Goal: Information Seeking & Learning: Find specific fact

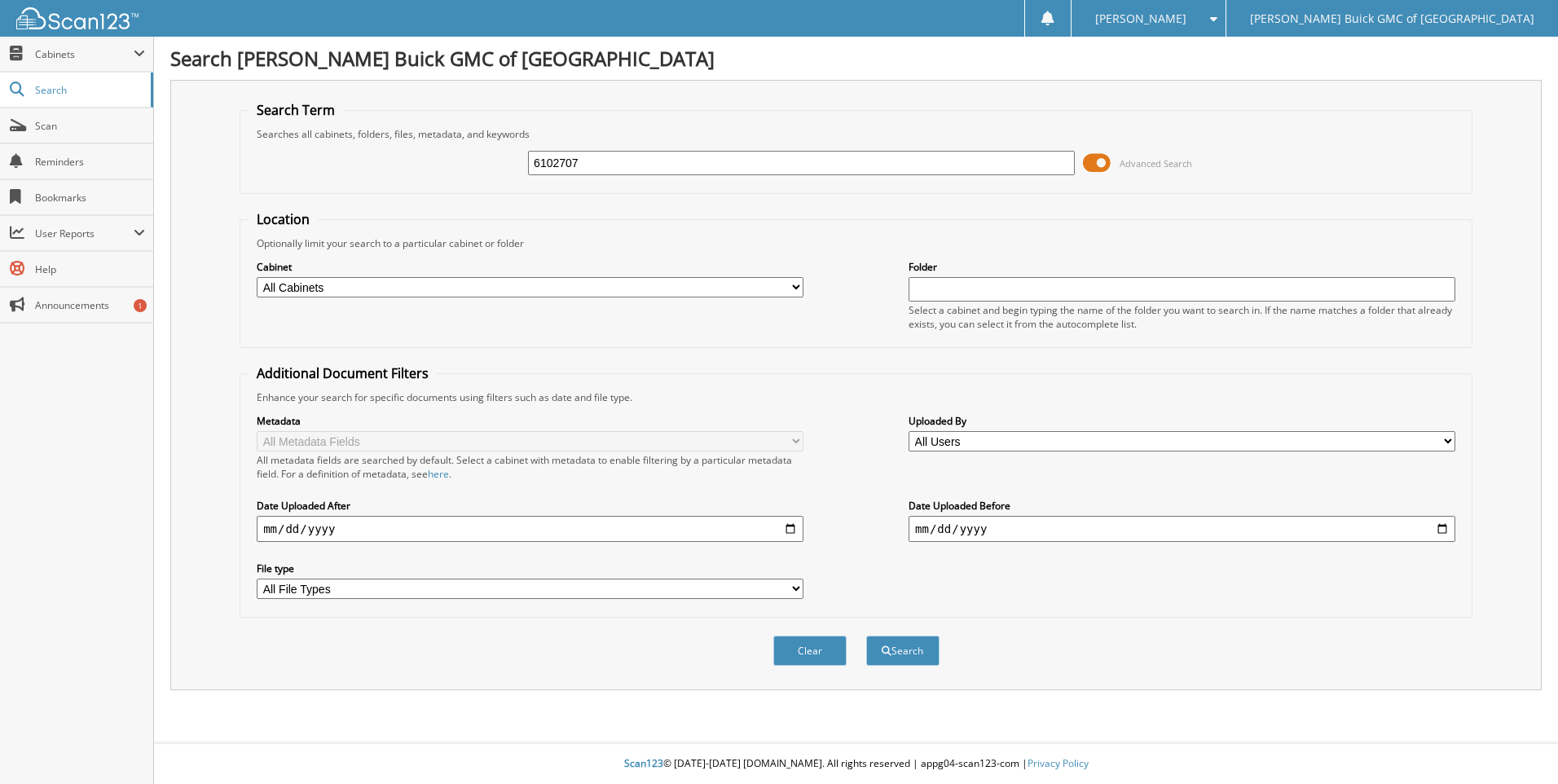
type input "6102707"
click at [866, 636] on button "Search" at bounding box center [902, 650] width 73 height 30
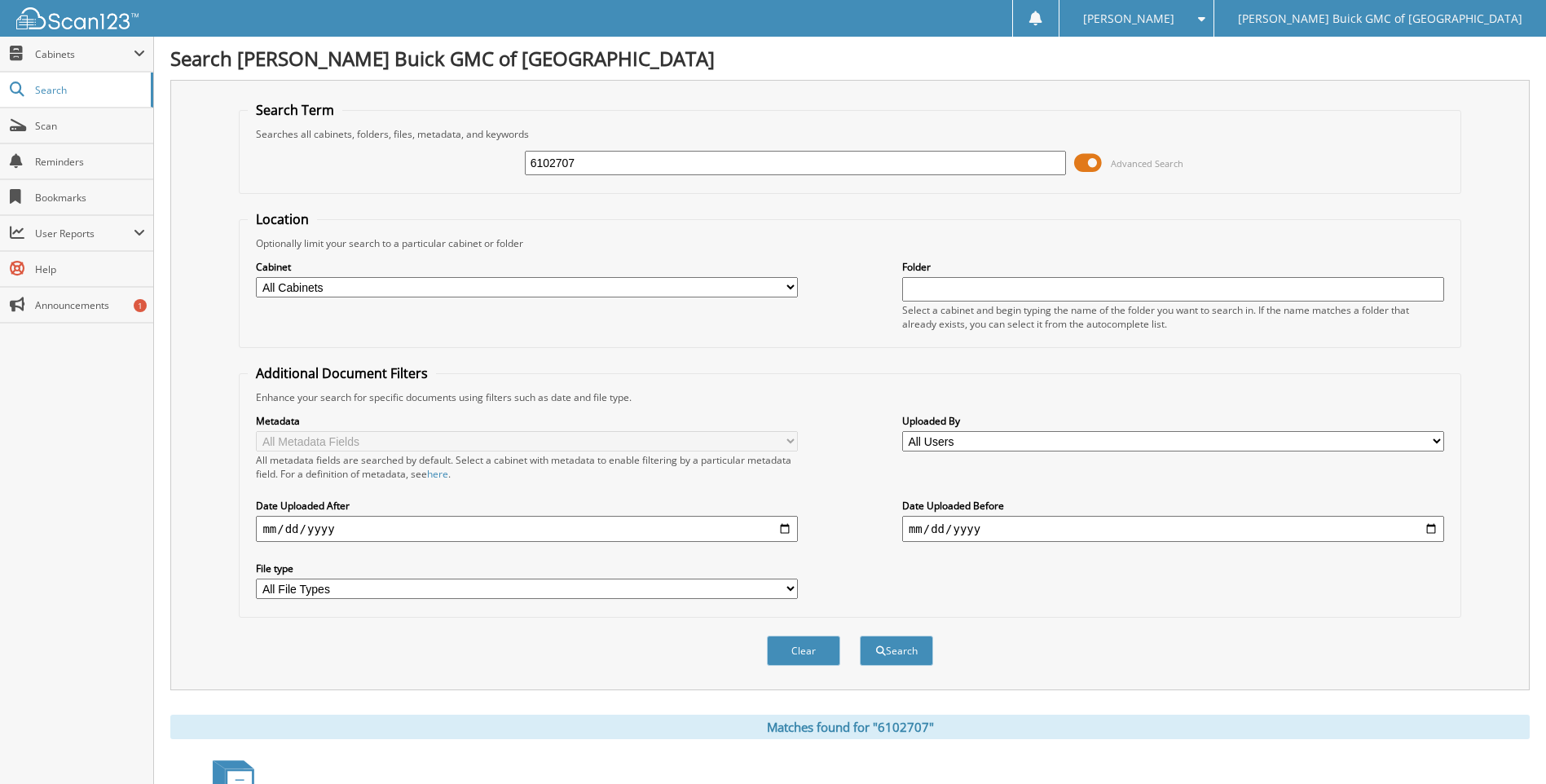
click at [625, 154] on input "6102707" at bounding box center [795, 163] width 541 height 24
type input "6101921"
click at [859, 636] on button "Search" at bounding box center [895, 650] width 73 height 30
click at [625, 154] on input "6101921" at bounding box center [795, 163] width 541 height 24
type input "6101223"
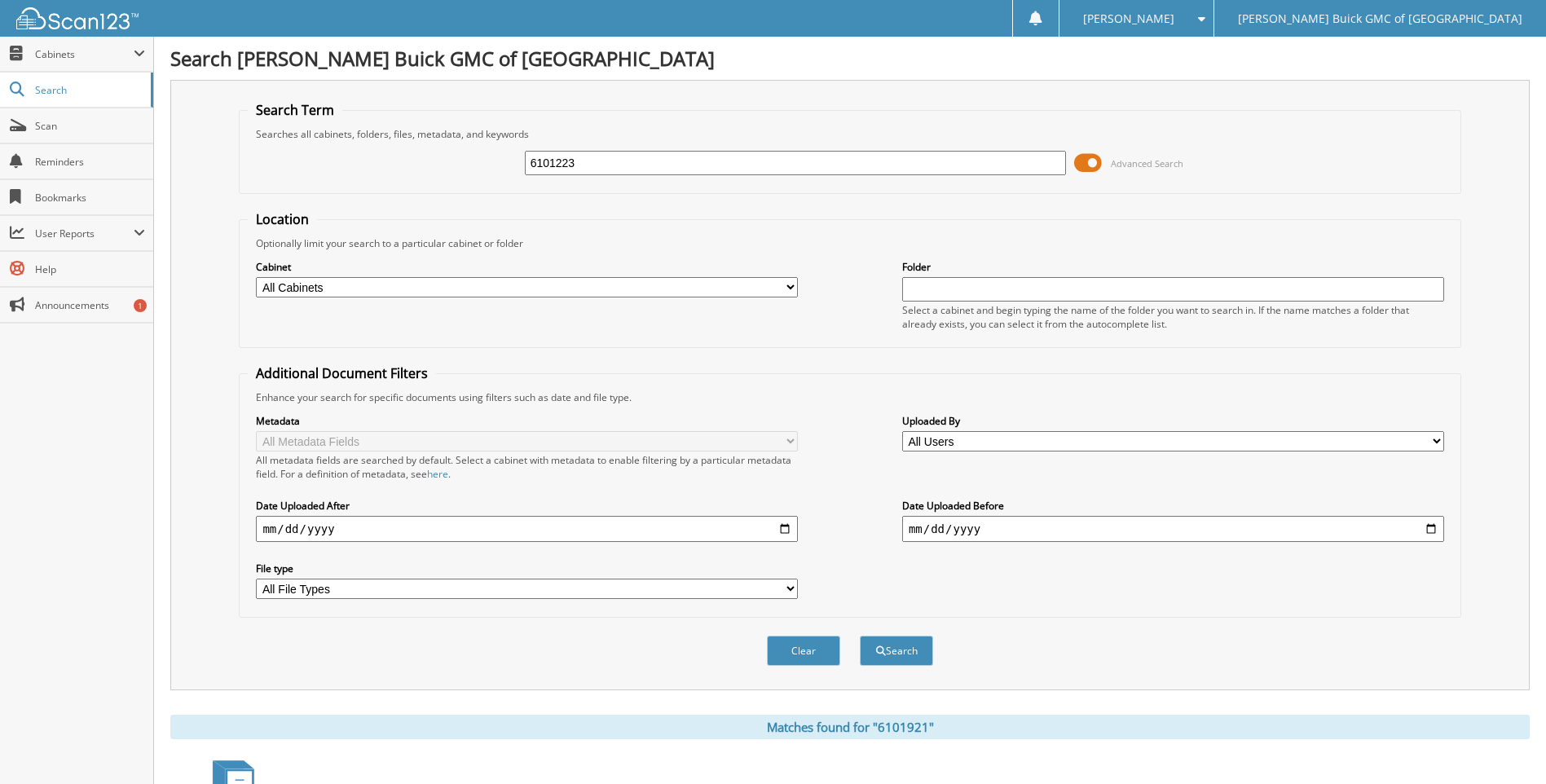
click at [859, 636] on button "Search" at bounding box center [895, 650] width 73 height 30
click at [625, 154] on input "6101223" at bounding box center [795, 163] width 541 height 24
type input "6102572"
click at [859, 636] on button "Search" at bounding box center [895, 650] width 73 height 30
click at [625, 154] on input "6102572" at bounding box center [795, 163] width 541 height 24
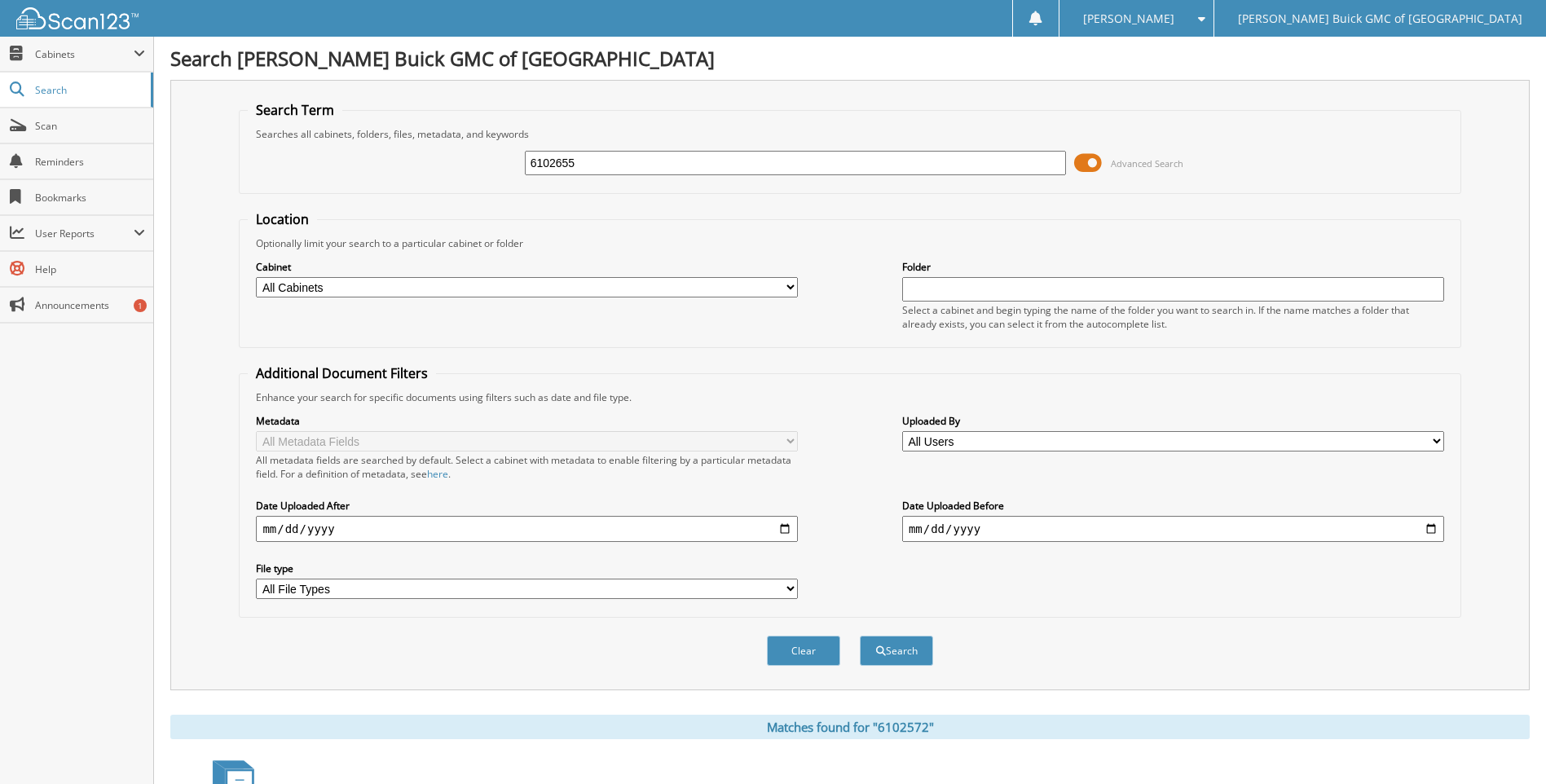
type input "6102655"
click at [859, 636] on button "Search" at bounding box center [895, 650] width 73 height 30
click at [625, 154] on input "6102655" at bounding box center [795, 163] width 541 height 24
type input "6100085"
click at [859, 636] on button "Search" at bounding box center [895, 650] width 73 height 30
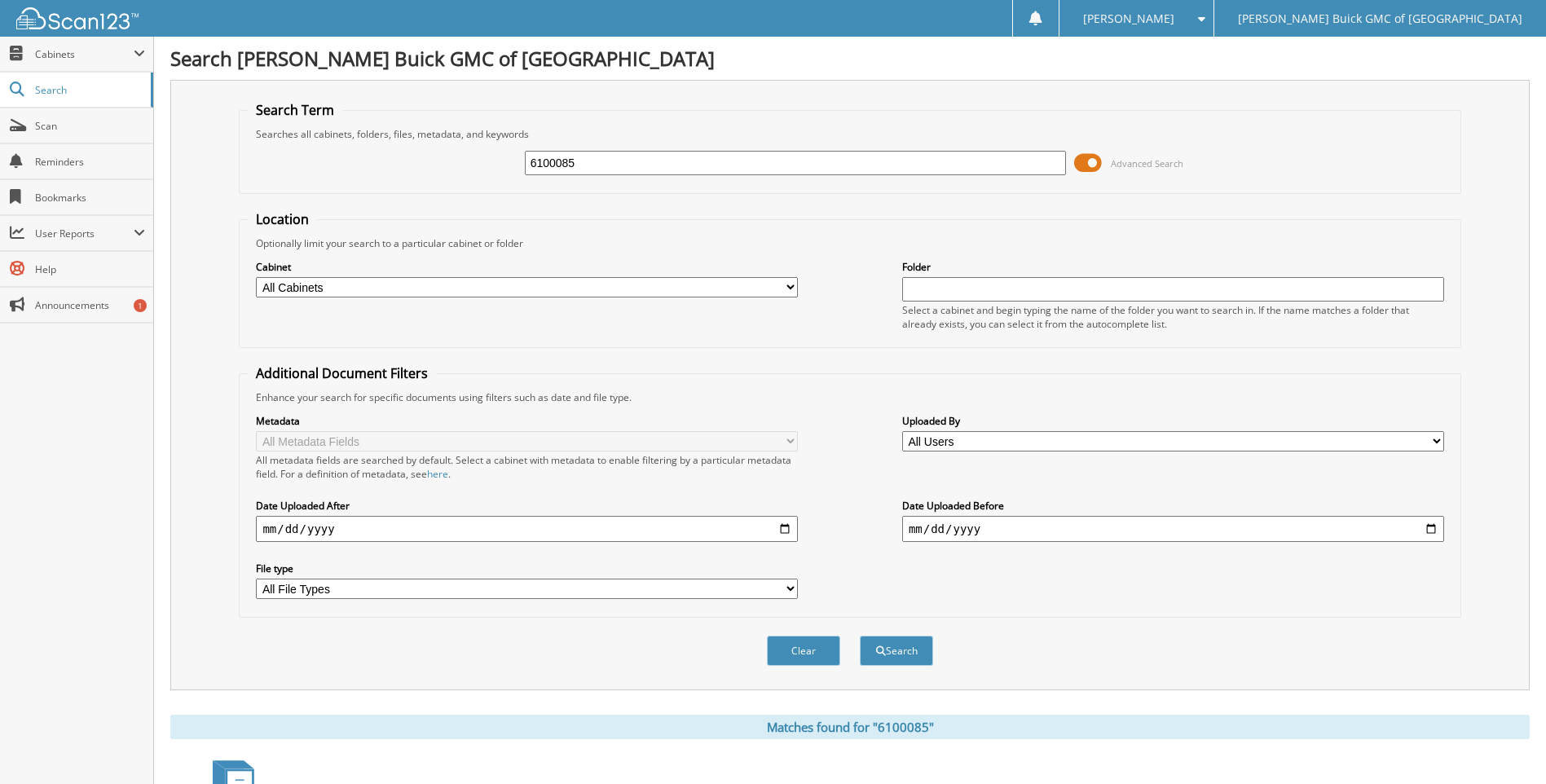
click at [625, 154] on input "6100085" at bounding box center [795, 163] width 541 height 24
type input "6102717"
click at [859, 636] on button "Search" at bounding box center [895, 650] width 73 height 30
click at [625, 154] on input "6102717" at bounding box center [795, 163] width 541 height 24
type input "6102551"
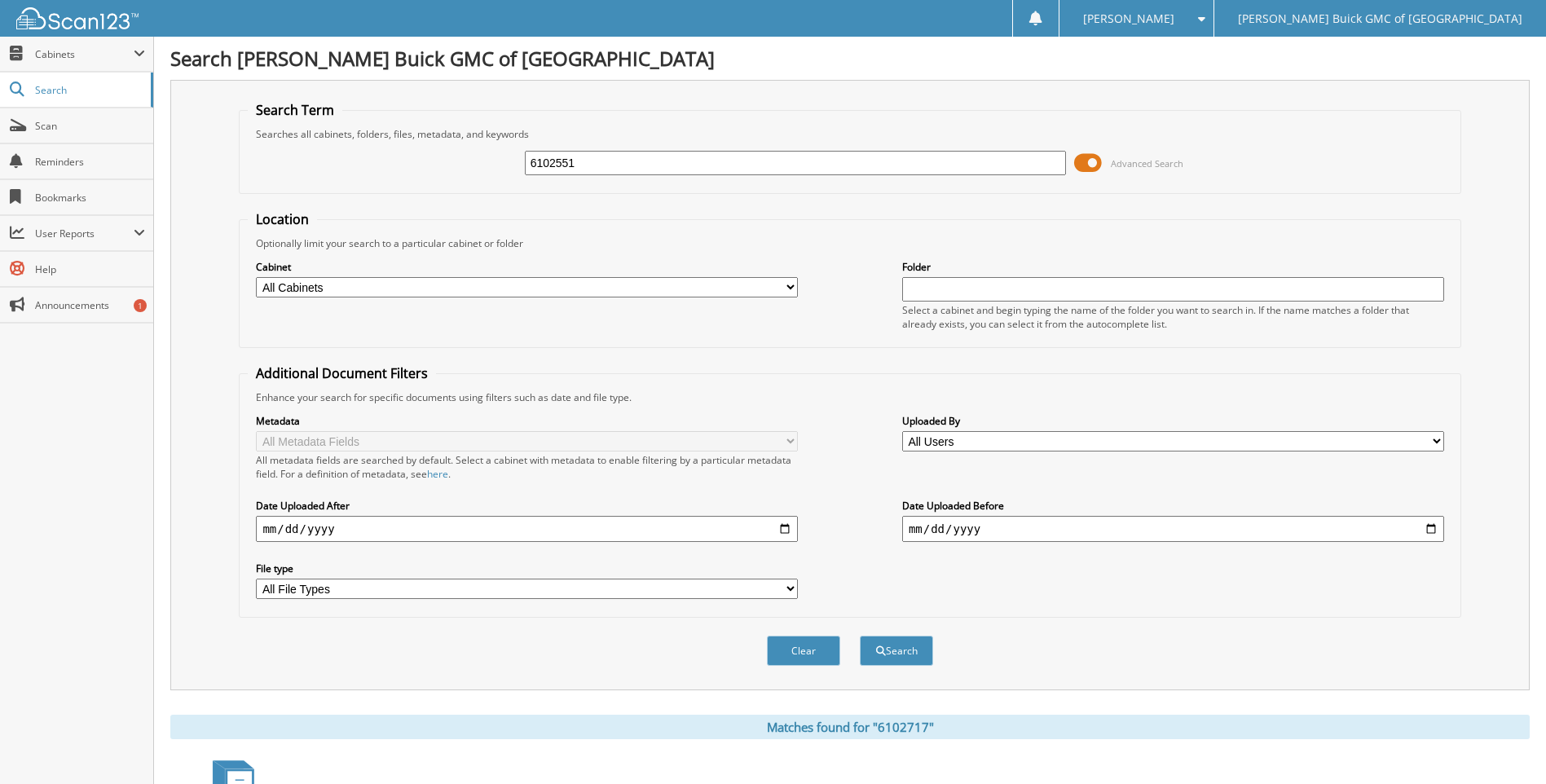
click at [859, 636] on button "Search" at bounding box center [895, 650] width 73 height 30
click at [625, 154] on input "6102551" at bounding box center [795, 163] width 541 height 24
type input "6102684"
click at [859, 636] on button "Search" at bounding box center [895, 650] width 73 height 30
click at [625, 154] on input "6102684" at bounding box center [795, 163] width 541 height 24
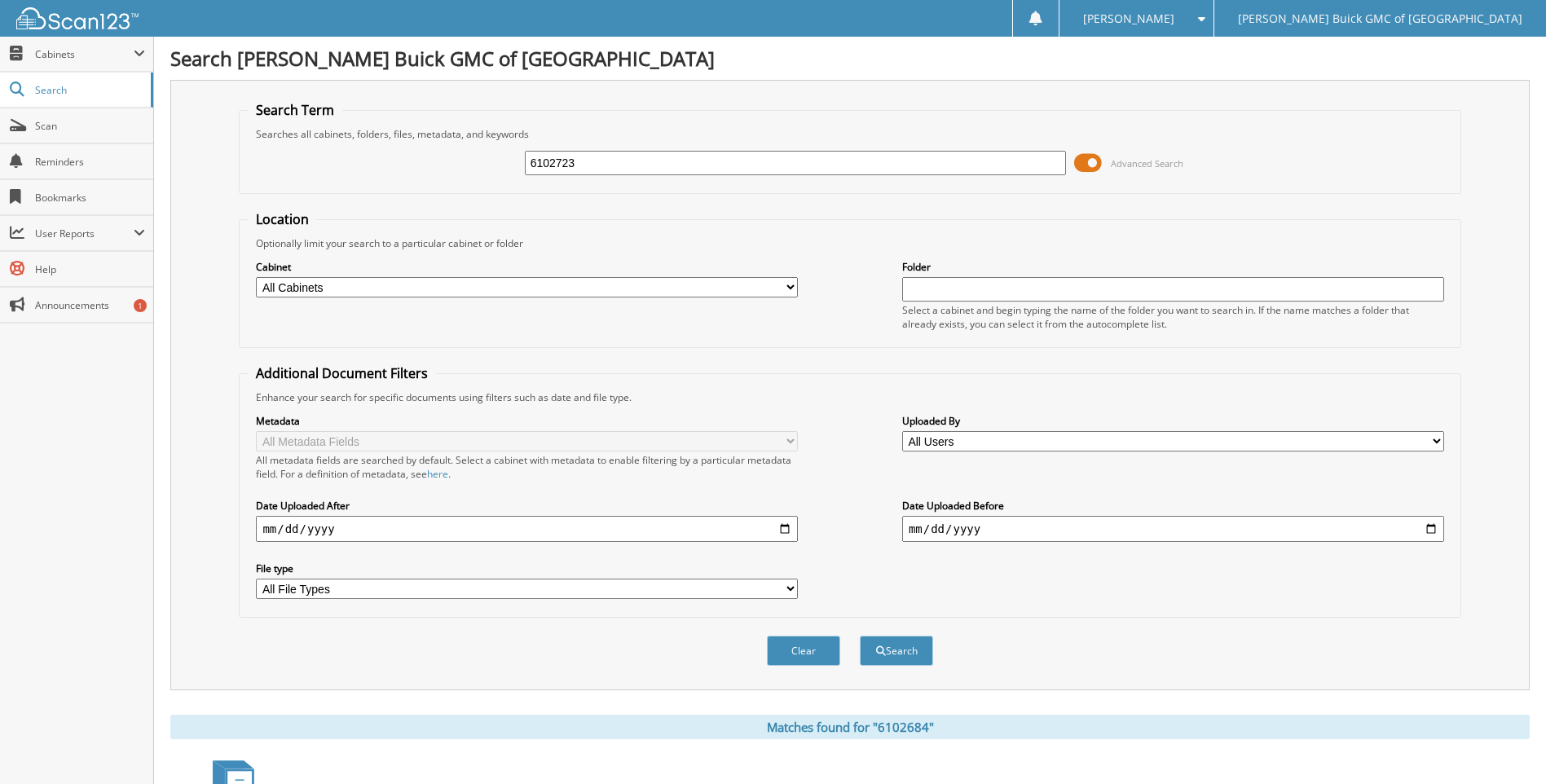
type input "6102723"
click at [859, 636] on button "Search" at bounding box center [895, 650] width 73 height 30
click at [625, 154] on input "6102723" at bounding box center [795, 163] width 541 height 24
type input "6102724"
click at [859, 636] on button "Search" at bounding box center [895, 650] width 73 height 30
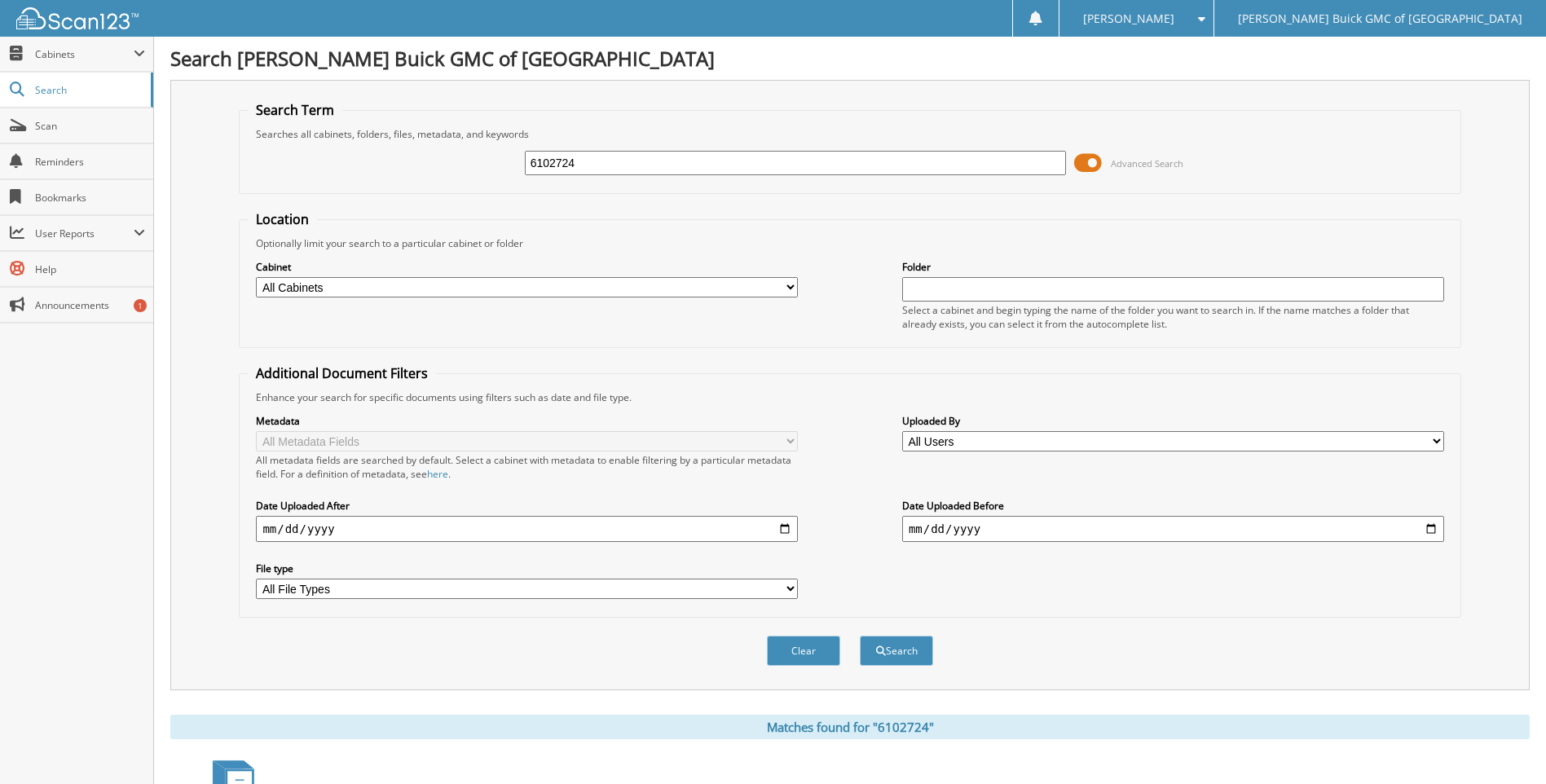
click at [625, 154] on input "6102724" at bounding box center [795, 163] width 541 height 24
type input "6102675"
click at [859, 636] on button "Search" at bounding box center [895, 650] width 73 height 30
click at [625, 154] on input "6102675" at bounding box center [795, 163] width 541 height 24
type input "6102688"
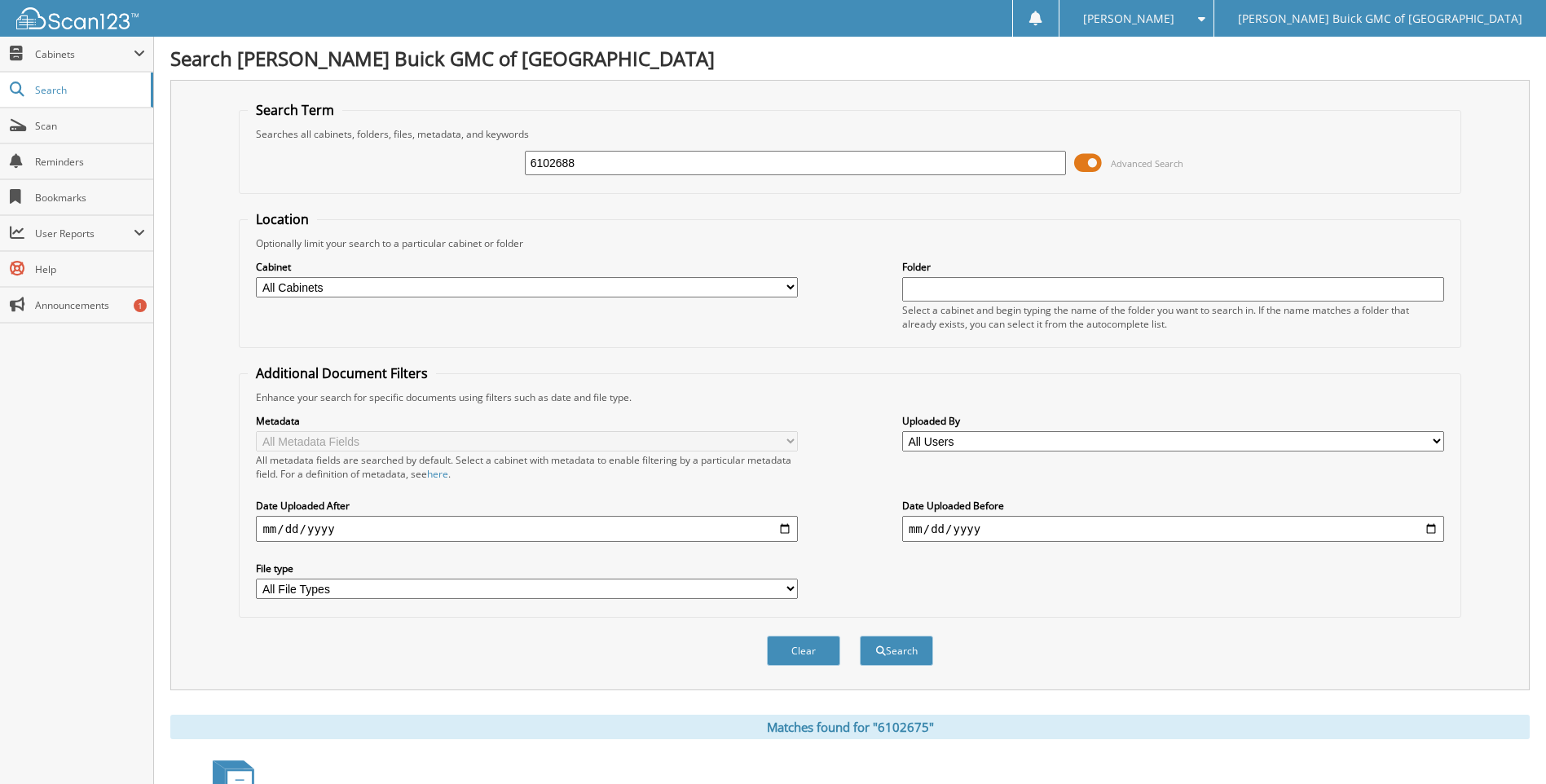
click at [859, 636] on button "Search" at bounding box center [895, 650] width 73 height 30
click at [625, 154] on input "6102688" at bounding box center [795, 163] width 541 height 24
type input "6102542"
click at [859, 636] on button "Search" at bounding box center [895, 650] width 73 height 30
click at [625, 154] on input "6102542" at bounding box center [795, 163] width 541 height 24
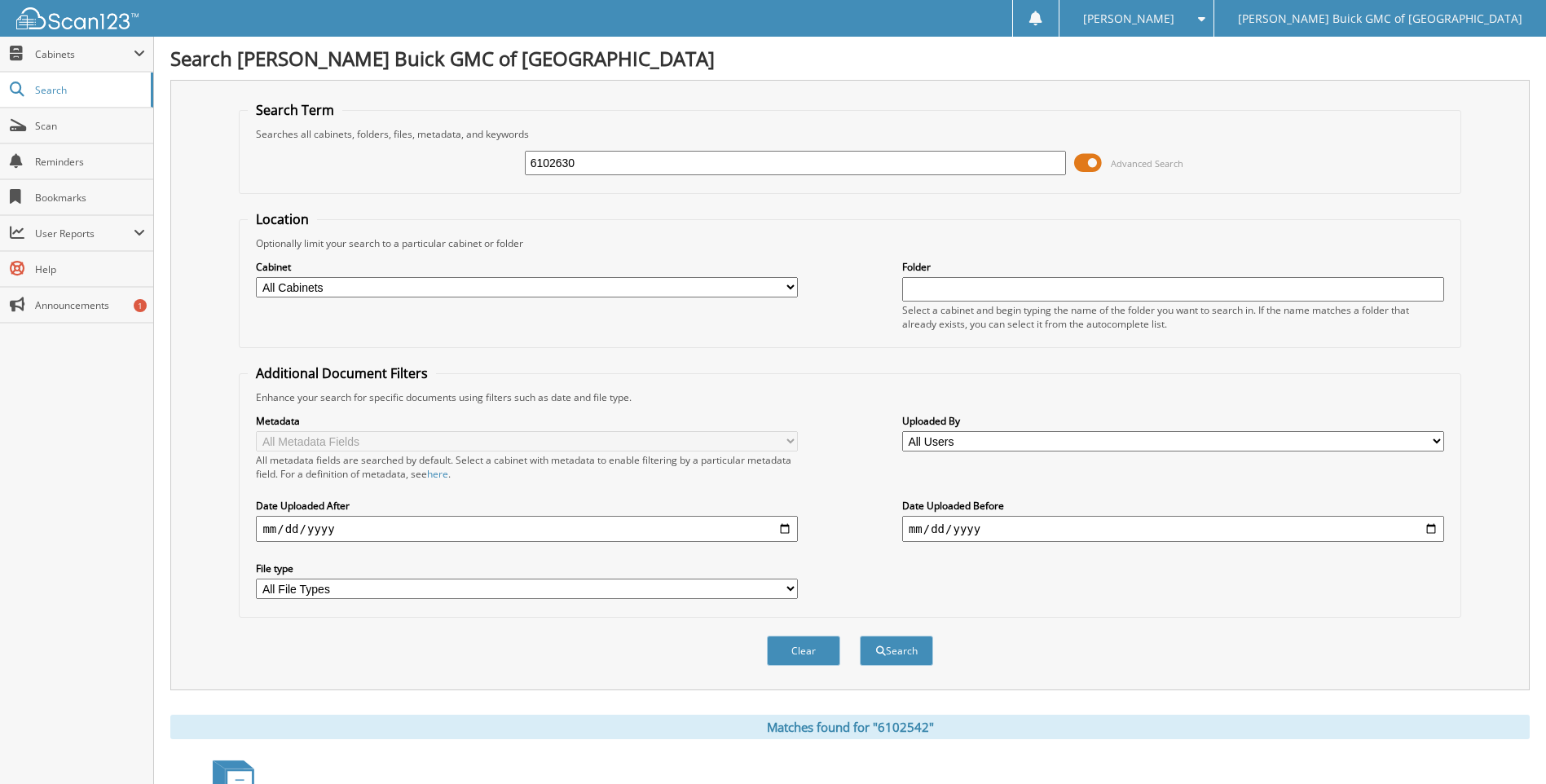
type input "6102630"
click at [859, 636] on button "Search" at bounding box center [895, 650] width 73 height 30
click at [625, 154] on input "6102630" at bounding box center [795, 163] width 541 height 24
type input "6102686"
click at [859, 636] on button "Search" at bounding box center [895, 650] width 73 height 30
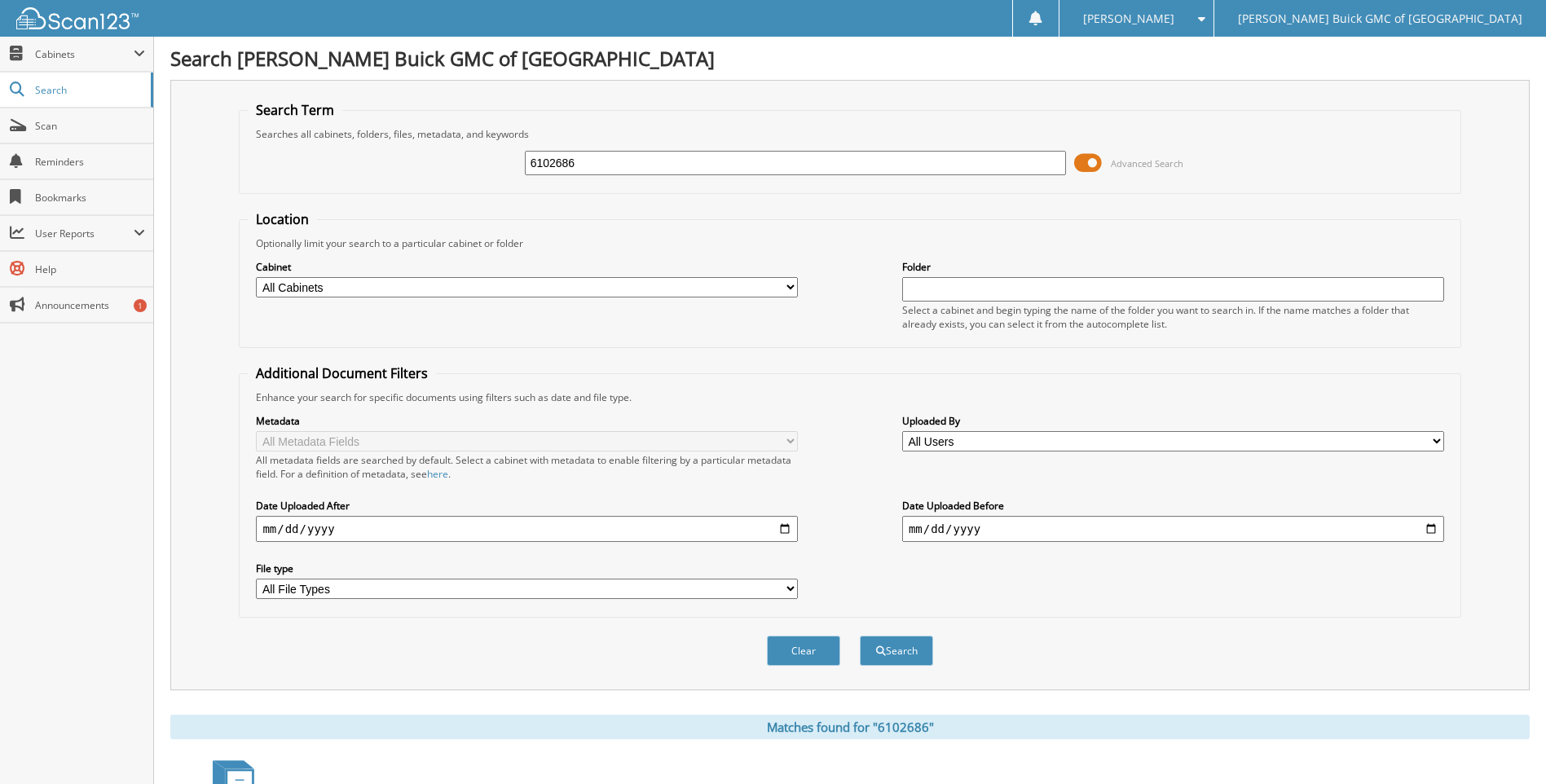
click at [625, 154] on input "6102686" at bounding box center [795, 163] width 541 height 24
type input "6102495"
click at [859, 636] on button "Search" at bounding box center [895, 650] width 73 height 30
click at [625, 153] on input "6102495" at bounding box center [795, 163] width 541 height 24
type input "6102437"
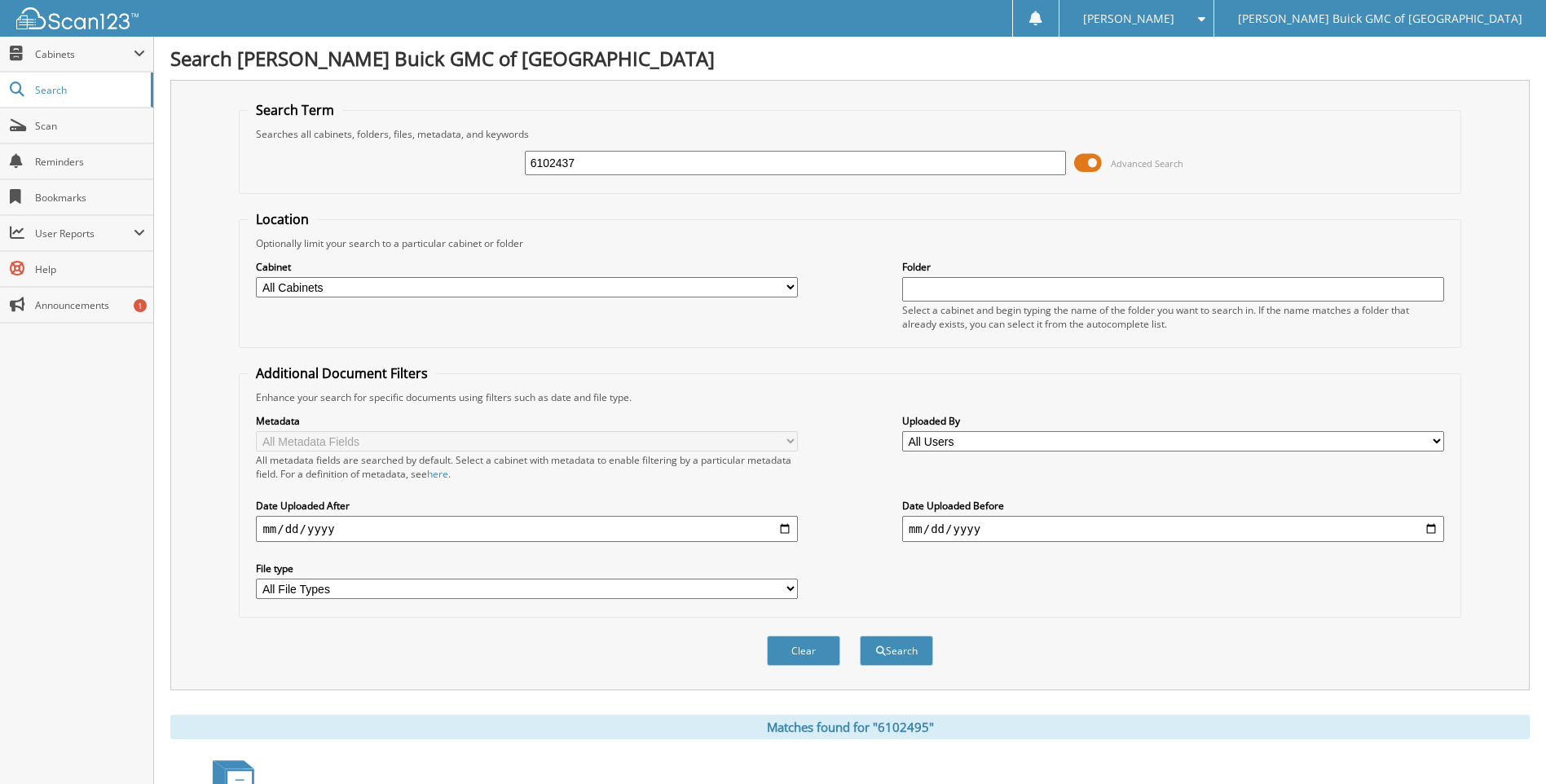
click at [859, 636] on button "Search" at bounding box center [895, 650] width 73 height 30
click at [625, 153] on input "6102437" at bounding box center [795, 163] width 541 height 24
type input "6102708"
click at [859, 636] on button "Search" at bounding box center [895, 650] width 73 height 30
click at [625, 153] on input "6102708" at bounding box center [795, 163] width 541 height 24
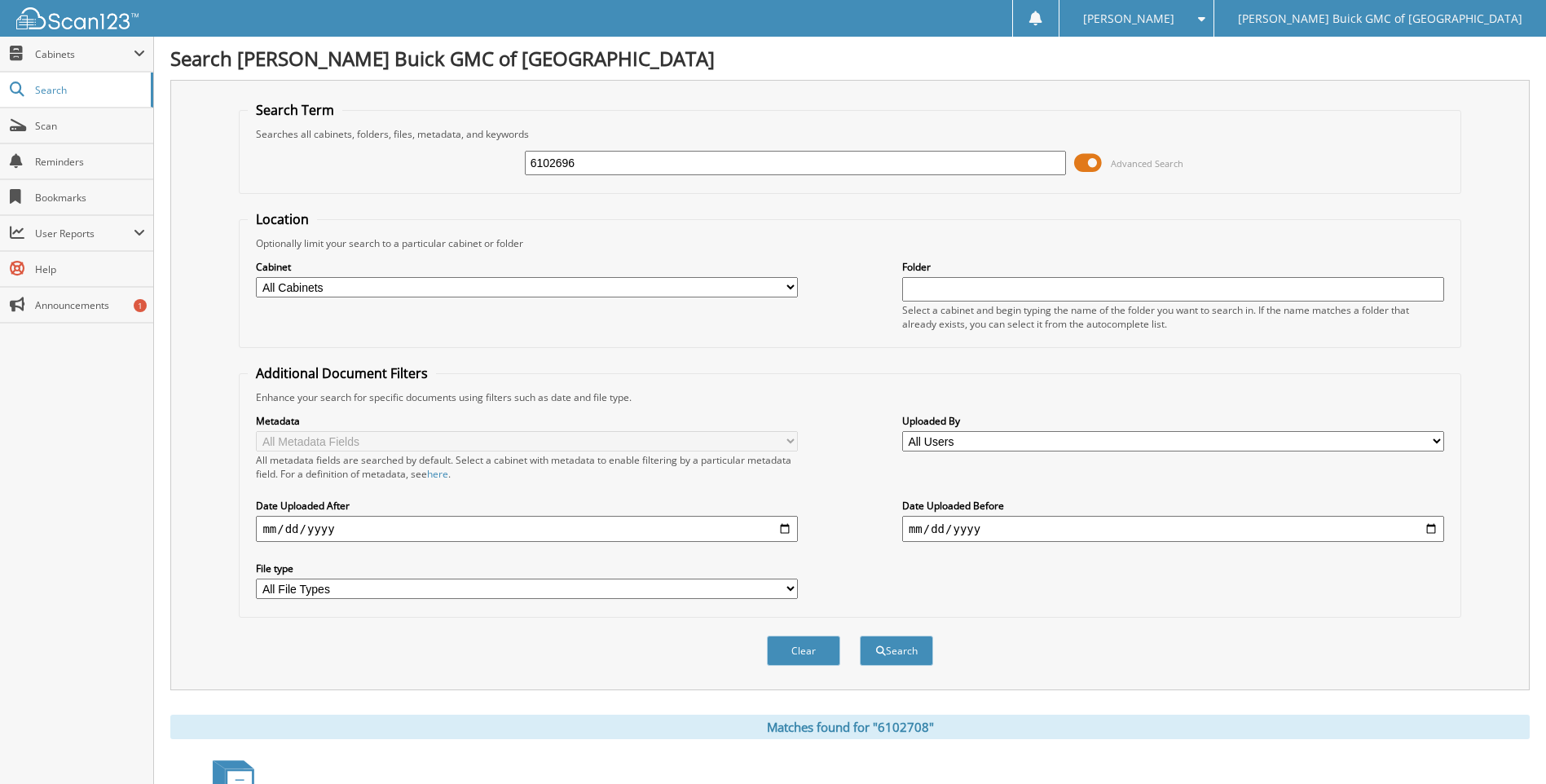
type input "6102696"
click at [859, 636] on button "Search" at bounding box center [895, 650] width 73 height 30
click at [625, 153] on input "6102696" at bounding box center [795, 163] width 541 height 24
type input "6102701"
click at [859, 636] on button "Search" at bounding box center [895, 650] width 73 height 30
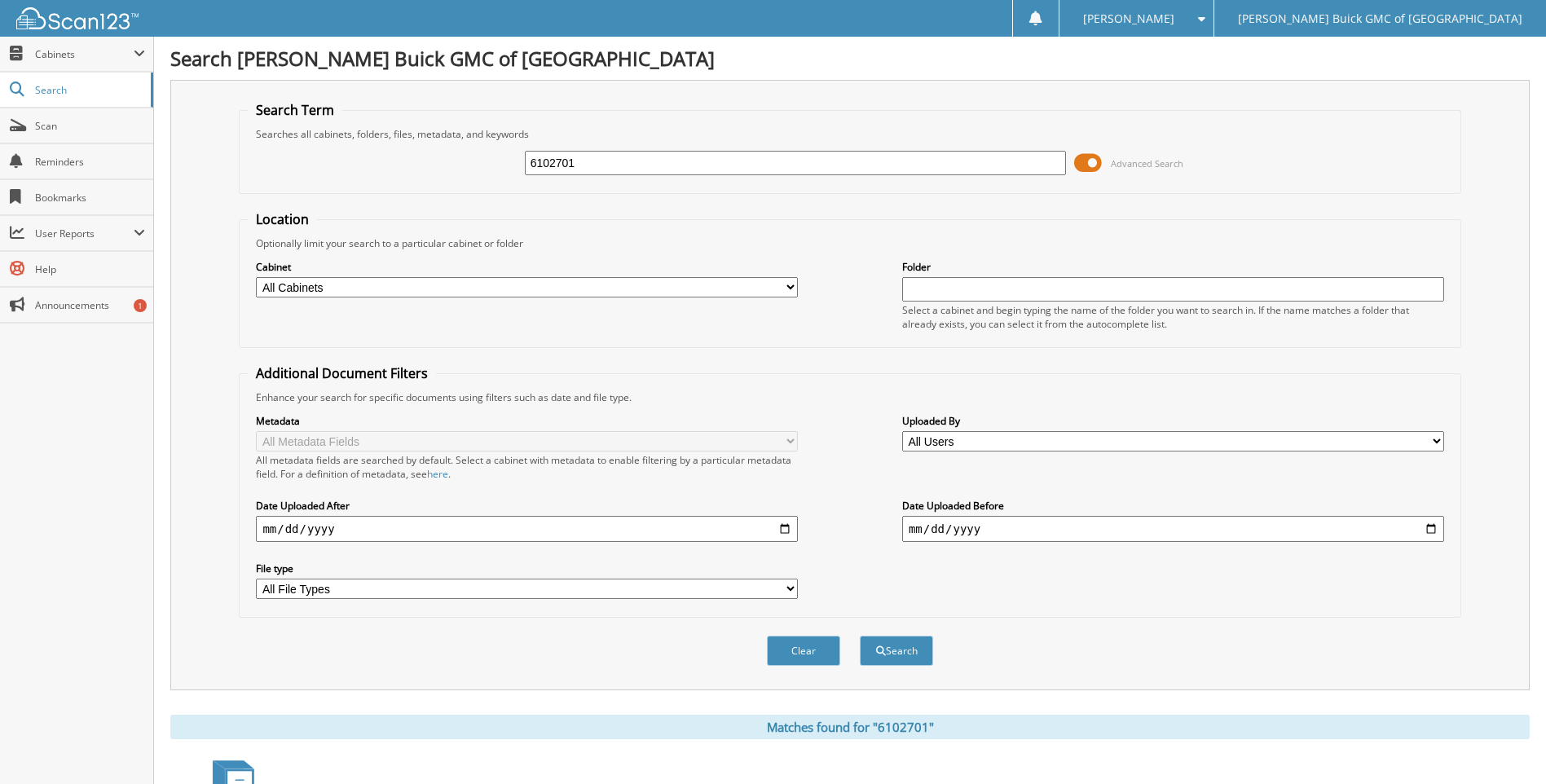
click at [625, 153] on input "6102701" at bounding box center [795, 163] width 541 height 24
type input "6102700"
click at [859, 636] on button "Search" at bounding box center [895, 650] width 73 height 30
click at [625, 153] on input "6102700" at bounding box center [795, 163] width 541 height 24
type input "6102296"
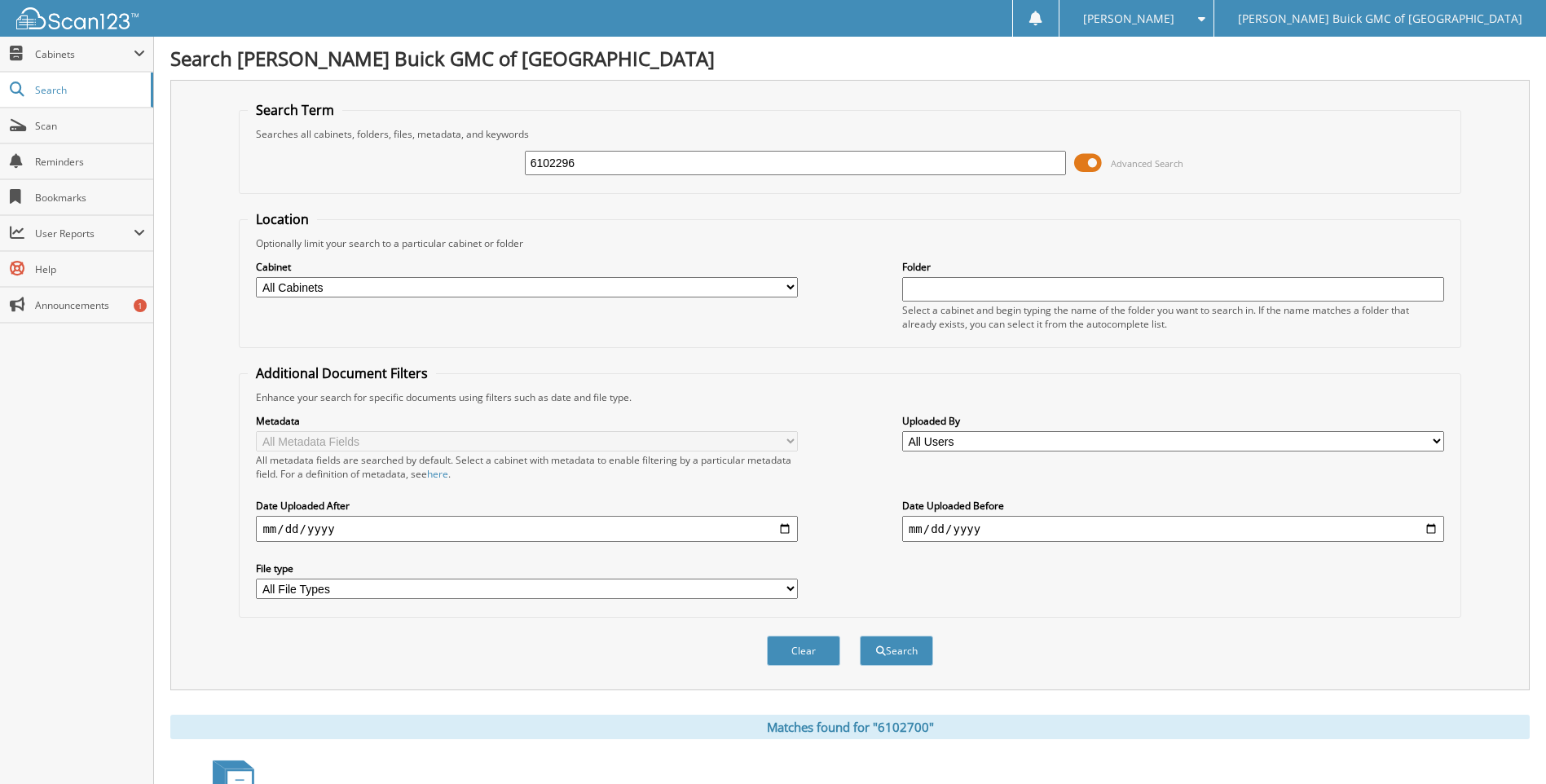
click at [859, 636] on button "Search" at bounding box center [895, 650] width 73 height 30
click at [625, 153] on input "6102296" at bounding box center [795, 163] width 541 height 24
type input "6101738"
click at [859, 636] on button "Search" at bounding box center [895, 650] width 73 height 30
click at [625, 153] on input "6101738" at bounding box center [795, 163] width 541 height 24
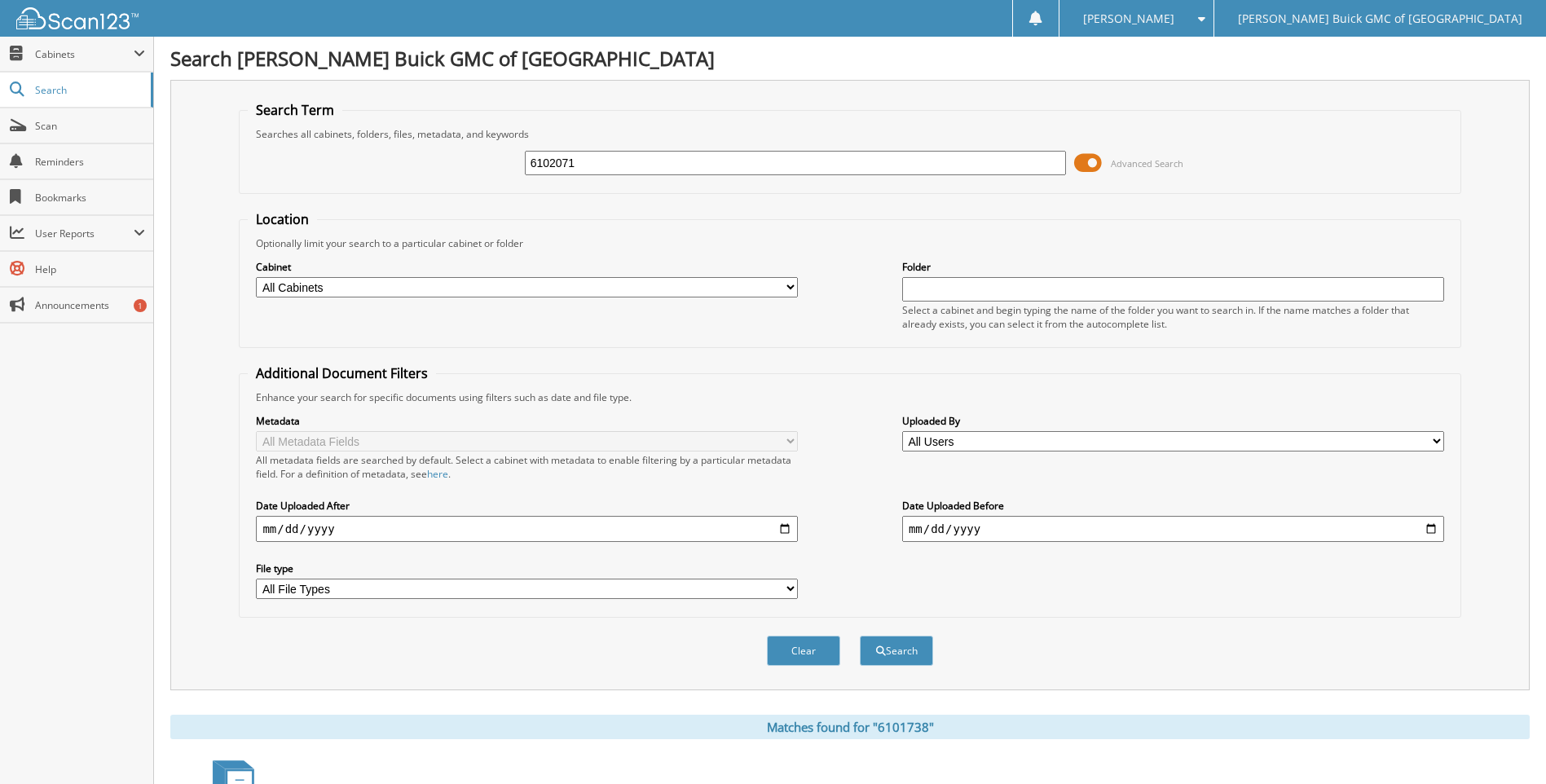
type input "6102071"
click at [859, 636] on button "Search" at bounding box center [895, 650] width 73 height 30
click at [625, 153] on input "6102071" at bounding box center [795, 163] width 541 height 24
type input "6102049"
click at [859, 636] on button "Search" at bounding box center [895, 650] width 73 height 30
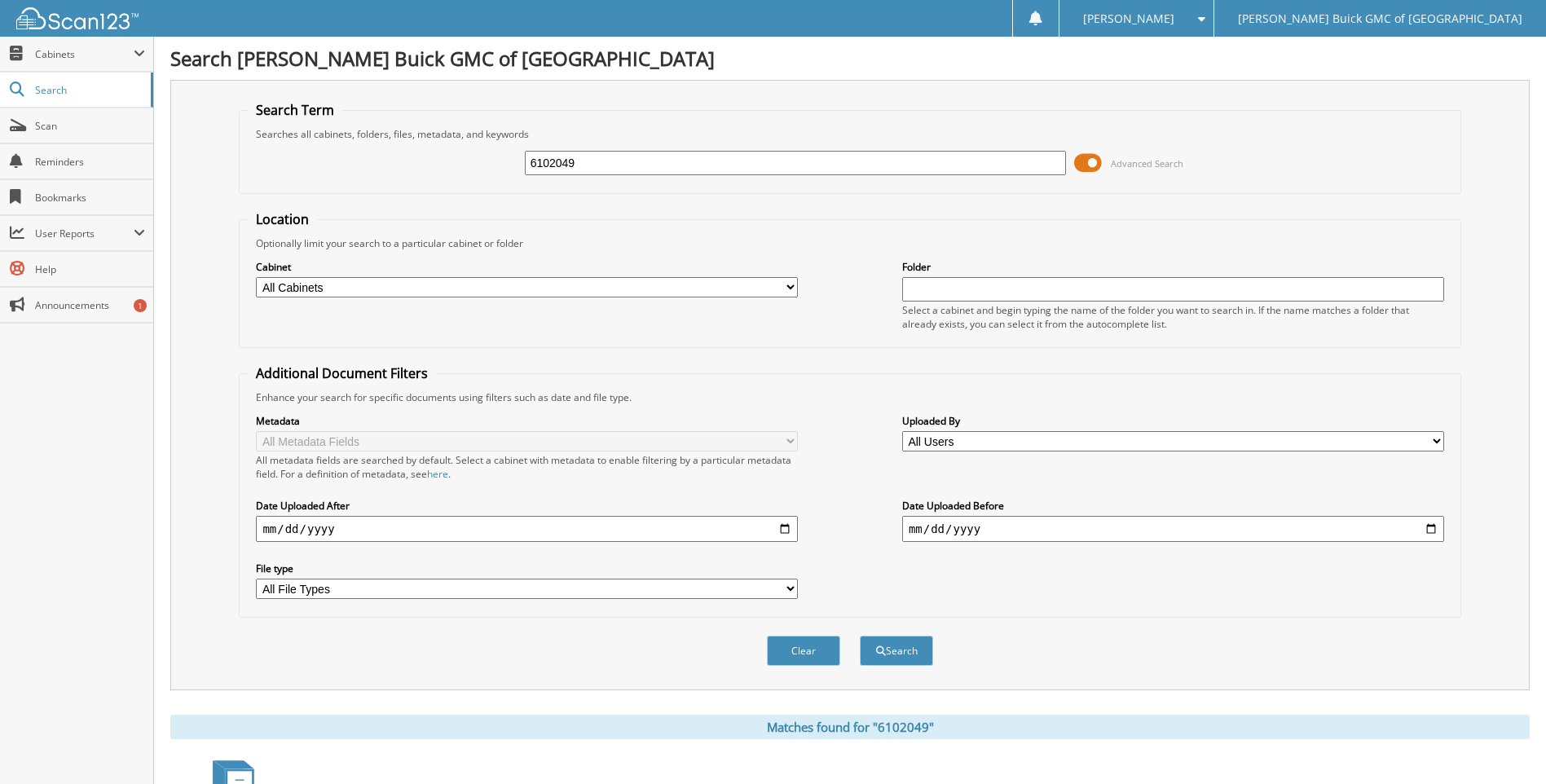
drag, startPoint x: 0, startPoint y: 0, endPoint x: 625, endPoint y: 153, distance: 643.5
click at [625, 153] on input "6102049" at bounding box center [795, 163] width 541 height 24
type input "6101909"
click at [859, 636] on button "Search" at bounding box center [895, 650] width 73 height 30
click at [625, 153] on input "6101909" at bounding box center [795, 163] width 541 height 24
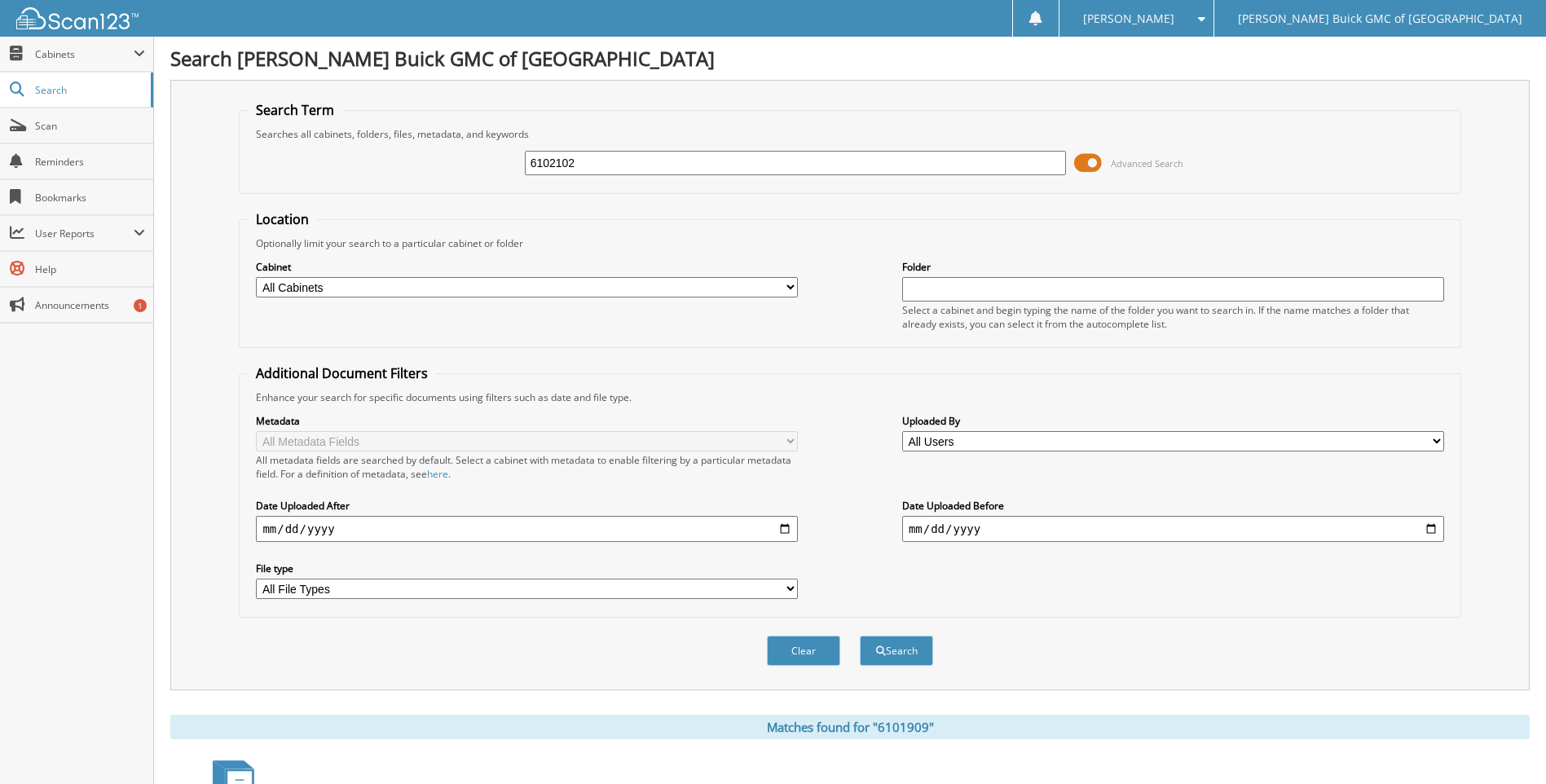
type input "6102102"
click at [859, 636] on button "Search" at bounding box center [895, 650] width 73 height 30
click at [625, 153] on input "6102102" at bounding box center [795, 163] width 541 height 24
type input "6102560"
click at [859, 636] on button "Search" at bounding box center [895, 650] width 73 height 30
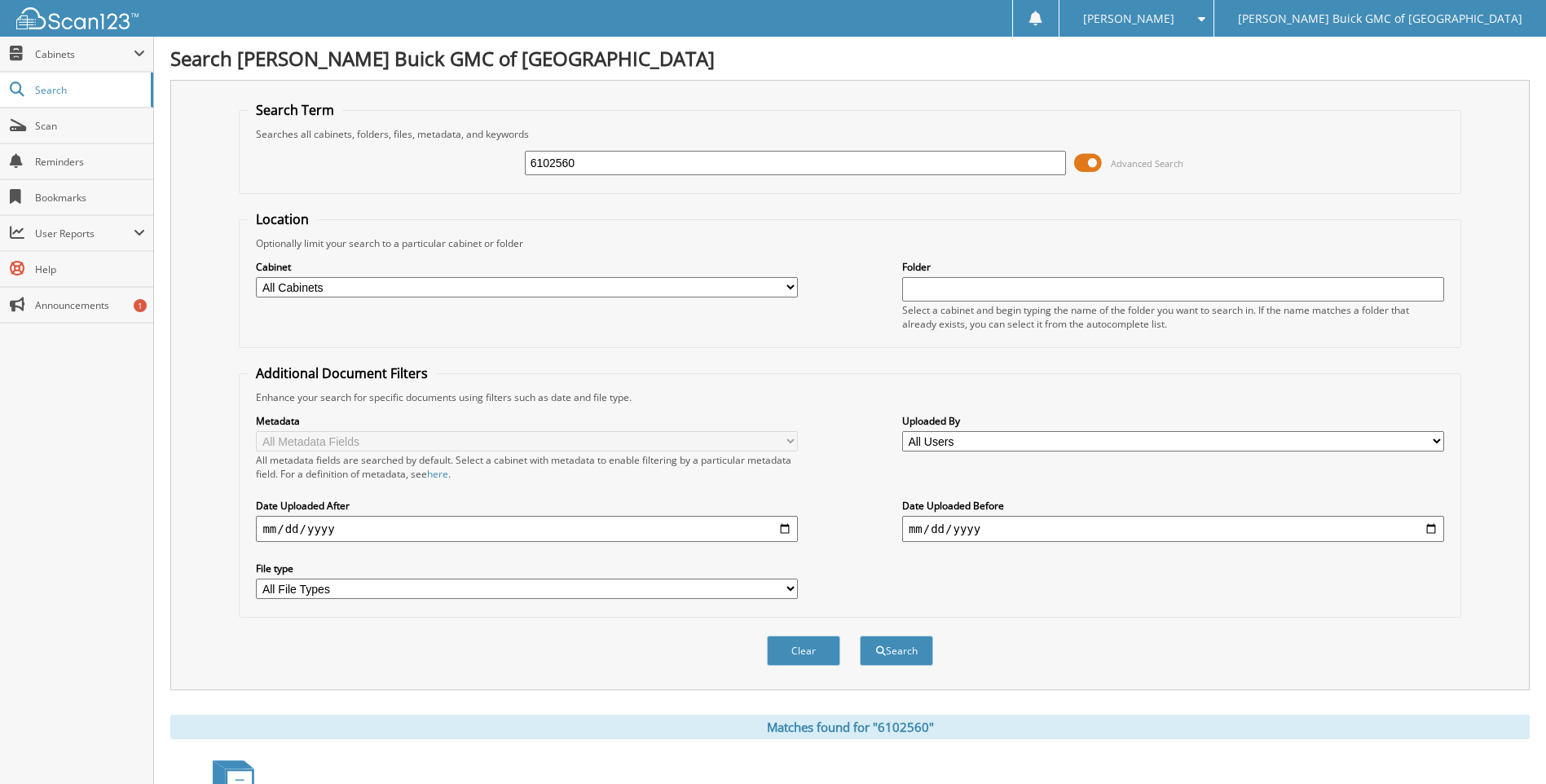
click at [625, 153] on input "6102560" at bounding box center [795, 163] width 541 height 24
type input "6102431"
click at [859, 636] on button "Search" at bounding box center [895, 650] width 73 height 30
click at [625, 153] on input "6102431" at bounding box center [795, 163] width 541 height 24
type input "6102514"
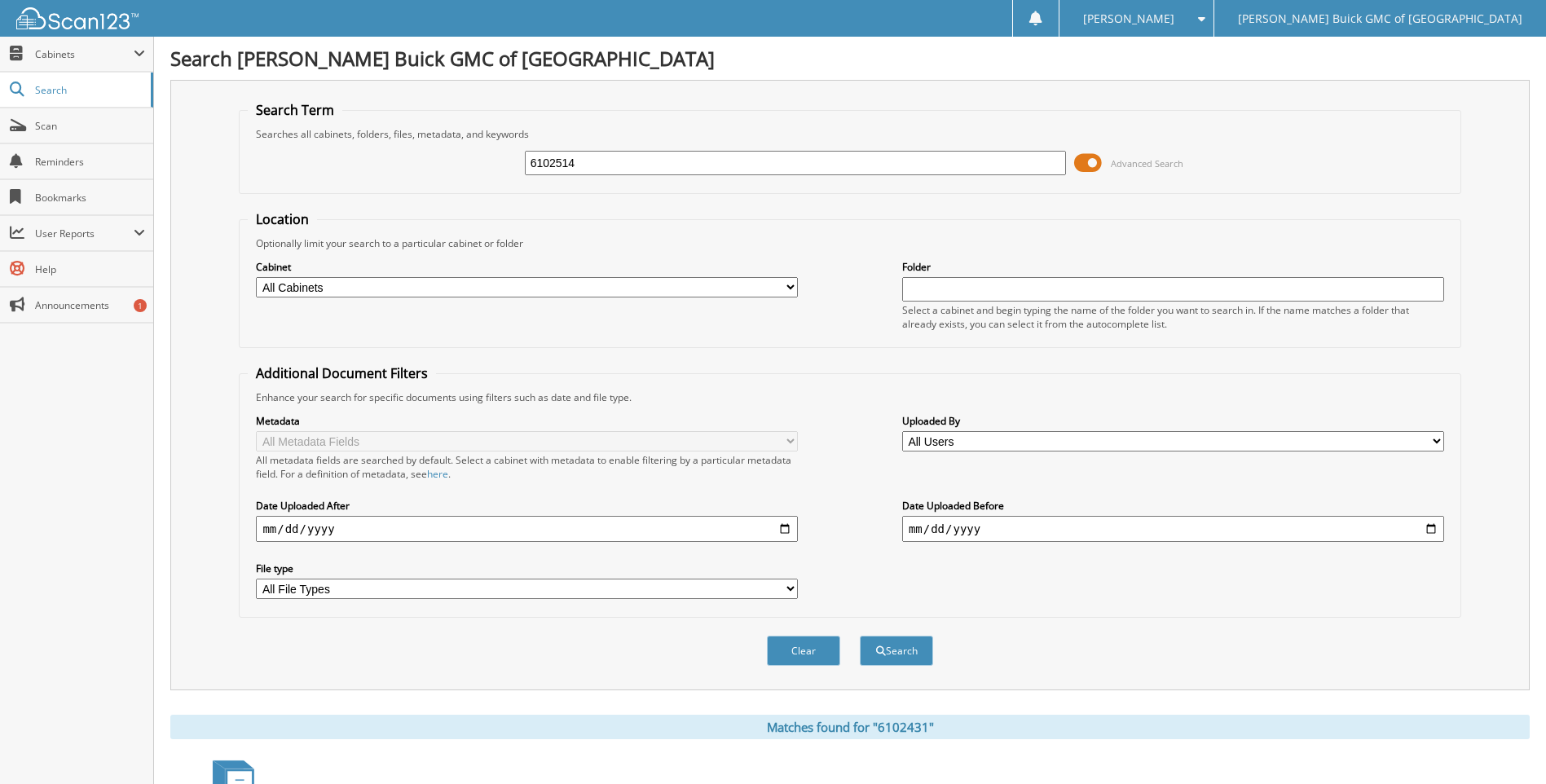
click at [859, 636] on button "Search" at bounding box center [895, 650] width 73 height 30
click at [625, 153] on input "6102514" at bounding box center [795, 163] width 541 height 24
type input "6102458"
click at [859, 636] on button "Search" at bounding box center [895, 650] width 73 height 30
click at [625, 153] on input "6102458" at bounding box center [795, 163] width 541 height 24
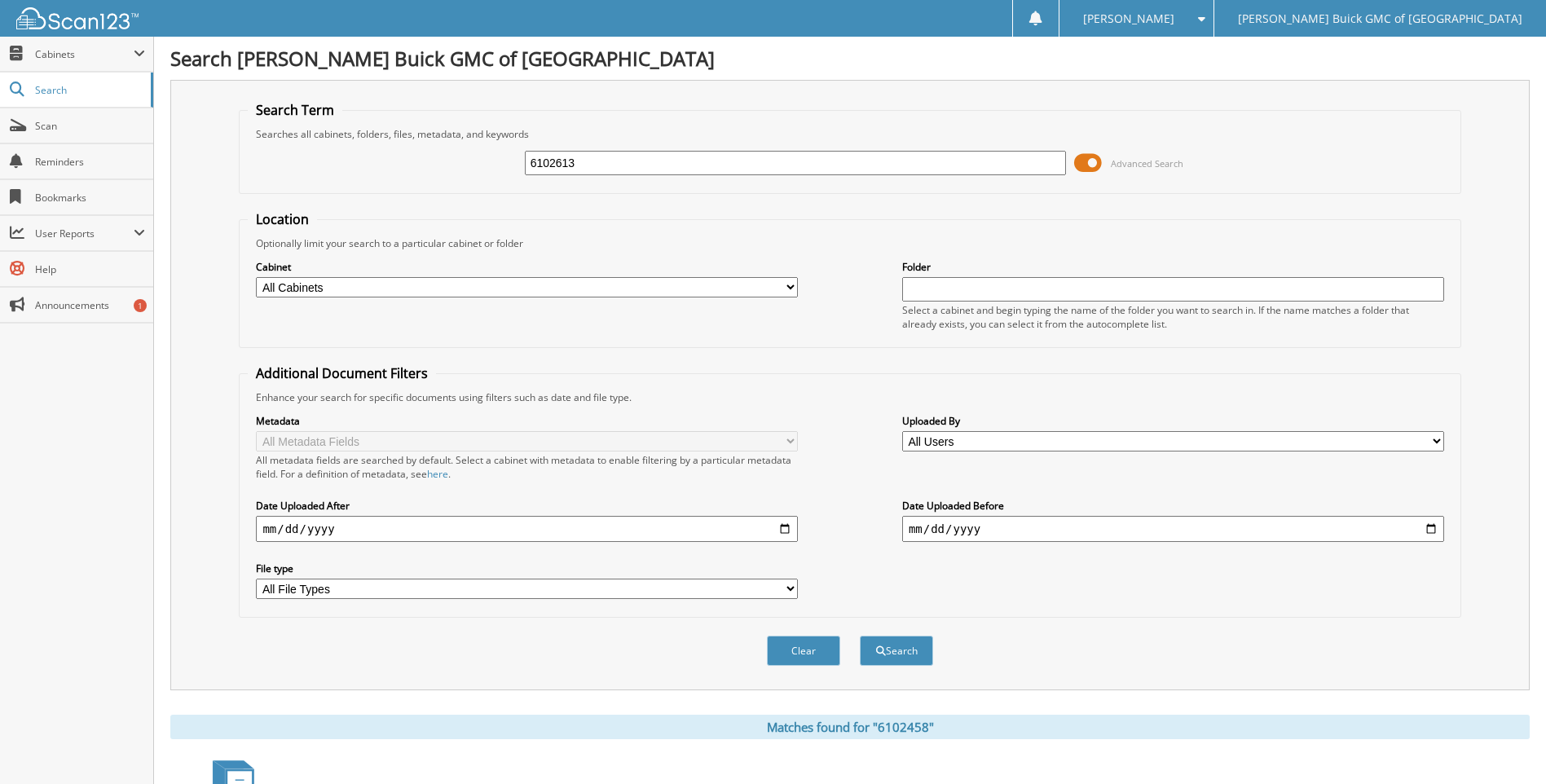
type input "6102613"
click at [859, 636] on button "Search" at bounding box center [895, 650] width 73 height 30
click at [625, 153] on input "6102613" at bounding box center [795, 163] width 541 height 24
type input "6102396"
click at [859, 636] on button "Search" at bounding box center [895, 650] width 73 height 30
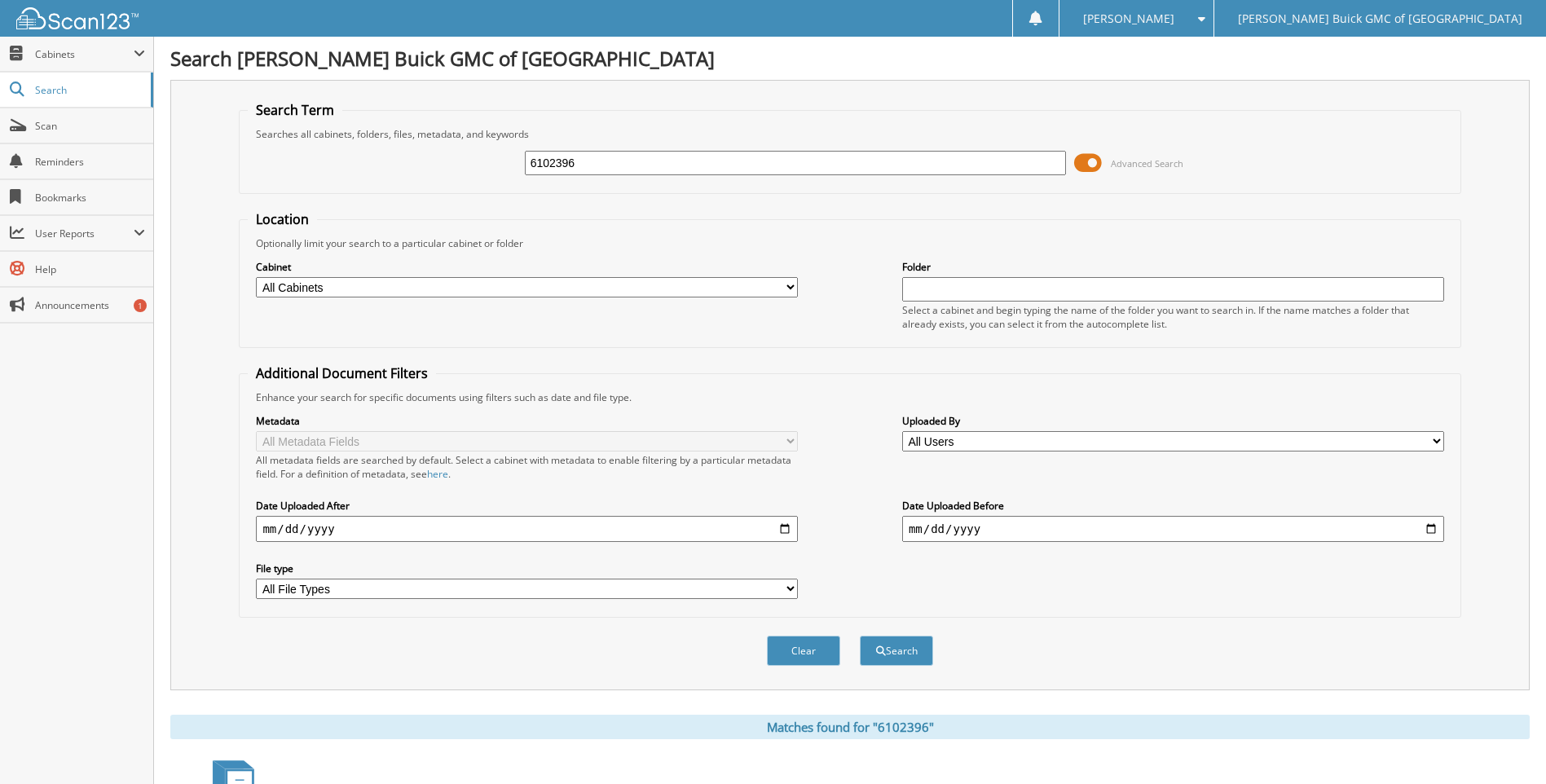
click at [625, 153] on input "6102396" at bounding box center [795, 163] width 541 height 24
type input "6102519"
click at [859, 636] on button "Search" at bounding box center [895, 650] width 73 height 30
drag, startPoint x: 0, startPoint y: 0, endPoint x: 625, endPoint y: 153, distance: 643.5
click at [625, 153] on input "6102519" at bounding box center [795, 163] width 541 height 24
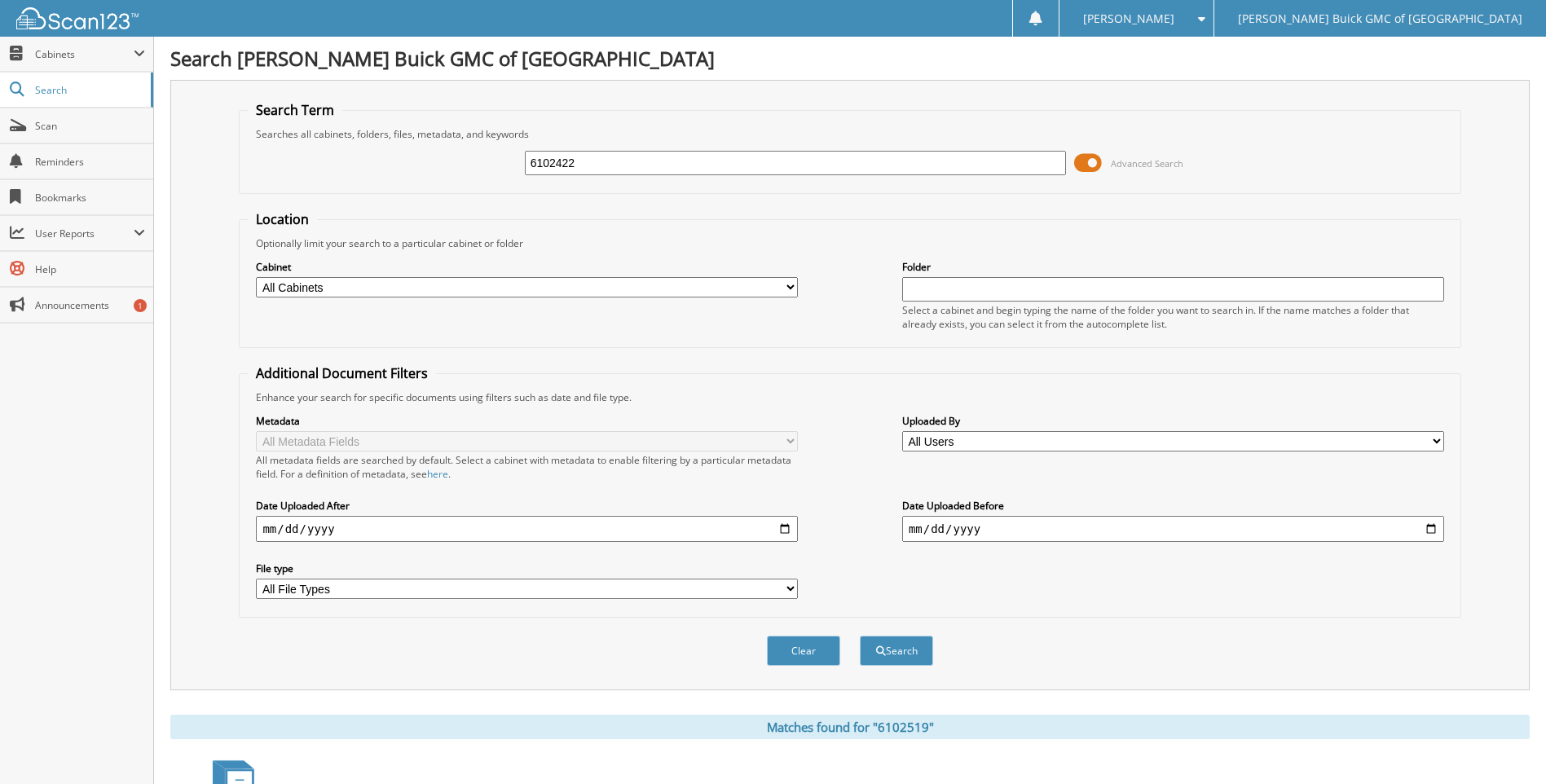
type input "6102422"
click at [859, 636] on button "Search" at bounding box center [895, 650] width 73 height 30
click at [625, 153] on input "6102422" at bounding box center [795, 163] width 541 height 24
type input "6102473"
click at [859, 636] on button "Search" at bounding box center [895, 650] width 73 height 30
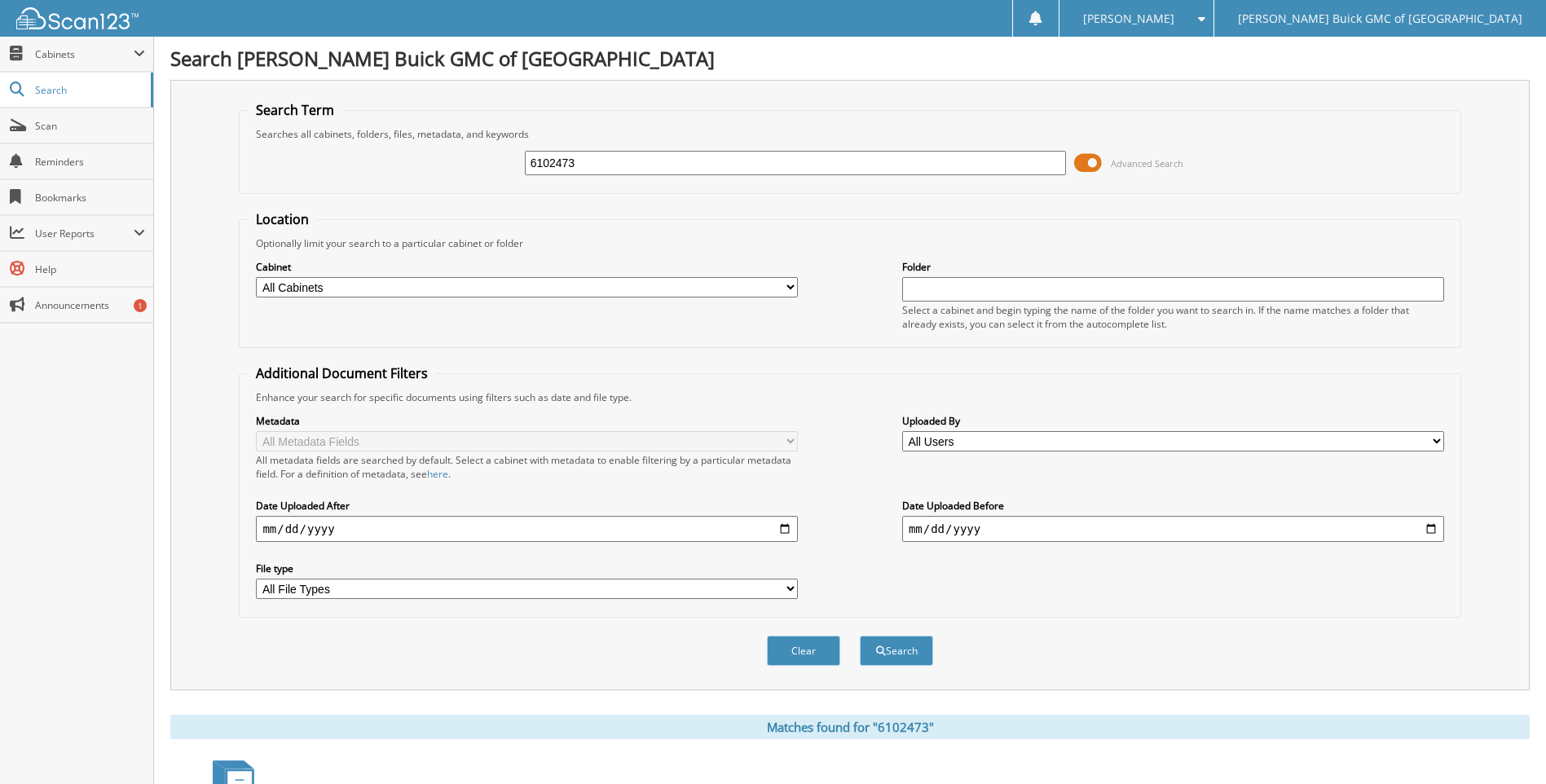
click at [625, 153] on input "6102473" at bounding box center [795, 163] width 541 height 24
type input "6102541"
click at [859, 636] on button "Search" at bounding box center [895, 650] width 73 height 30
click at [625, 153] on input "6102541" at bounding box center [795, 163] width 541 height 24
type input "6102545"
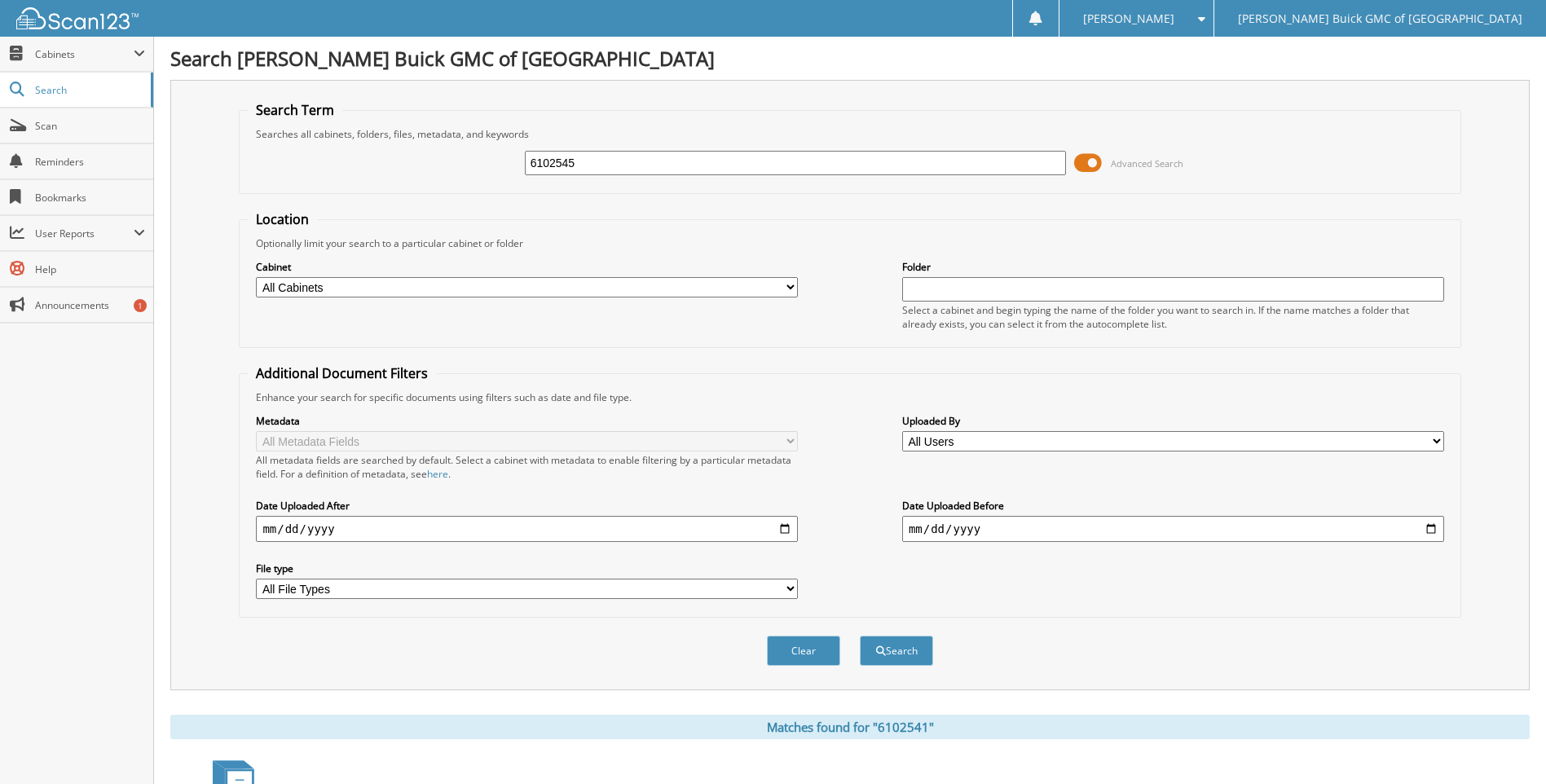
click at [859, 636] on button "Search" at bounding box center [895, 650] width 73 height 30
click at [625, 153] on input "6102545" at bounding box center [795, 163] width 541 height 24
type input "6102349"
click at [859, 636] on button "Search" at bounding box center [895, 650] width 73 height 30
click at [625, 153] on input "6102349" at bounding box center [795, 163] width 541 height 24
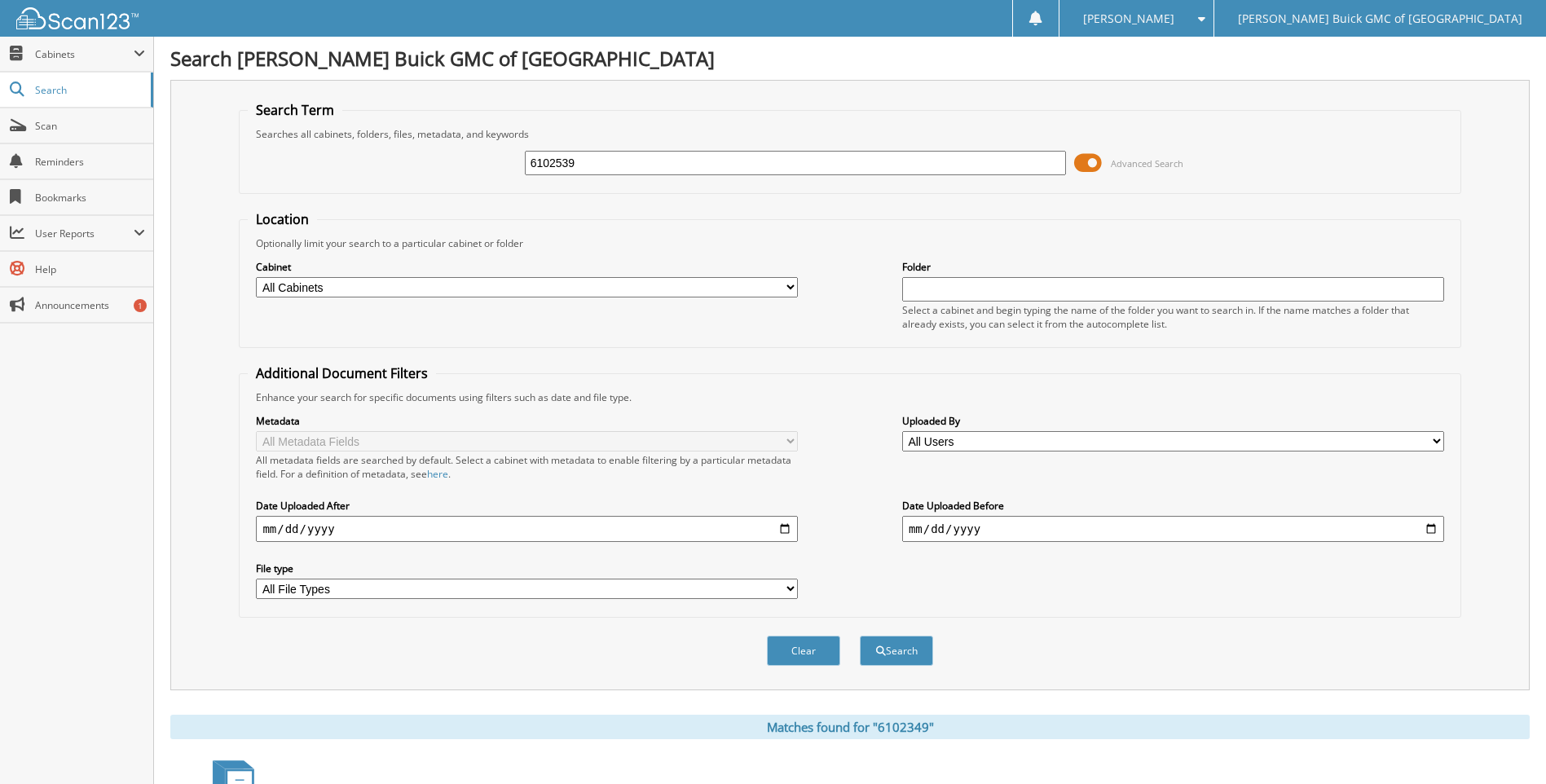
type input "6102539"
click at [859, 636] on button "Search" at bounding box center [895, 650] width 73 height 30
click at [625, 153] on input "6102539" at bounding box center [795, 163] width 541 height 24
type input "6102062"
click at [859, 636] on button "Search" at bounding box center [895, 650] width 73 height 30
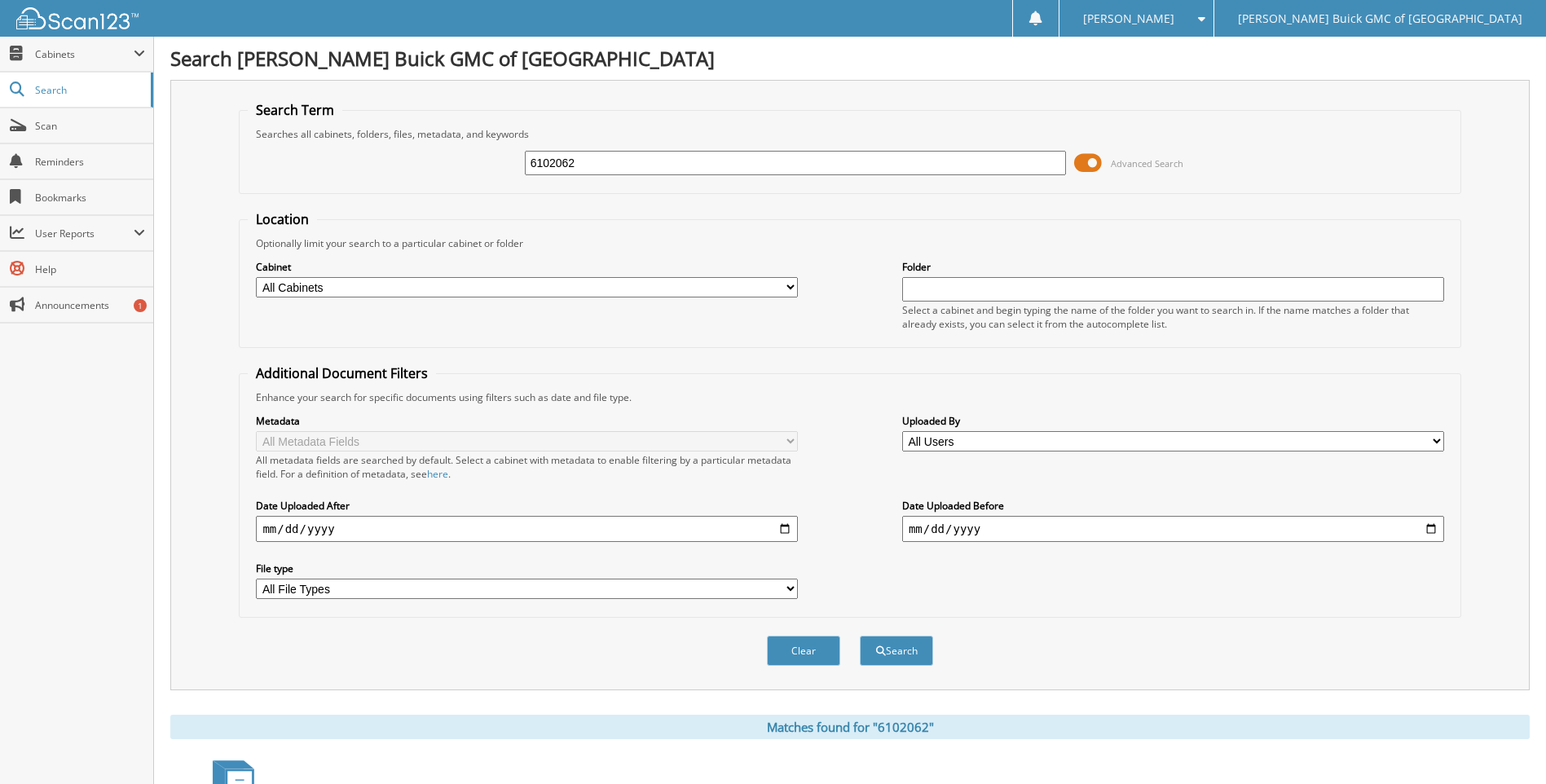
click at [625, 153] on input "6102062" at bounding box center [795, 163] width 541 height 24
type input "6101908"
click at [859, 636] on button "Search" at bounding box center [895, 650] width 73 height 30
click at [625, 153] on input "6101908" at bounding box center [795, 163] width 541 height 24
type input "6102063"
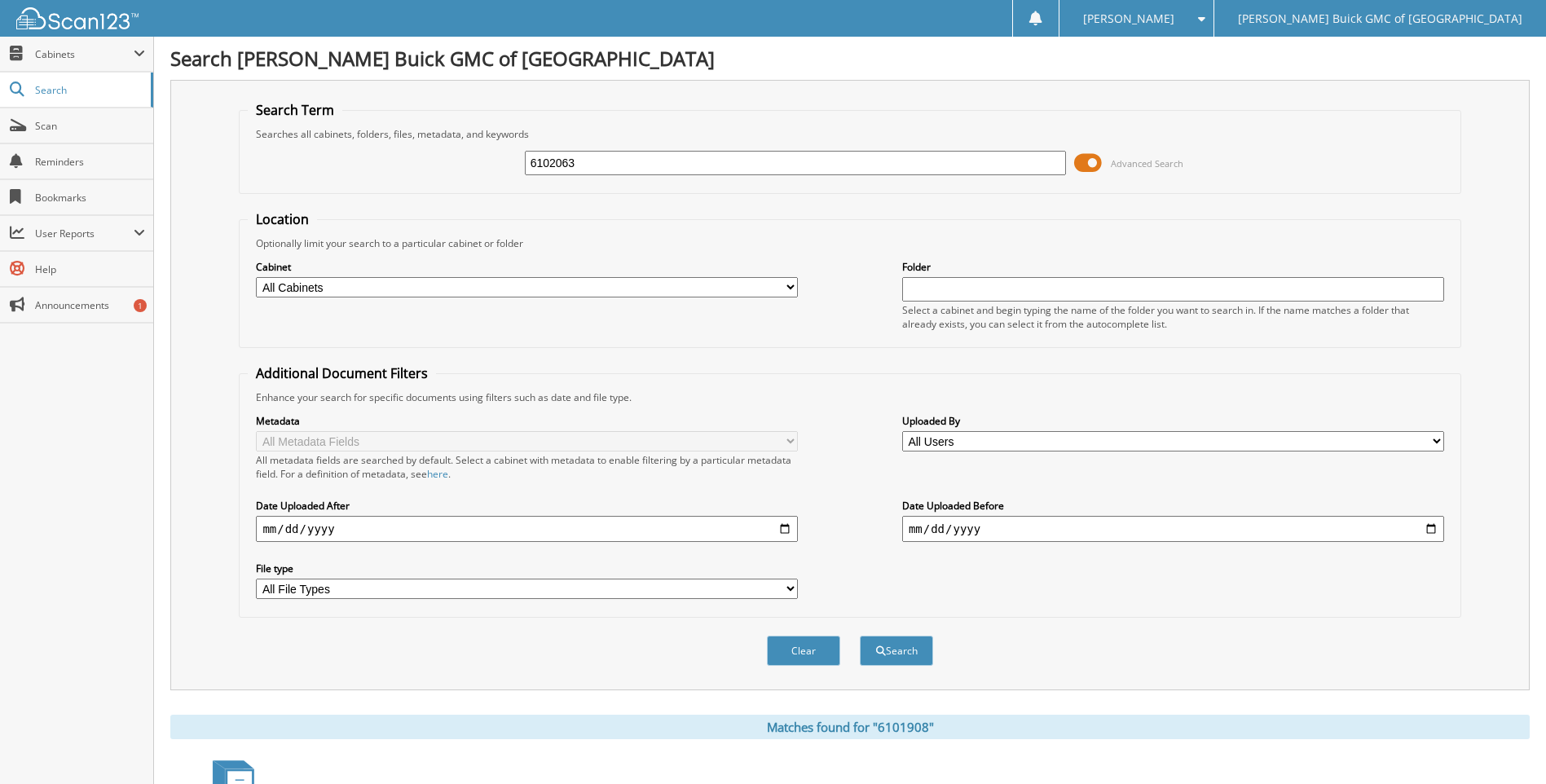
click at [859, 636] on button "Search" at bounding box center [895, 650] width 73 height 30
click at [625, 153] on input "6102063" at bounding box center [795, 163] width 541 height 24
type input "6102144"
click at [859, 636] on button "Search" at bounding box center [895, 650] width 73 height 30
drag, startPoint x: 0, startPoint y: 0, endPoint x: 625, endPoint y: 153, distance: 643.5
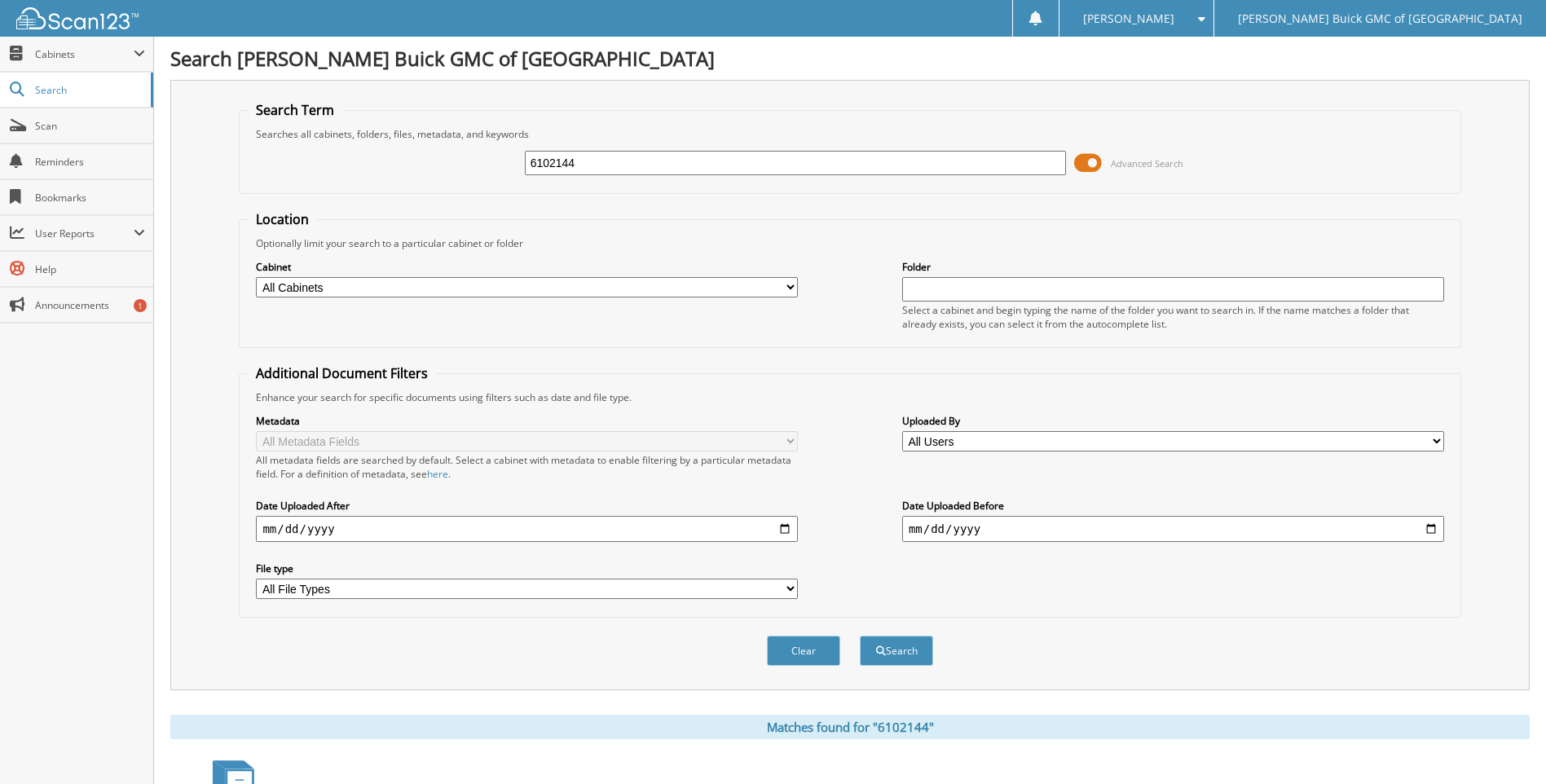
click at [625, 153] on input "6102144" at bounding box center [795, 163] width 541 height 24
type input "6102083"
click at [859, 636] on button "Search" at bounding box center [895, 650] width 73 height 30
click at [625, 153] on input "6102083" at bounding box center [795, 163] width 541 height 24
type input "6102703"
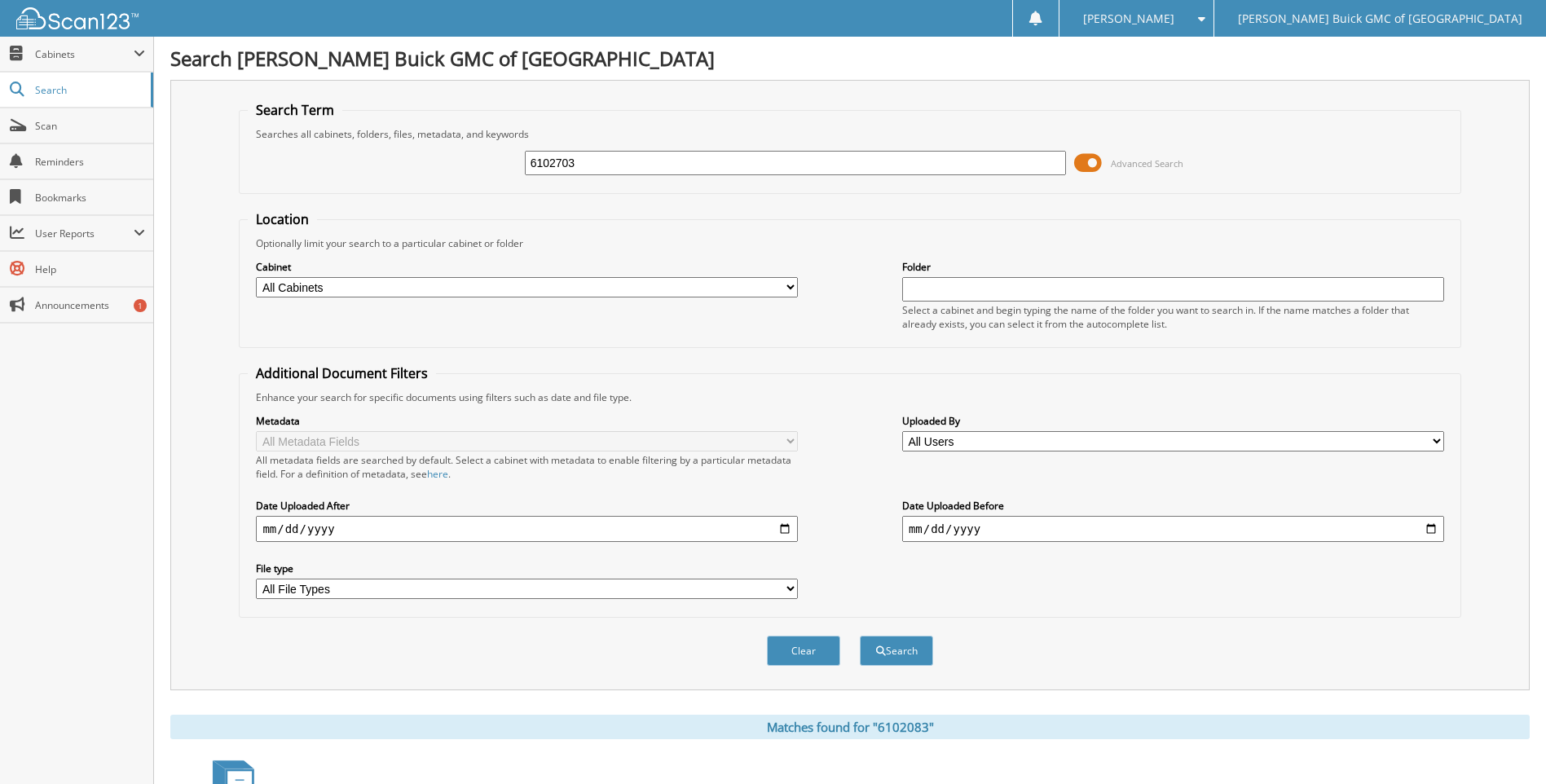
click at [859, 636] on button "Search" at bounding box center [895, 650] width 73 height 30
click at [689, 203] on form "Search Term Searches all cabinets, folders, files, metadata, and keywords 61027…" at bounding box center [850, 392] width 1221 height 582
click at [1050, 164] on input "6102703" at bounding box center [795, 163] width 541 height 24
type input "6102699"
click at [859, 636] on button "Search" at bounding box center [895, 650] width 73 height 30
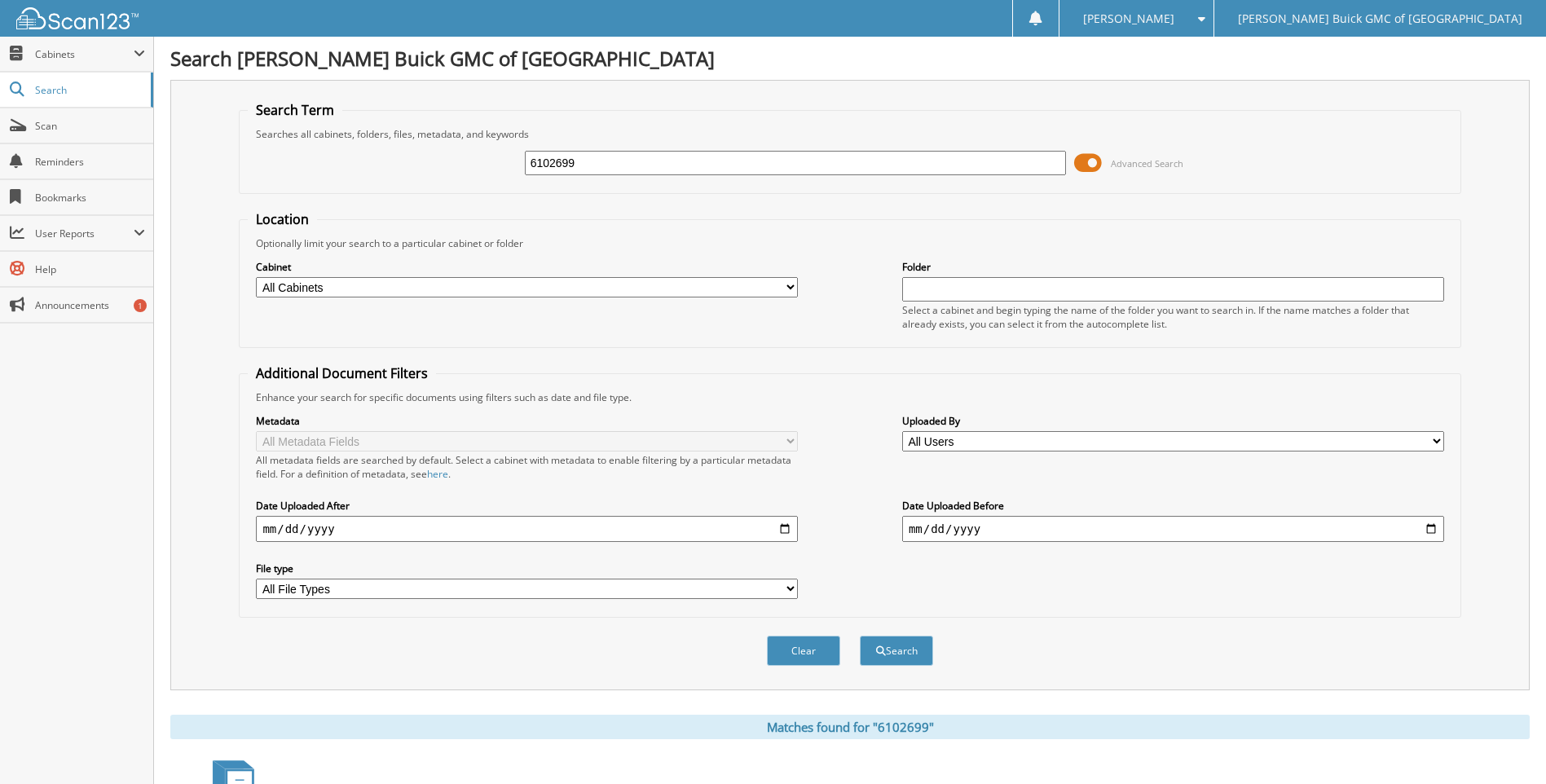
click at [1011, 167] on input "6102699" at bounding box center [795, 163] width 541 height 24
type input "6102148"
click at [859, 636] on button "Search" at bounding box center [895, 650] width 73 height 30
click at [1011, 167] on input "6102148" at bounding box center [795, 163] width 541 height 24
type input "6102671"
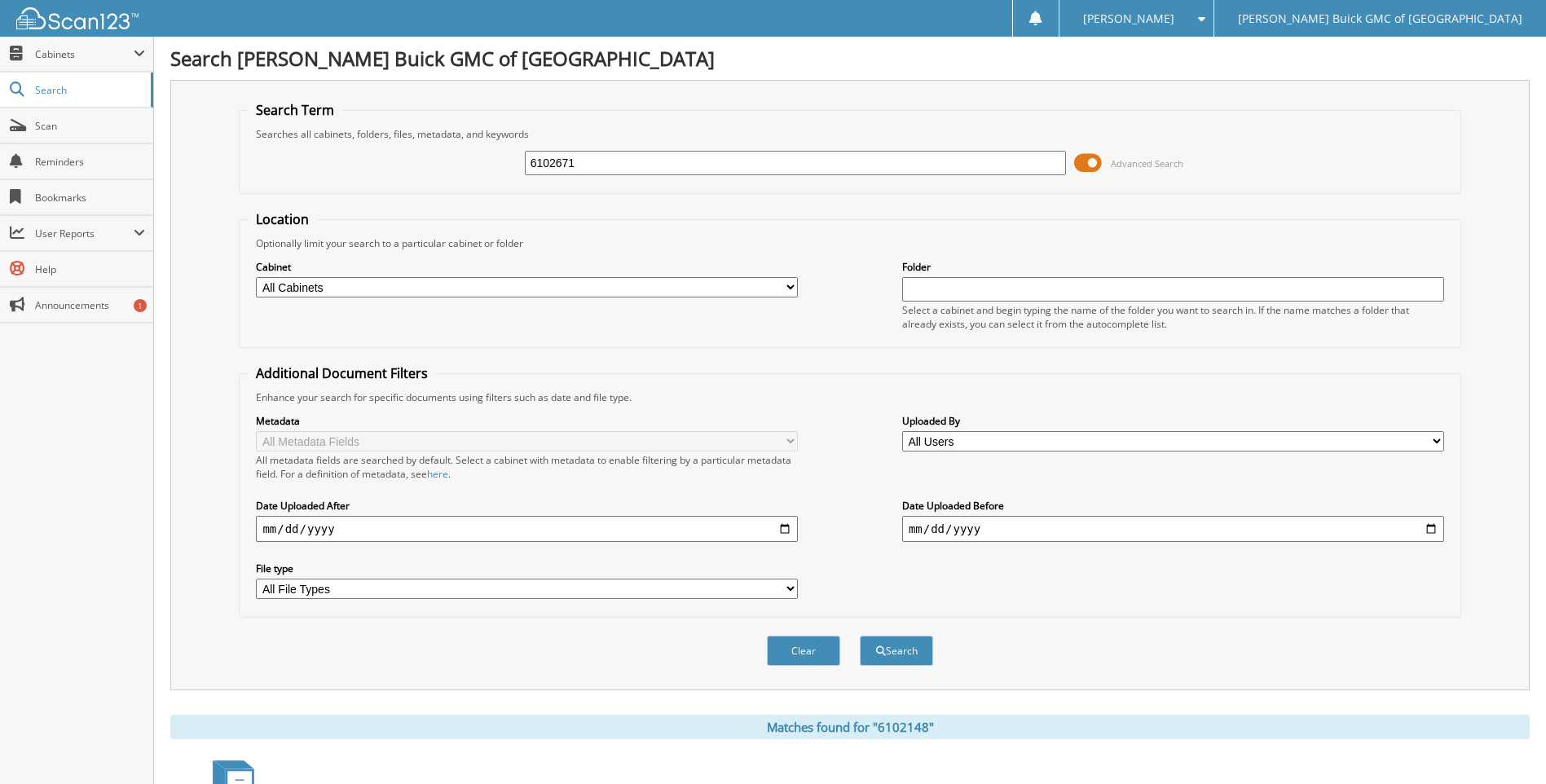
click at [859, 636] on button "Search" at bounding box center [895, 650] width 73 height 30
click at [1011, 167] on input "6102671" at bounding box center [795, 163] width 541 height 24
type input "6102660"
click at [859, 636] on button "Search" at bounding box center [895, 650] width 73 height 30
click at [1011, 167] on input "6102660" at bounding box center [795, 163] width 541 height 24
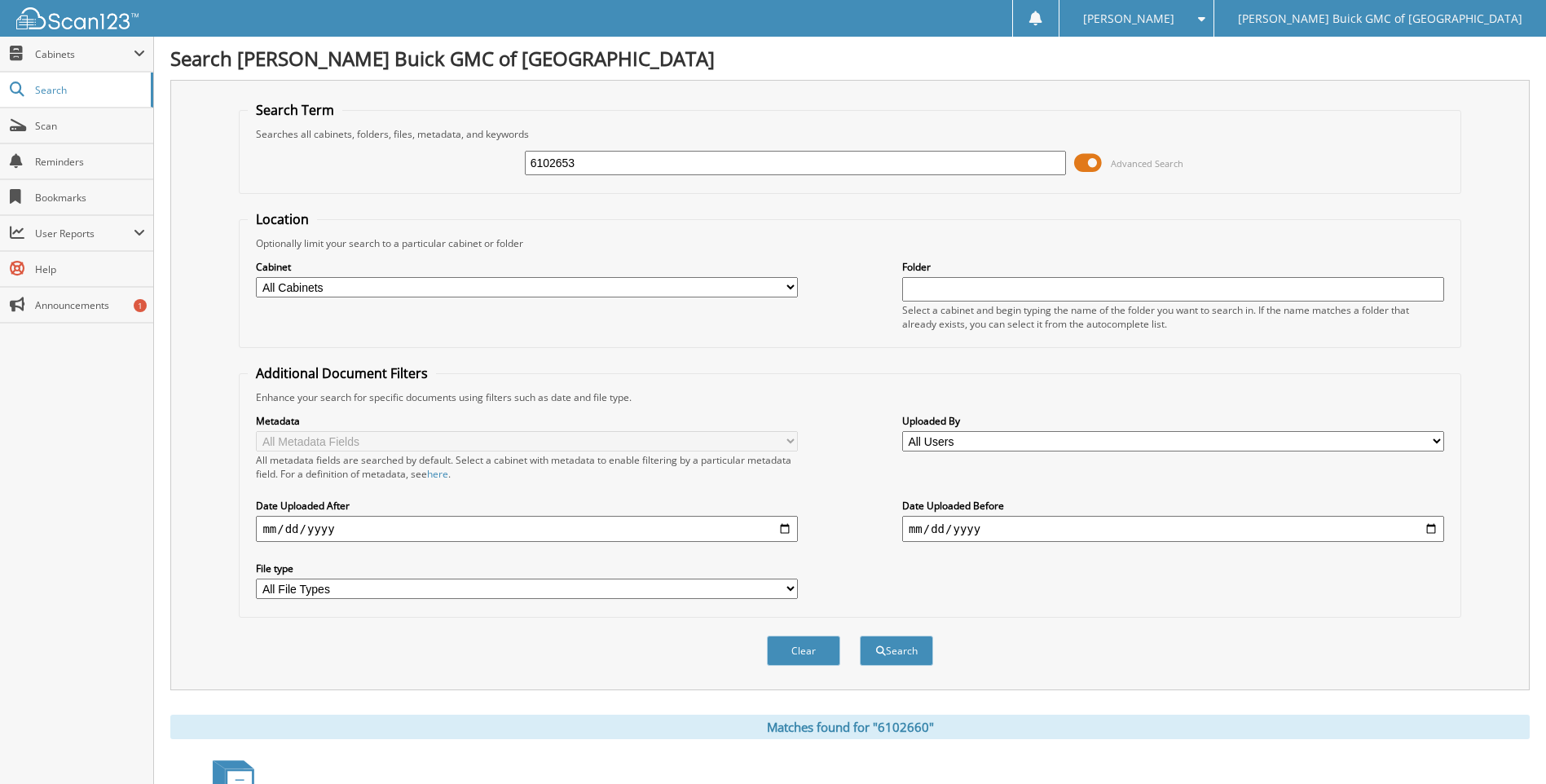
type input "6102653"
click at [859, 636] on button "Search" at bounding box center [895, 650] width 73 height 30
click at [1011, 167] on input "6102653" at bounding box center [795, 163] width 541 height 24
type input "6102662"
click at [859, 636] on button "Search" at bounding box center [895, 650] width 73 height 30
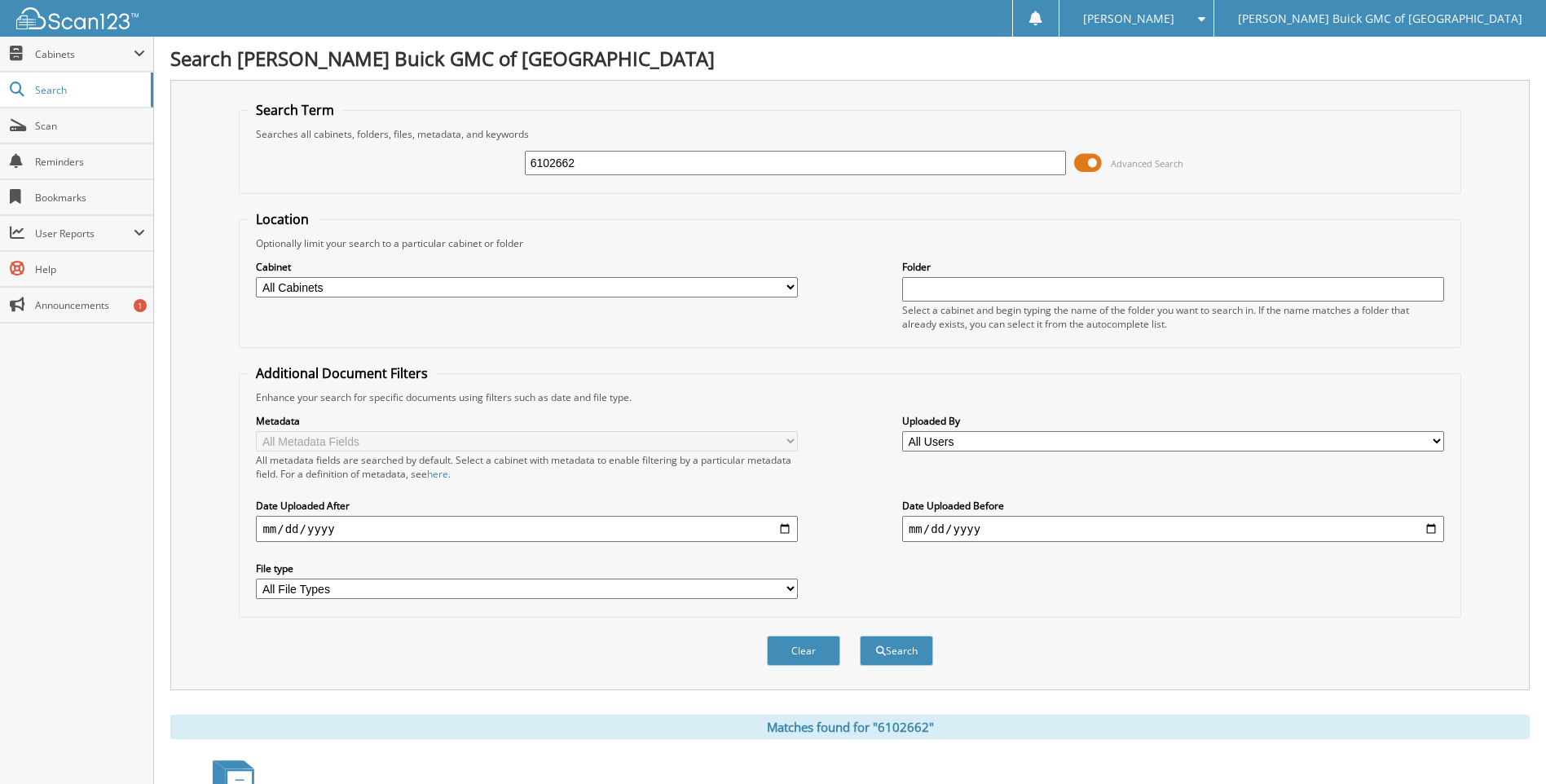
click at [1011, 167] on input "6102662" at bounding box center [795, 163] width 541 height 24
type input "6102659"
click at [859, 636] on button "Search" at bounding box center [895, 650] width 73 height 30
click at [1011, 167] on input "6102659" at bounding box center [795, 163] width 541 height 24
type input "6101691"
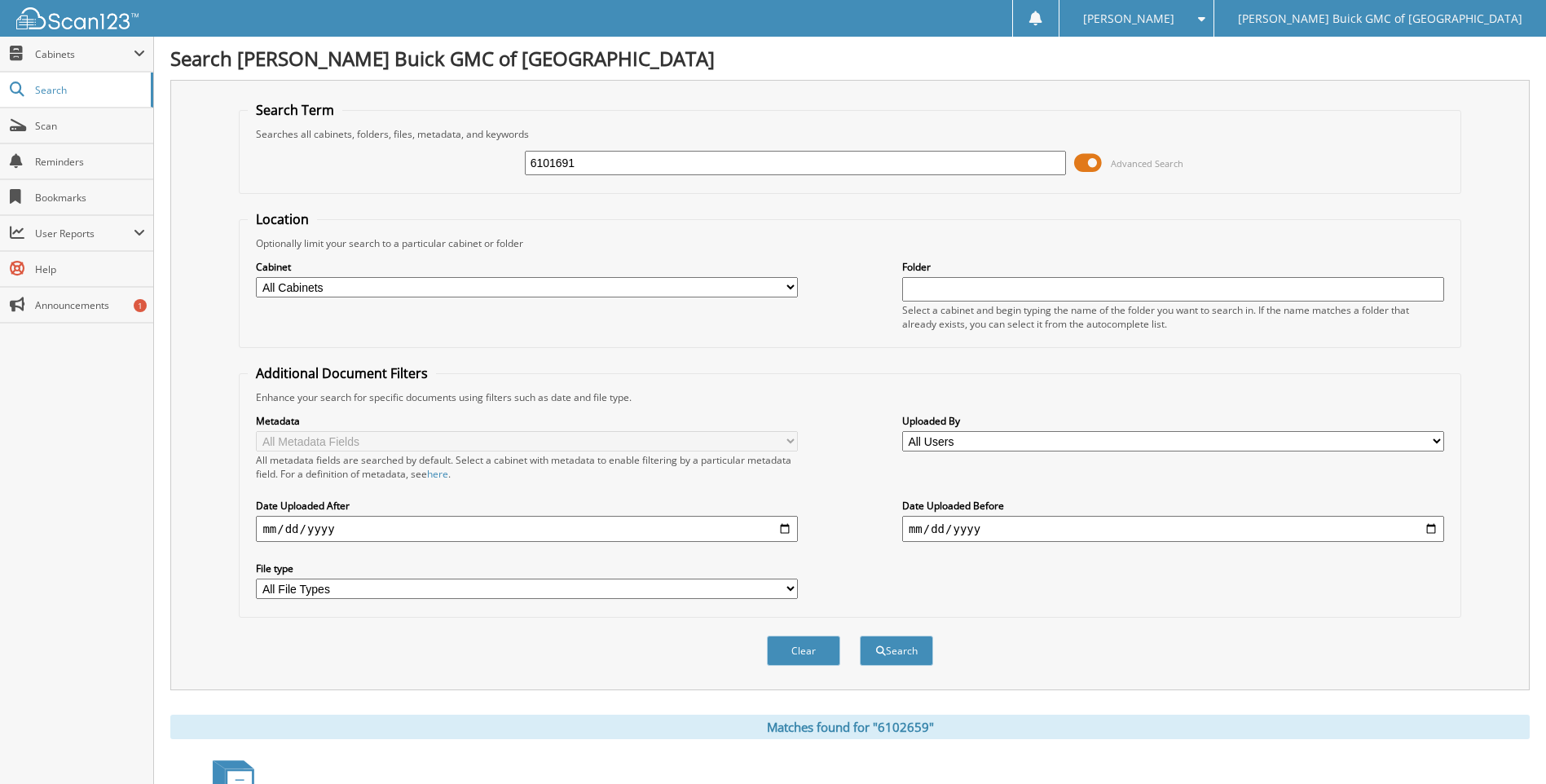
click at [859, 636] on button "Search" at bounding box center [895, 650] width 73 height 30
click at [1011, 167] on input "6101691" at bounding box center [795, 163] width 541 height 24
type input "6102588"
click at [859, 636] on button "Search" at bounding box center [895, 650] width 73 height 30
click at [1011, 168] on input "6102588" at bounding box center [795, 163] width 541 height 24
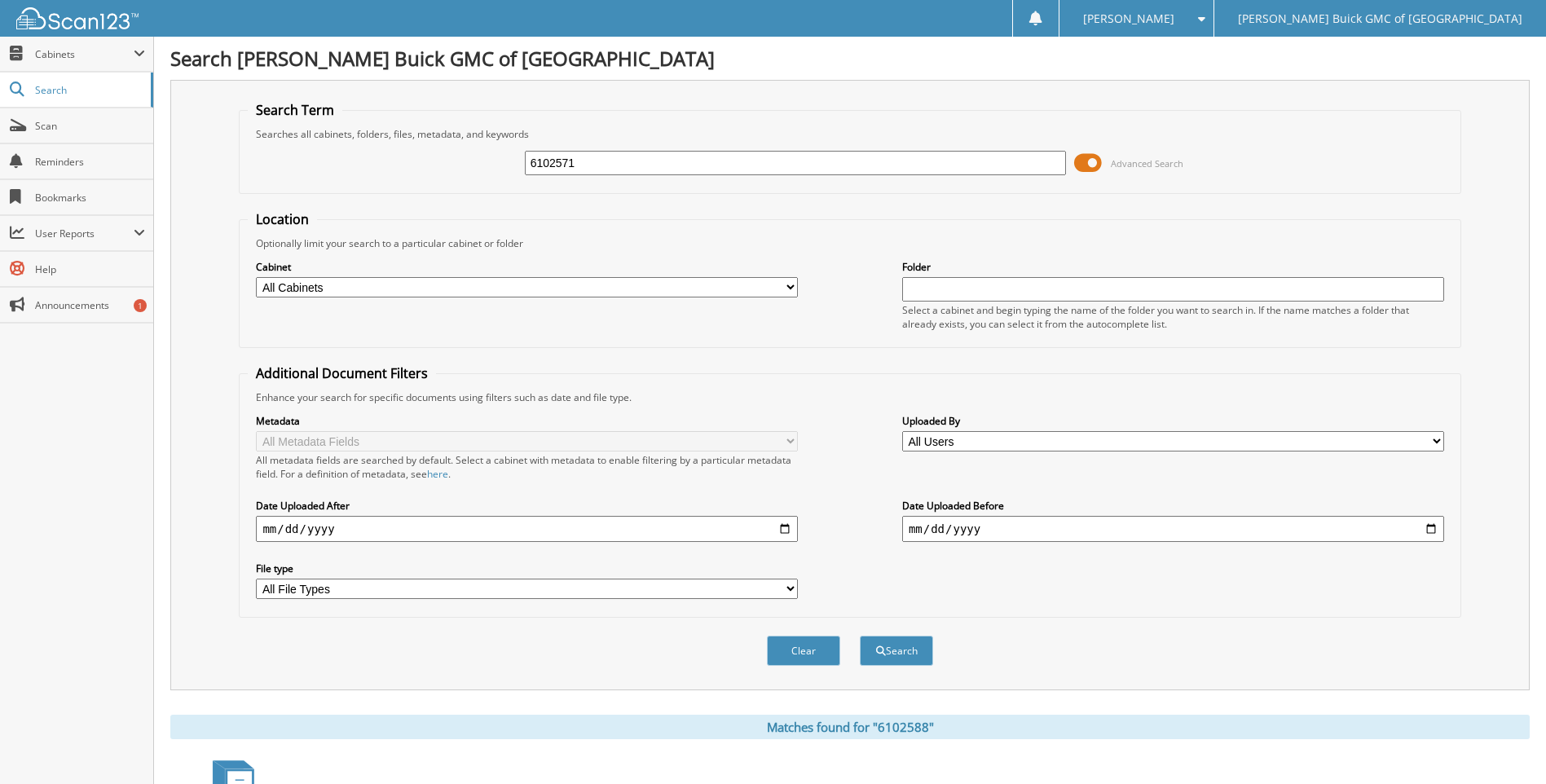
type input "6102571"
click at [859, 636] on button "Search" at bounding box center [895, 650] width 73 height 30
click at [1011, 168] on input "6102571" at bounding box center [795, 163] width 541 height 24
type input "6102599"
click at [859, 636] on button "Search" at bounding box center [895, 650] width 73 height 30
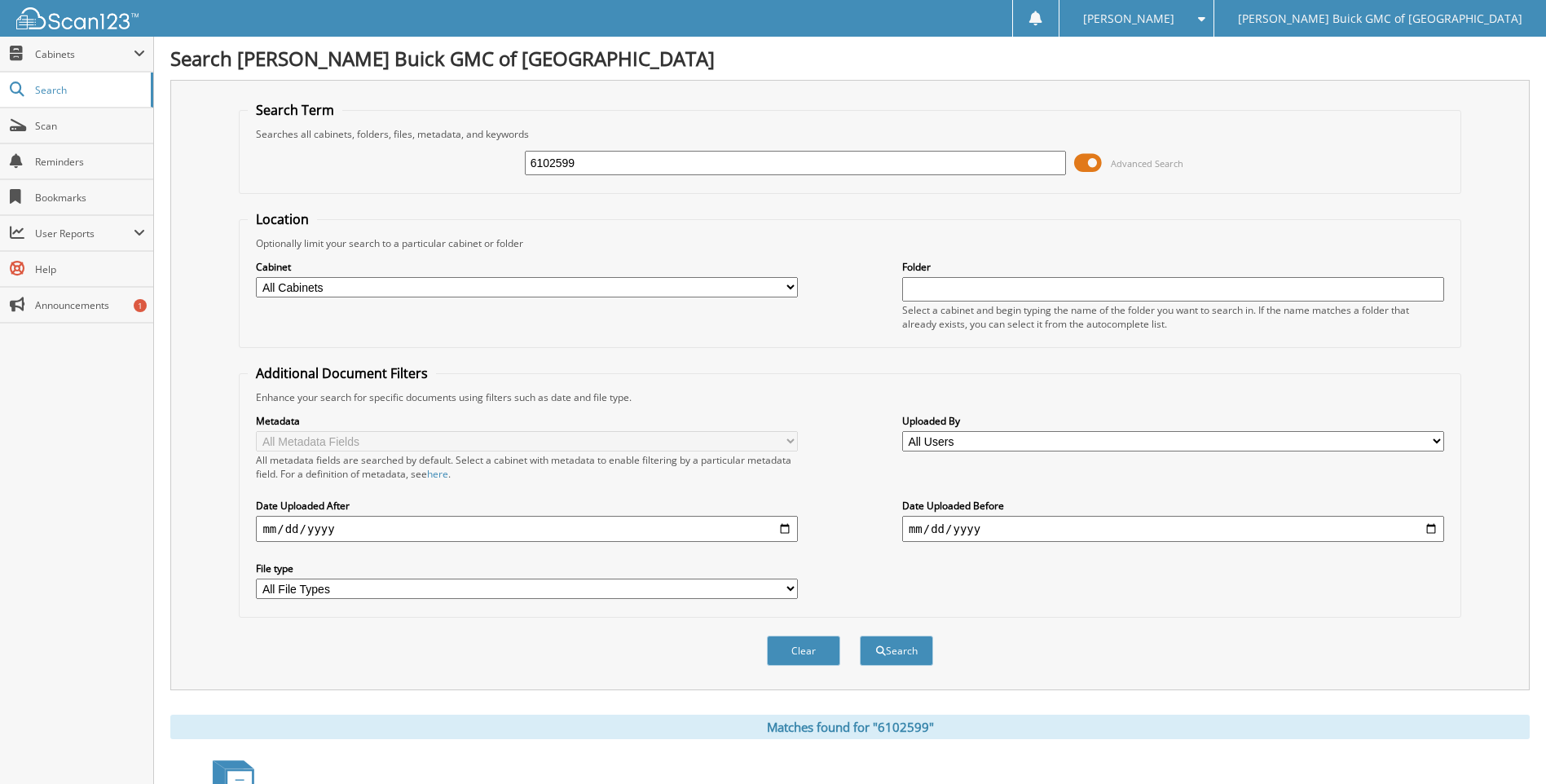
click at [1011, 168] on input "6102599" at bounding box center [795, 163] width 541 height 24
type input "6102377"
click at [859, 636] on button "Search" at bounding box center [895, 650] width 73 height 30
click at [1011, 168] on input "6102377" at bounding box center [795, 163] width 541 height 24
type input "6101035"
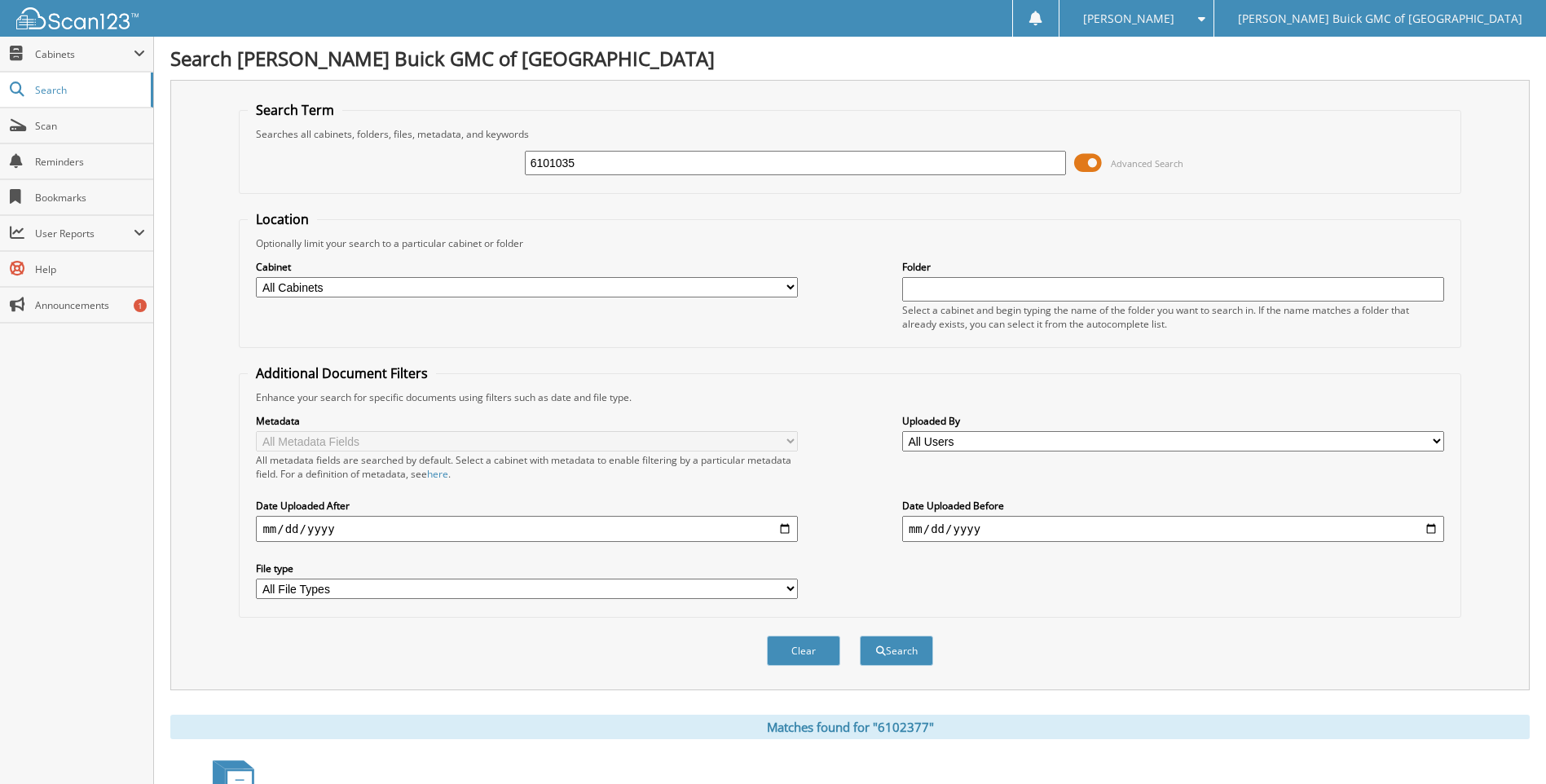
click at [859, 636] on button "Search" at bounding box center [895, 650] width 73 height 30
click at [1011, 168] on input "6101035" at bounding box center [795, 163] width 541 height 24
type input "6102587"
click at [859, 636] on button "Search" at bounding box center [895, 650] width 73 height 30
click at [1011, 168] on input "6102587" at bounding box center [795, 163] width 541 height 24
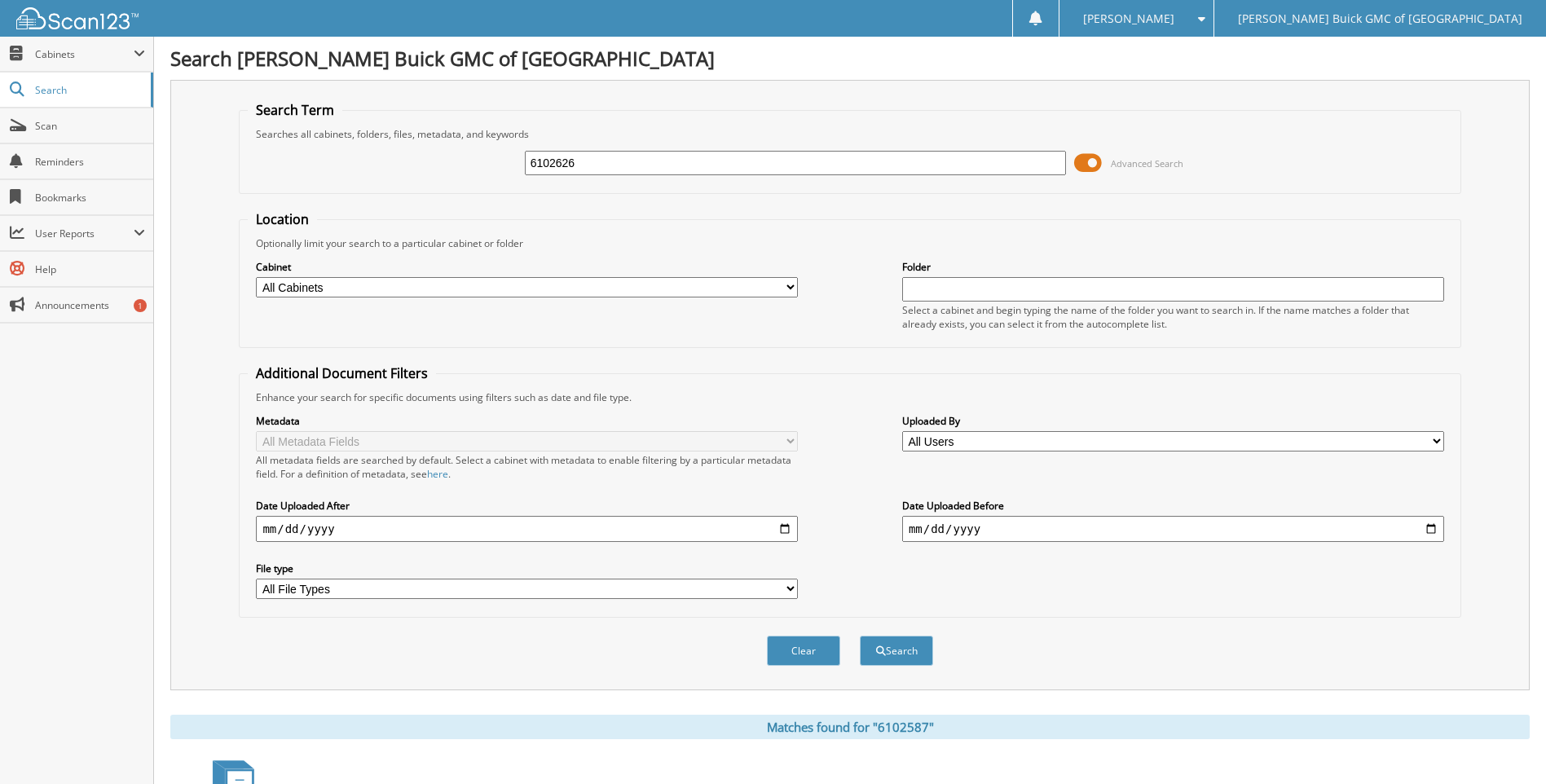
type input "6102626"
click at [859, 636] on button "Search" at bounding box center [895, 650] width 73 height 30
click at [1011, 168] on input "6102626" at bounding box center [795, 163] width 541 height 24
type input "6102529"
click at [859, 636] on button "Search" at bounding box center [895, 650] width 73 height 30
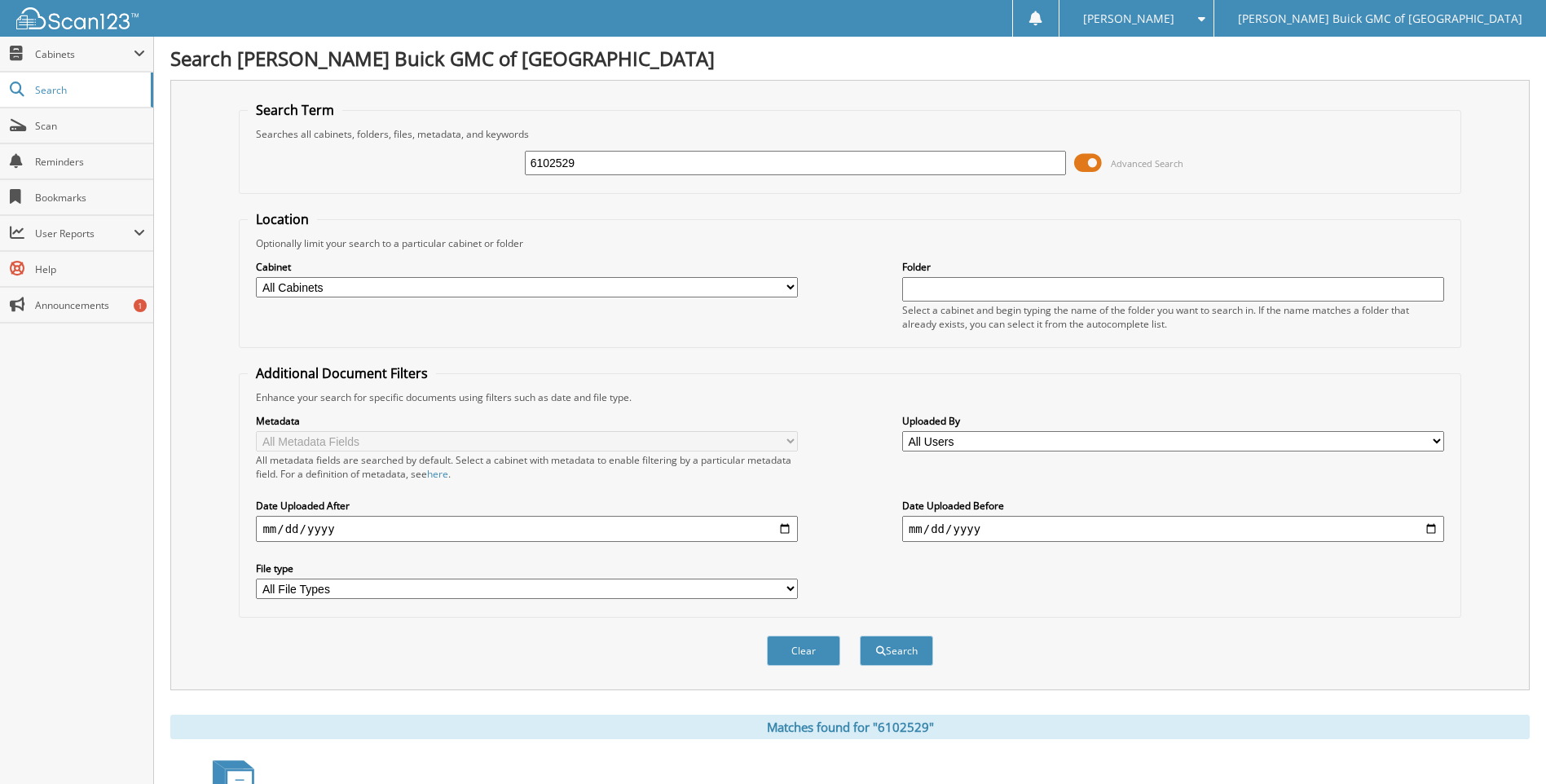
click at [1011, 168] on input "6102529" at bounding box center [795, 163] width 541 height 24
type input "6102262"
click at [859, 636] on button "Search" at bounding box center [895, 650] width 73 height 30
click at [1011, 168] on input "6102262" at bounding box center [795, 163] width 541 height 24
type input "6102481"
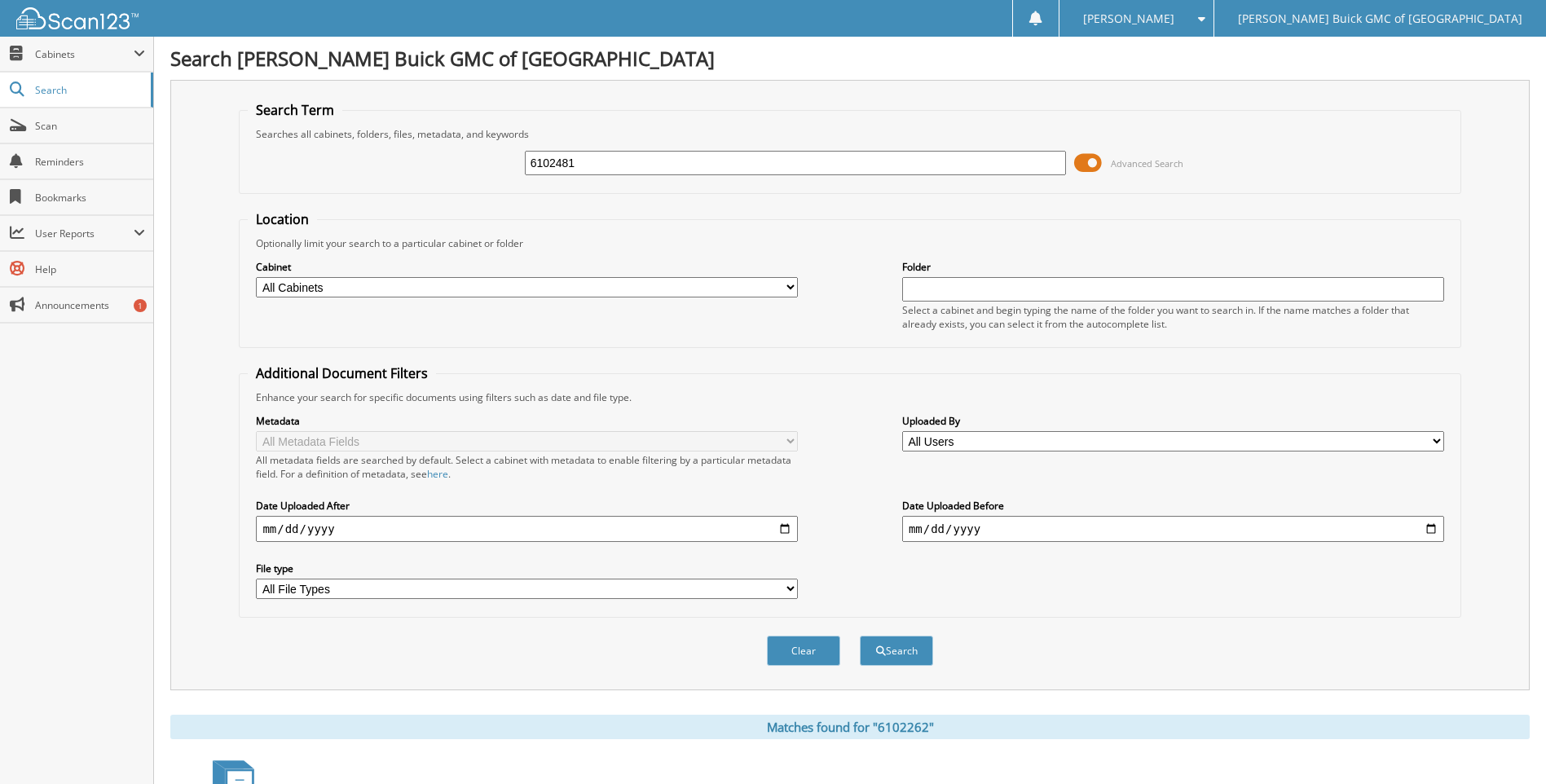
click at [859, 636] on button "Search" at bounding box center [895, 650] width 73 height 30
click at [1011, 168] on input "6102481" at bounding box center [795, 163] width 541 height 24
type input "6102578"
click at [859, 636] on button "Search" at bounding box center [895, 650] width 73 height 30
click at [1011, 168] on input "6102578" at bounding box center [795, 163] width 541 height 24
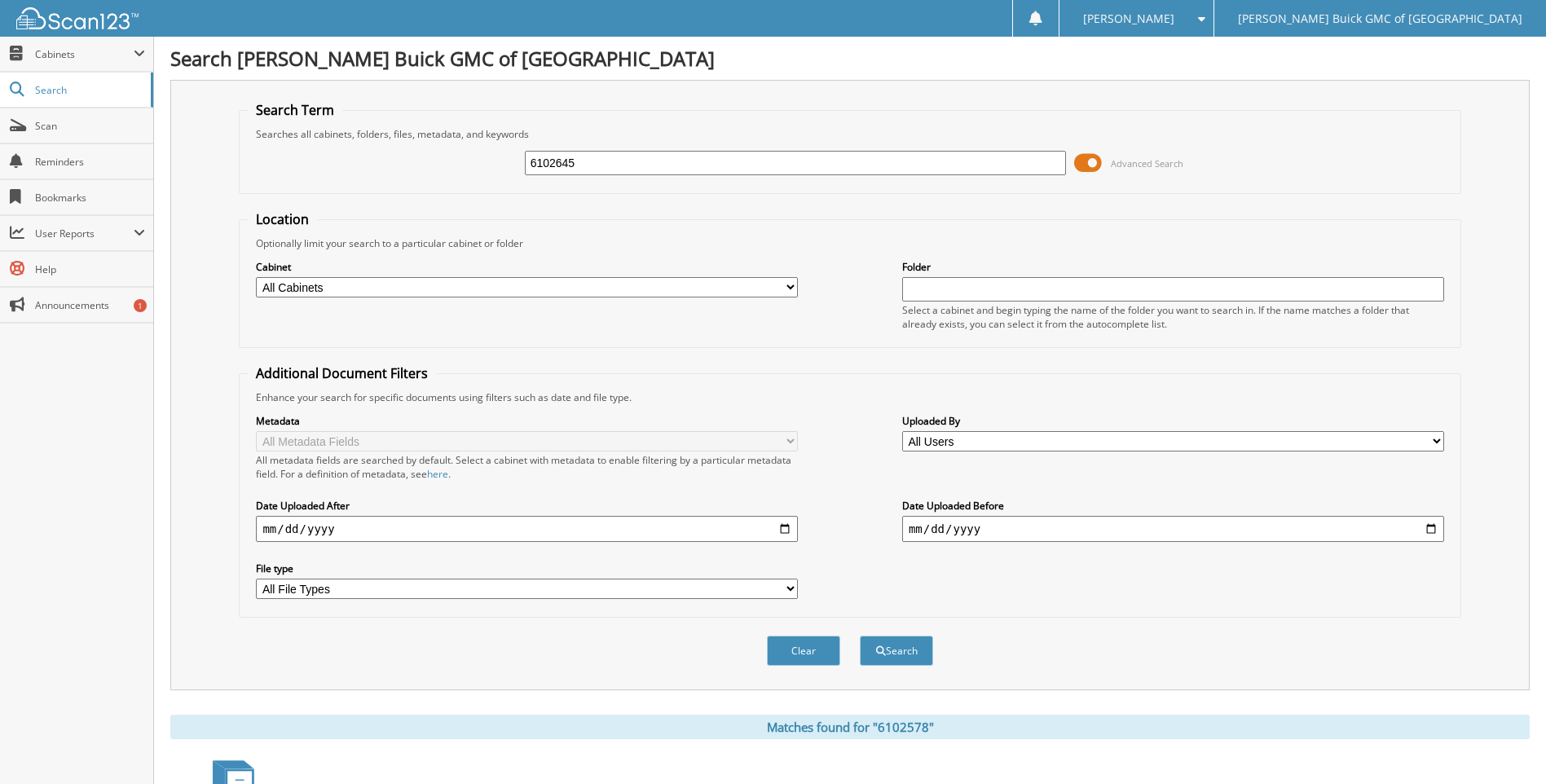
type input "6102645"
click at [859, 636] on button "Search" at bounding box center [895, 650] width 73 height 30
click at [1011, 168] on input "6102645" at bounding box center [795, 163] width 541 height 24
type input "6102617"
click at [859, 636] on button "Search" at bounding box center [895, 650] width 73 height 30
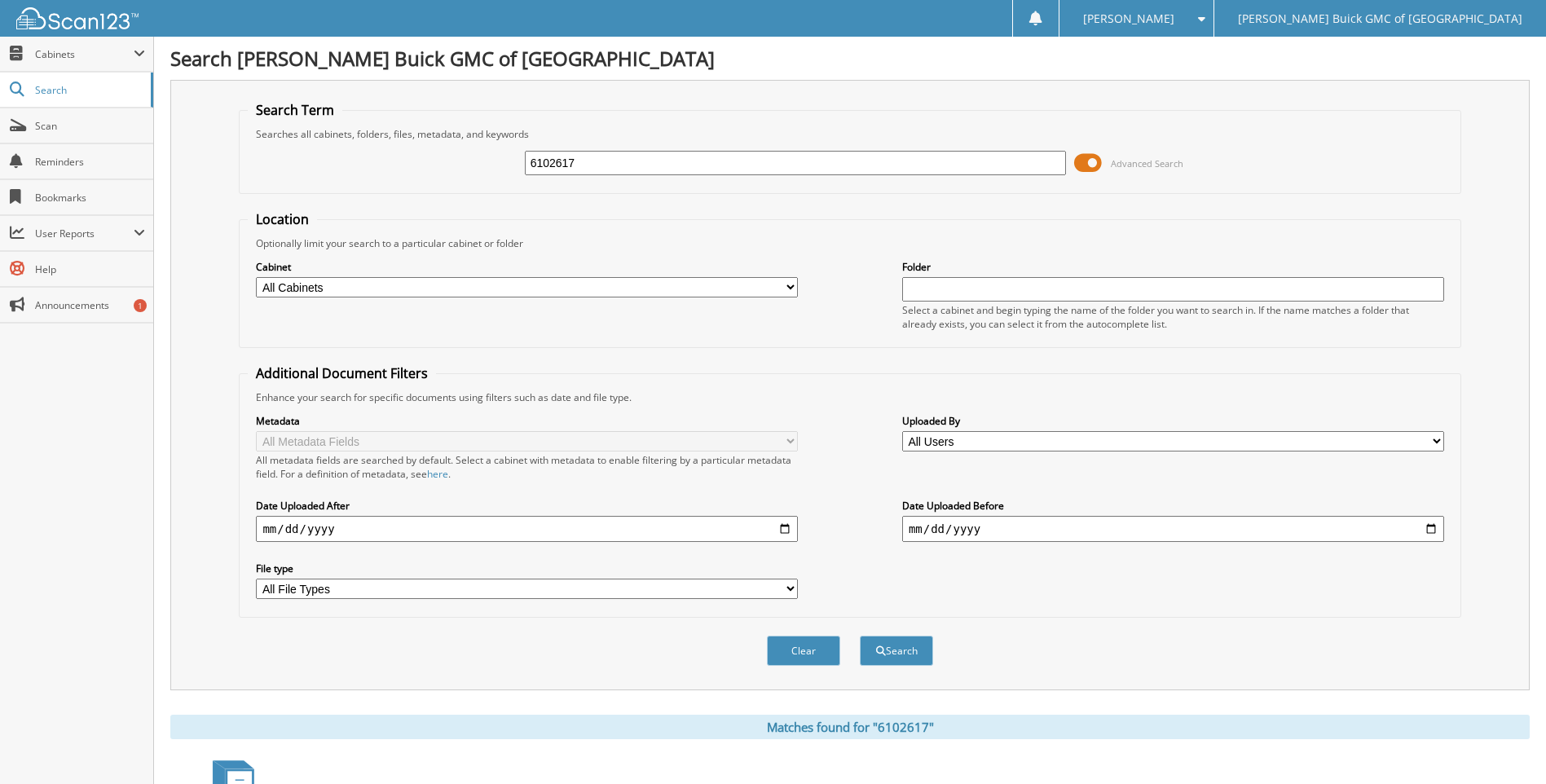
click at [1011, 168] on input "6102617" at bounding box center [795, 163] width 541 height 24
type input "6102646"
click at [859, 636] on button "Search" at bounding box center [895, 650] width 73 height 30
click at [1011, 168] on input "6102646" at bounding box center [795, 163] width 541 height 24
type input "6102558"
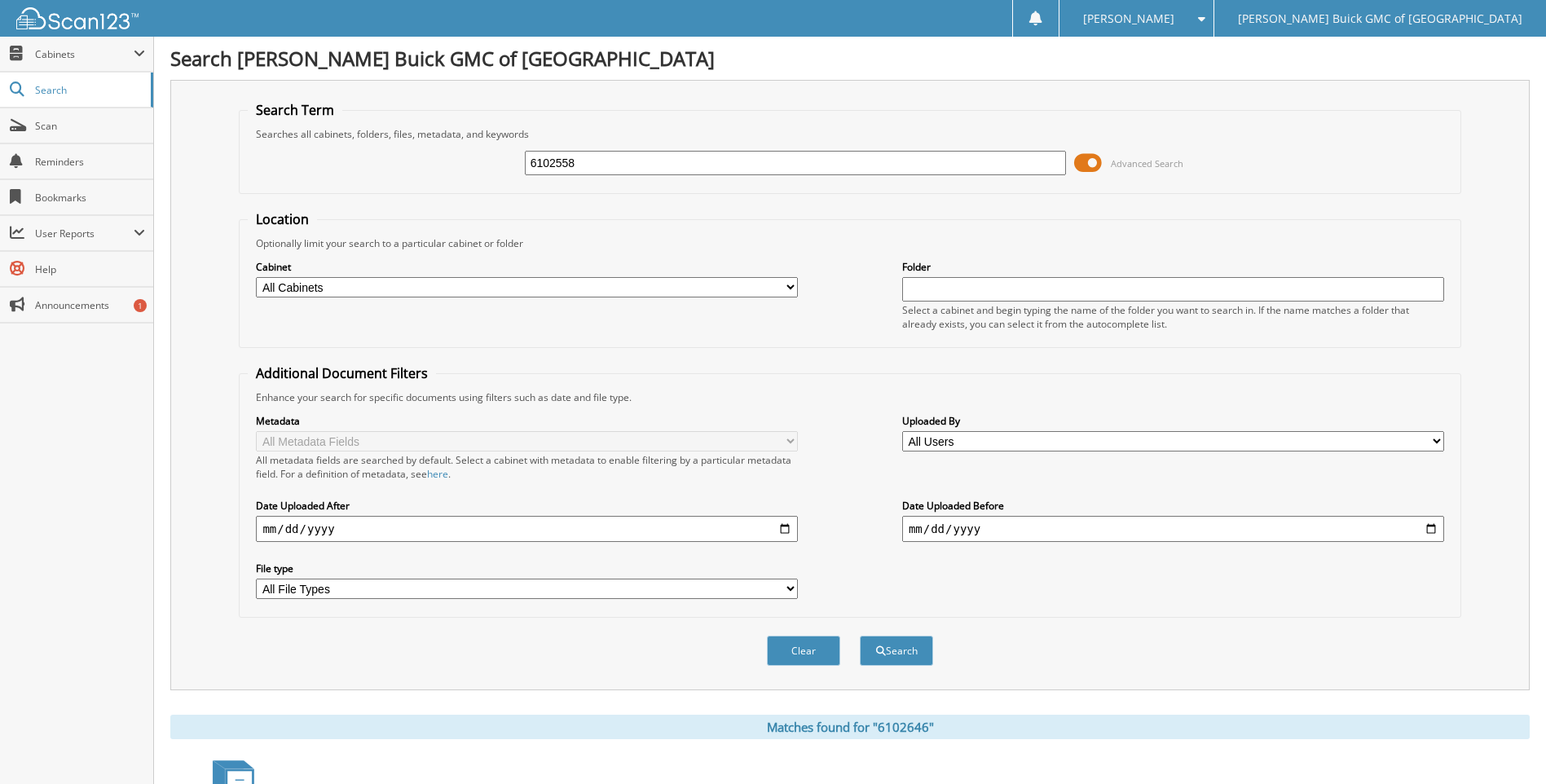
click at [859, 636] on button "Search" at bounding box center [895, 650] width 73 height 30
drag, startPoint x: 0, startPoint y: 0, endPoint x: 1011, endPoint y: 168, distance: 1024.9
click at [1011, 168] on input "6102558" at bounding box center [795, 163] width 541 height 24
type input "6102575"
click at [859, 636] on button "Search" at bounding box center [895, 650] width 73 height 30
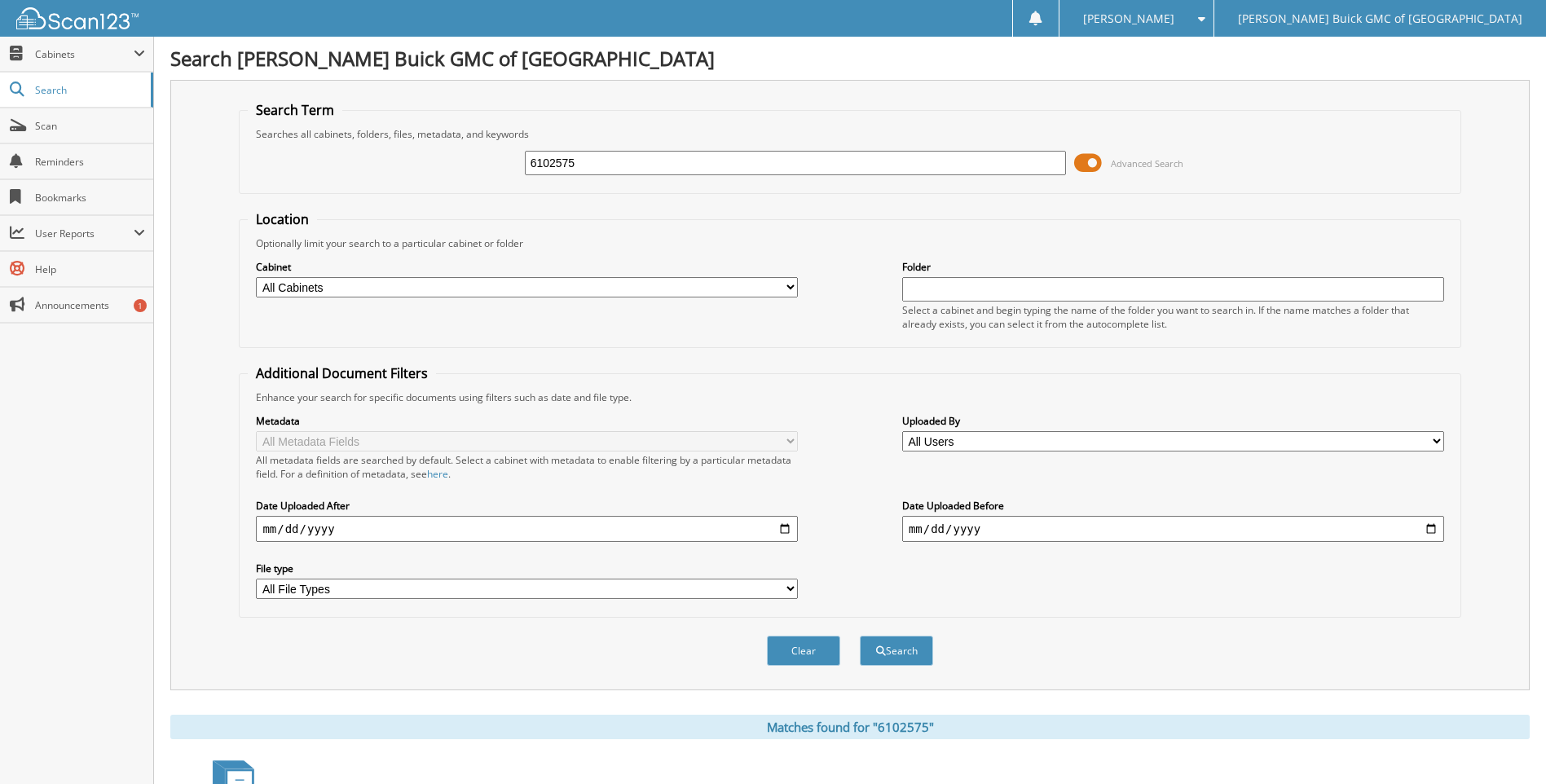
click at [1011, 168] on input "6102575" at bounding box center [795, 163] width 541 height 24
type input "6102634"
click at [859, 636] on button "Search" at bounding box center [895, 650] width 73 height 30
click at [1011, 168] on input "6102634" at bounding box center [795, 163] width 541 height 24
type input "6102636"
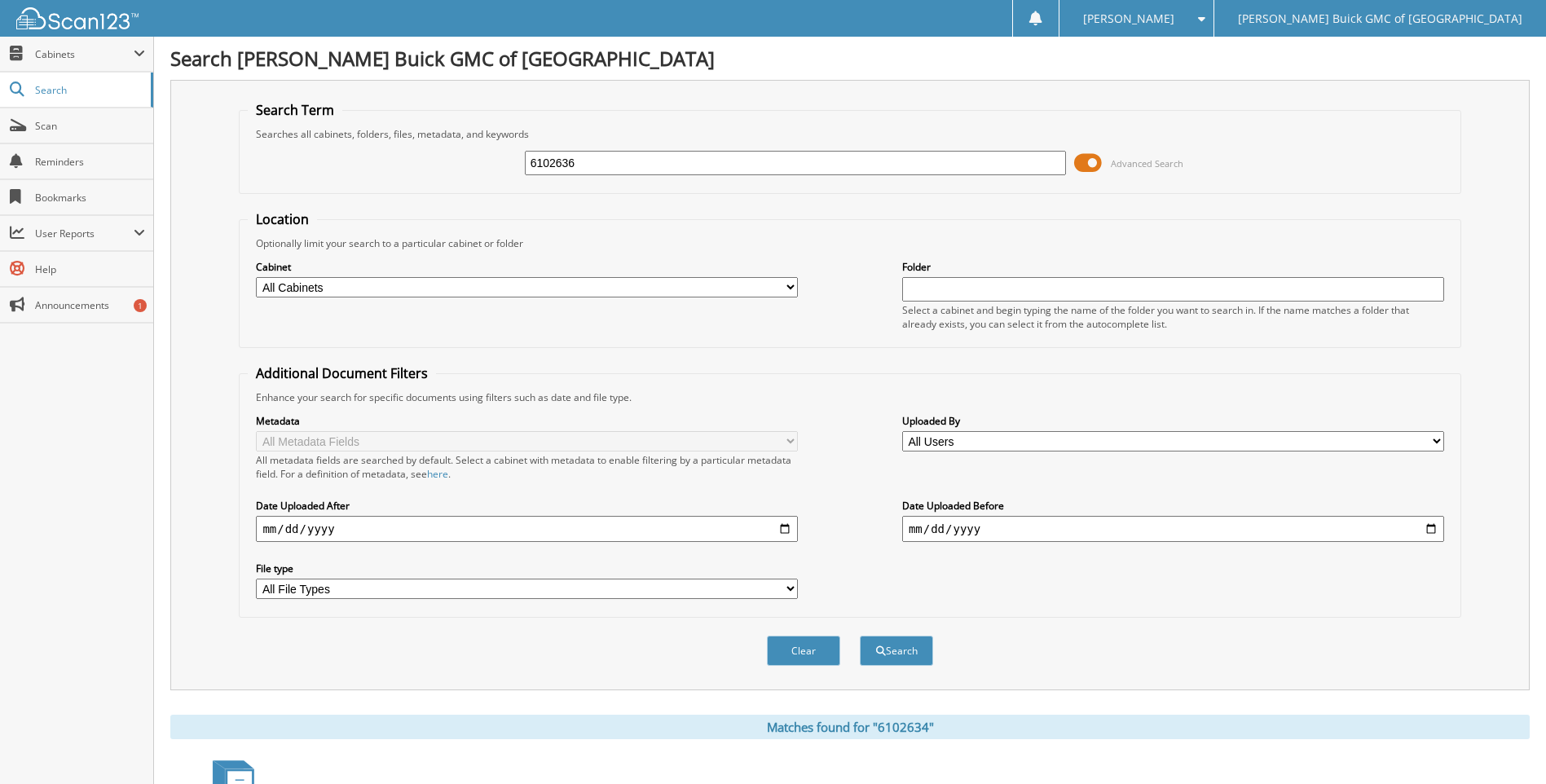
click at [859, 636] on button "Search" at bounding box center [895, 650] width 73 height 30
click at [1011, 168] on input "6102636" at bounding box center [795, 163] width 541 height 24
type input "6102540"
click at [859, 636] on button "Search" at bounding box center [895, 650] width 73 height 30
click at [1011, 168] on input "6102540" at bounding box center [795, 163] width 541 height 24
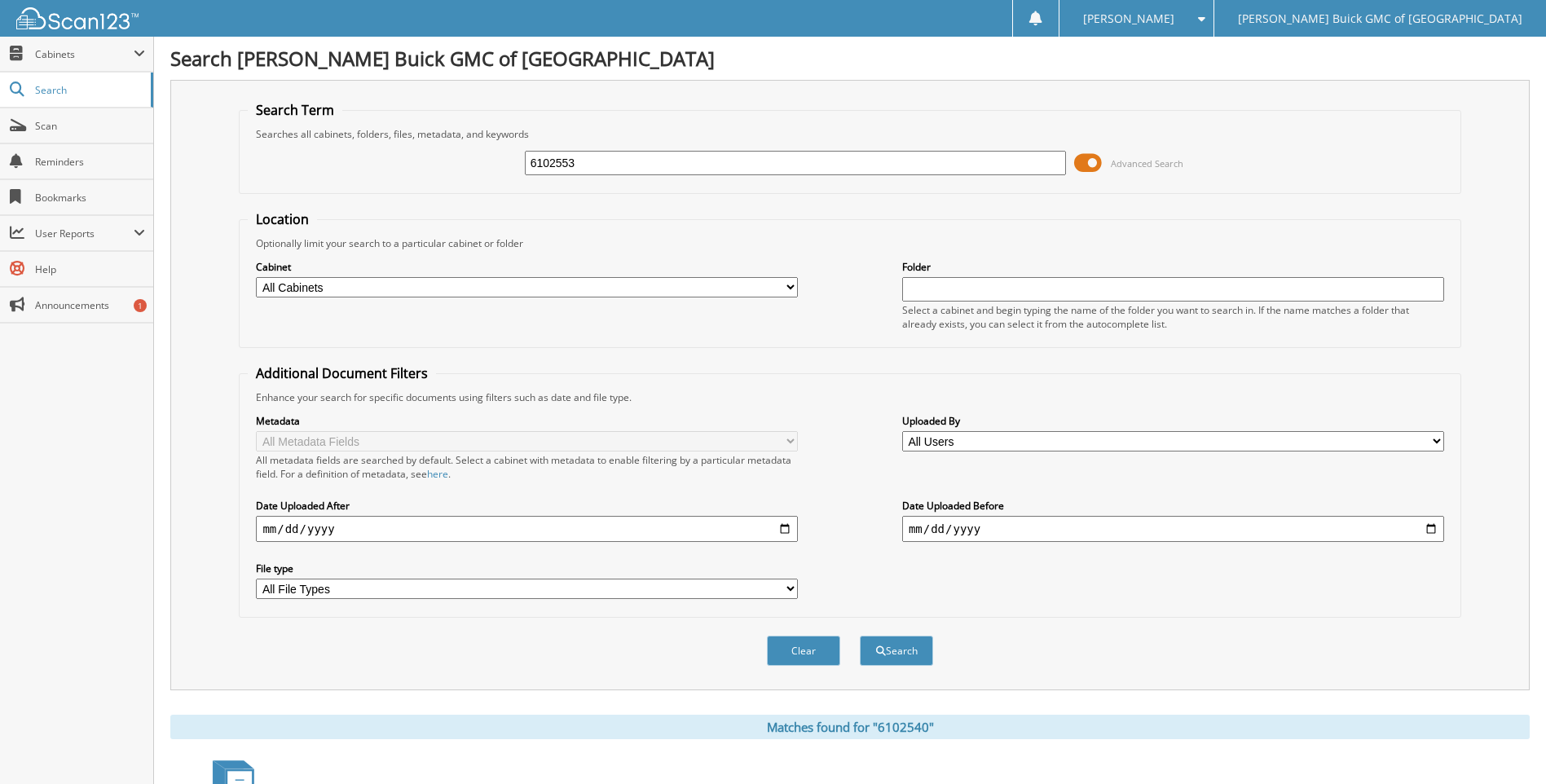
type input "6102553"
click at [859, 636] on button "Search" at bounding box center [895, 650] width 73 height 30
click at [1011, 168] on input "6102553" at bounding box center [795, 163] width 541 height 24
type input "6101610"
click at [859, 636] on button "Search" at bounding box center [895, 650] width 73 height 30
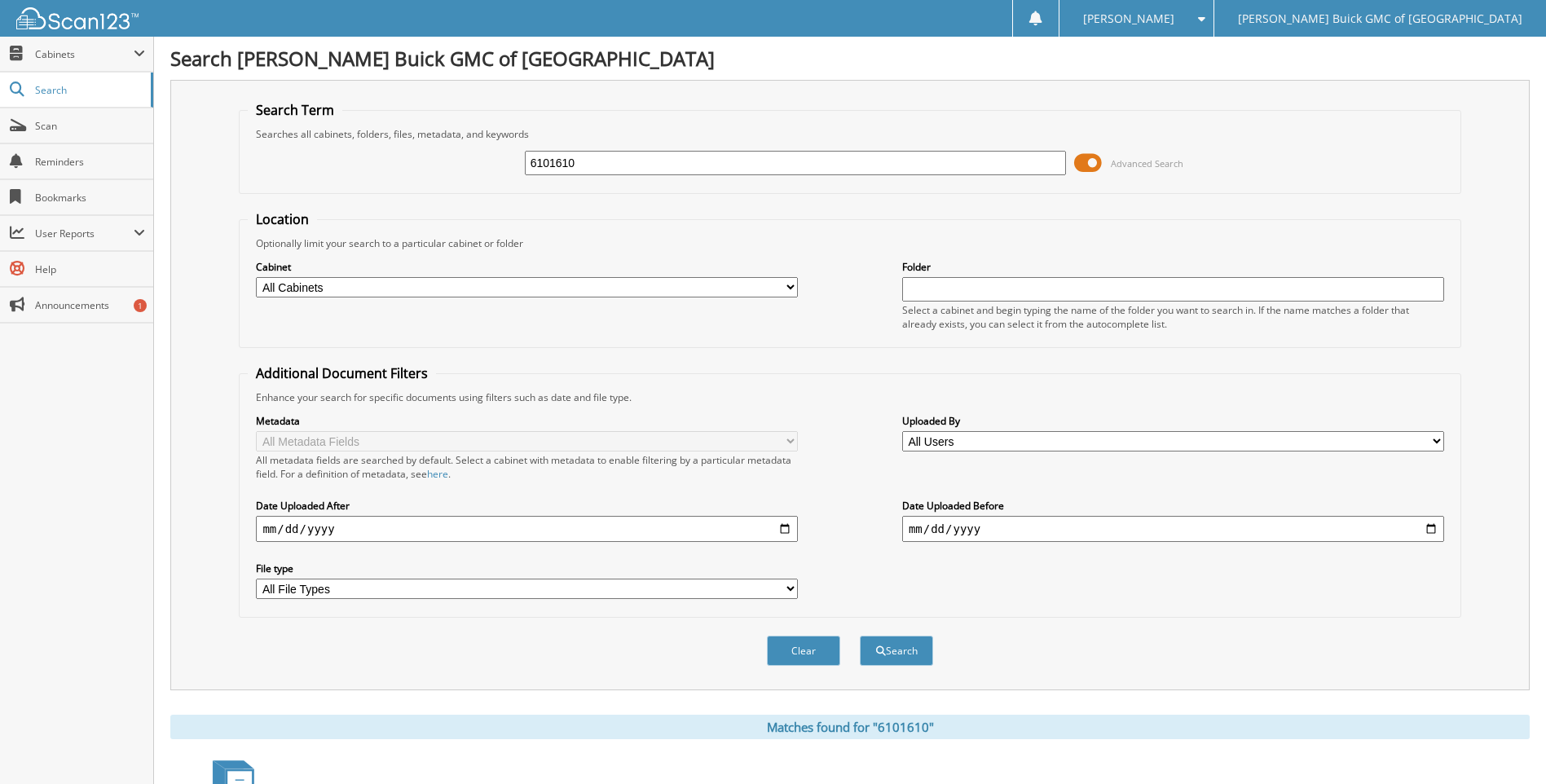
click at [1011, 168] on input "6101610" at bounding box center [795, 163] width 541 height 24
type input "6100234"
click at [859, 636] on button "Search" at bounding box center [895, 650] width 73 height 30
drag, startPoint x: 0, startPoint y: 0, endPoint x: 1011, endPoint y: 168, distance: 1024.9
click at [1011, 168] on input "6100234" at bounding box center [795, 163] width 541 height 24
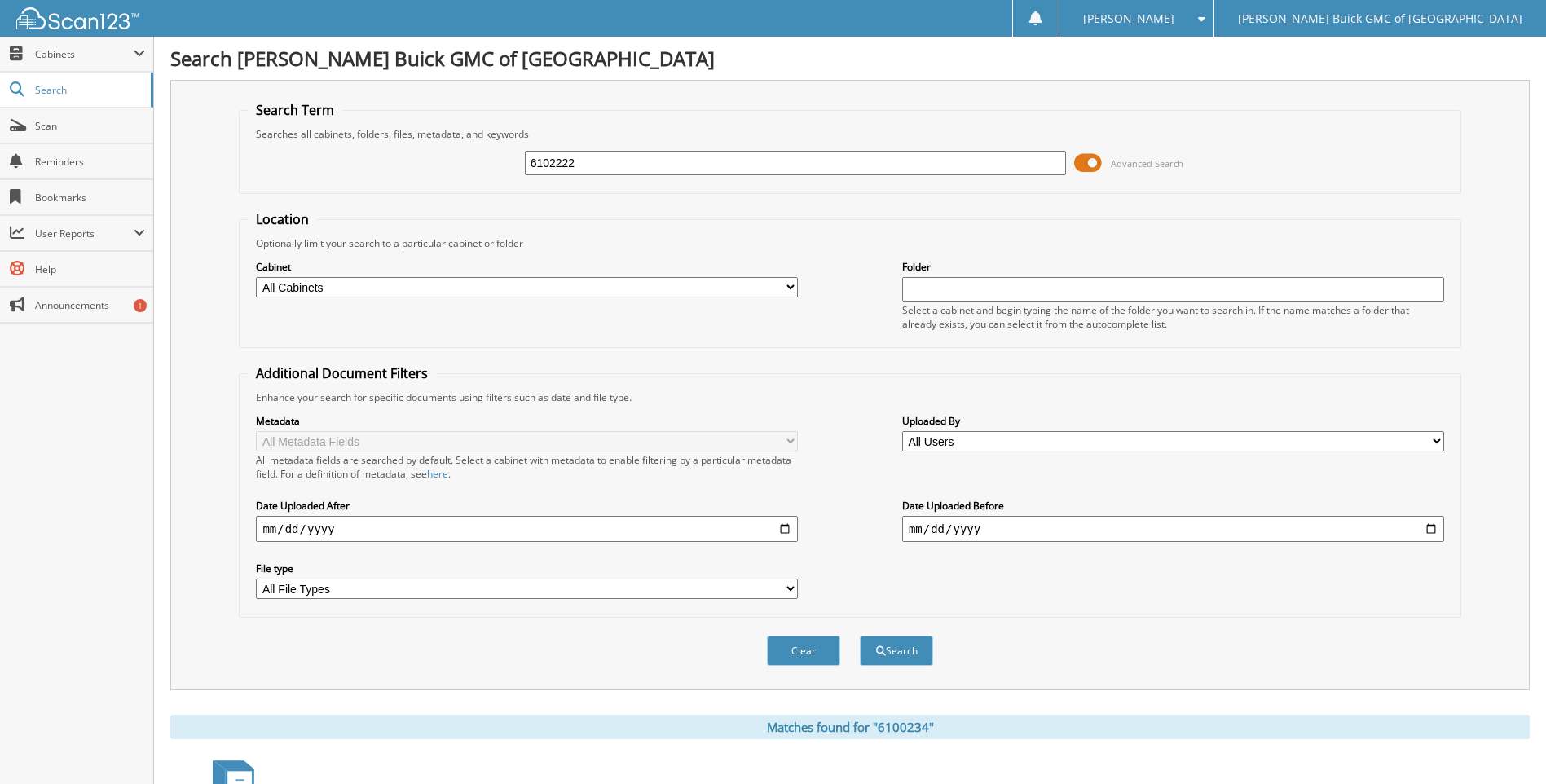
type input "6102222"
click at [859, 636] on button "Search" at bounding box center [895, 650] width 73 height 30
click at [1011, 168] on input "6102222" at bounding box center [795, 163] width 541 height 24
type input "6101963"
click at [859, 636] on button "Search" at bounding box center [895, 650] width 73 height 30
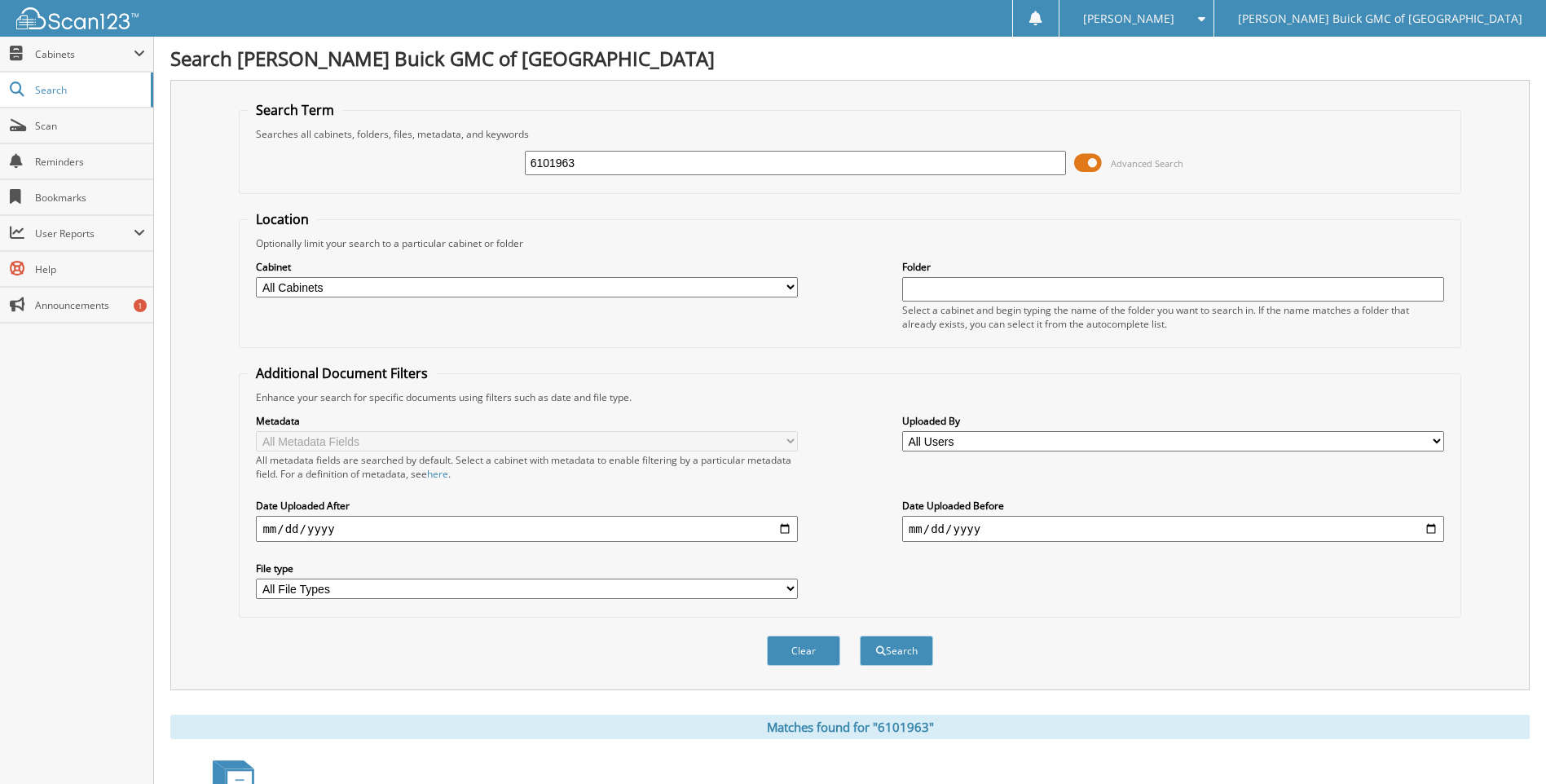
click at [1011, 168] on input "6101963" at bounding box center [795, 163] width 541 height 24
type input "6100732"
click at [859, 636] on button "Search" at bounding box center [895, 650] width 73 height 30
click at [1011, 168] on input "6100732" at bounding box center [795, 163] width 541 height 24
type input "6100903"
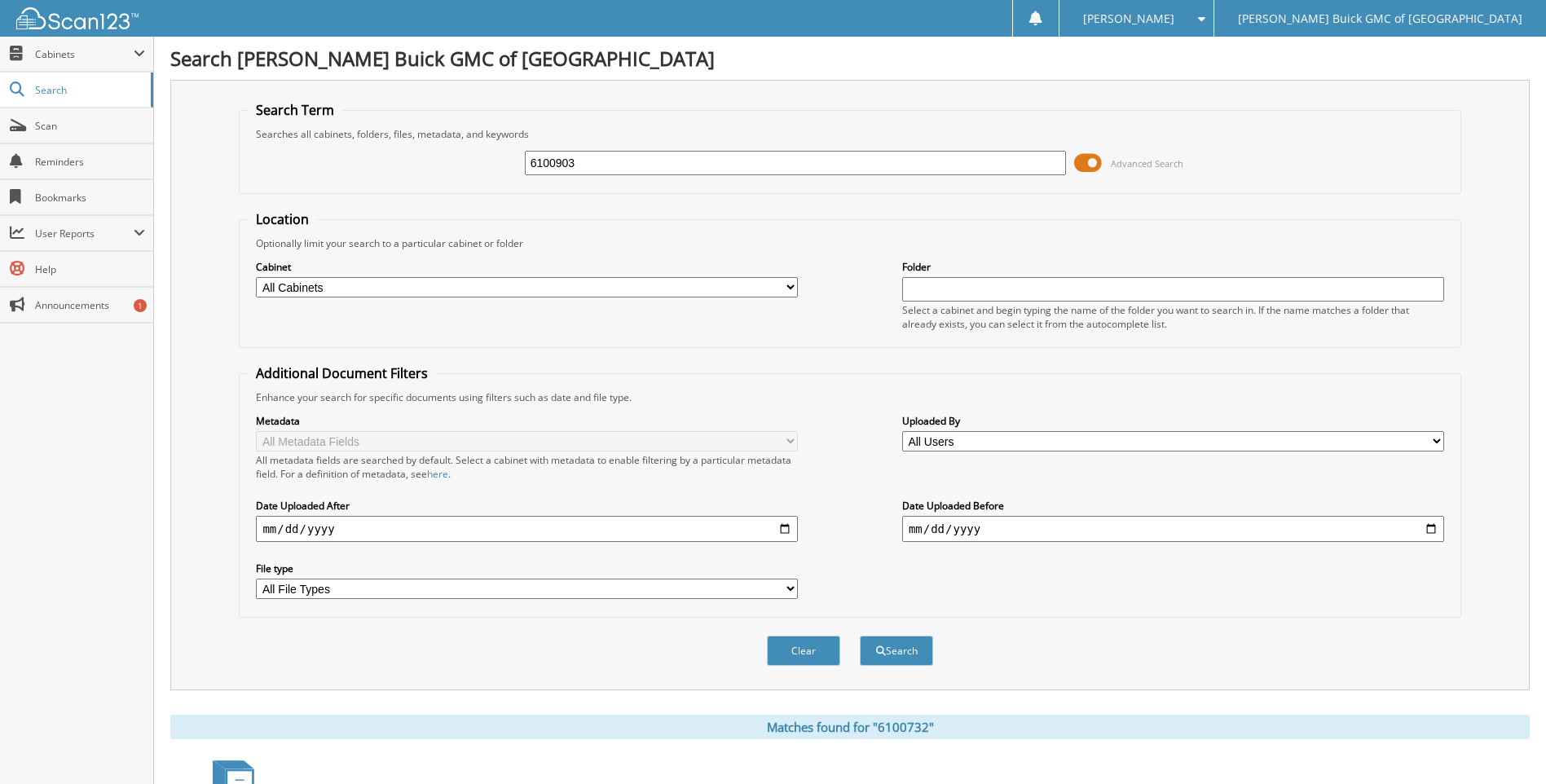
click at [859, 636] on button "Search" at bounding box center [895, 650] width 73 height 30
click at [1011, 168] on input "6100903" at bounding box center [795, 163] width 541 height 24
type input "6102166"
click at [859, 636] on button "Search" at bounding box center [895, 650] width 73 height 30
click at [1011, 168] on input "6102166" at bounding box center [795, 163] width 541 height 24
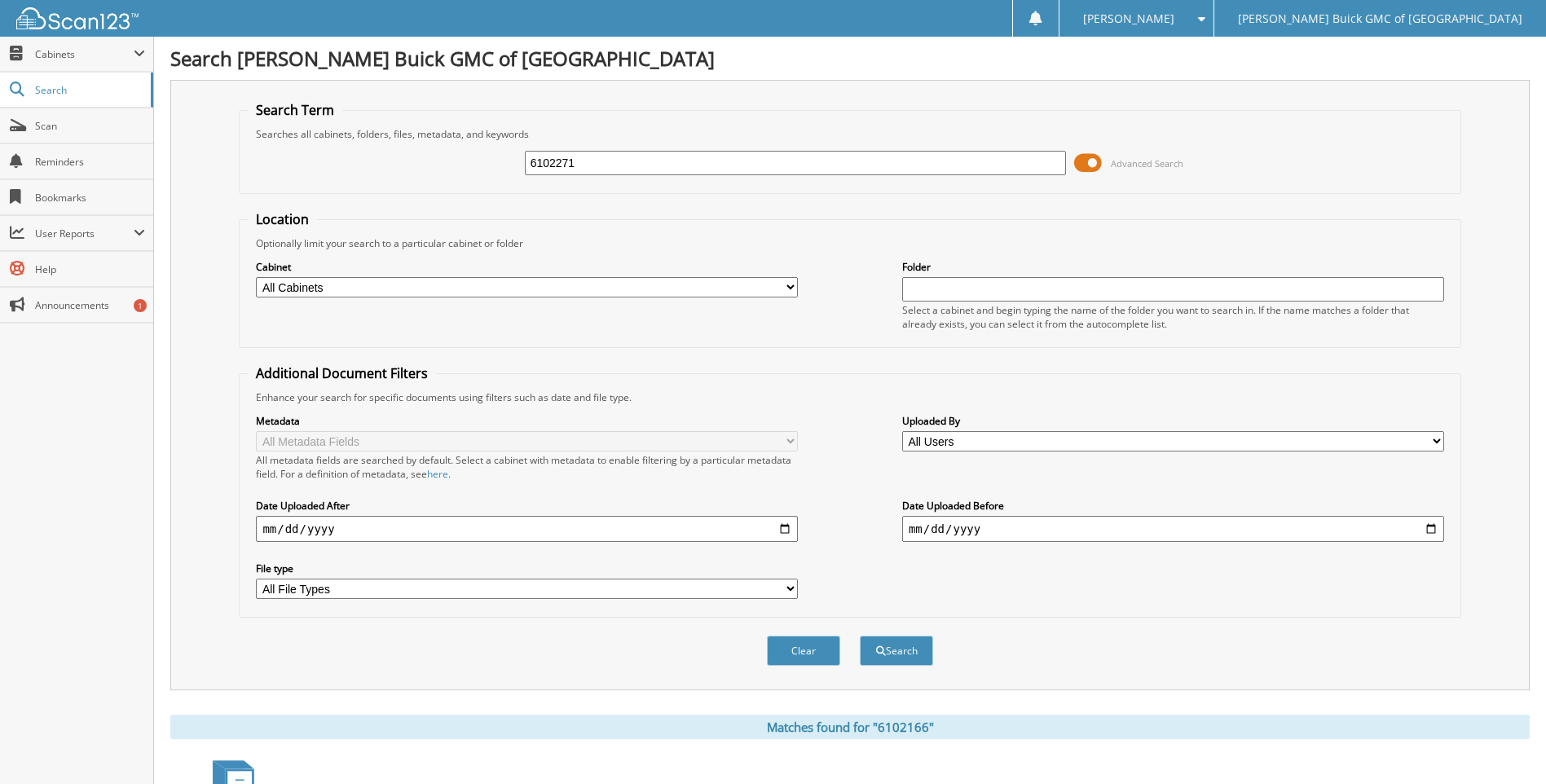
type input "6102271"
click at [859, 636] on button "Search" at bounding box center [895, 650] width 73 height 30
click at [1011, 168] on input "6102271" at bounding box center [795, 163] width 541 height 24
type input "6102668"
click at [859, 636] on button "Search" at bounding box center [895, 650] width 73 height 30
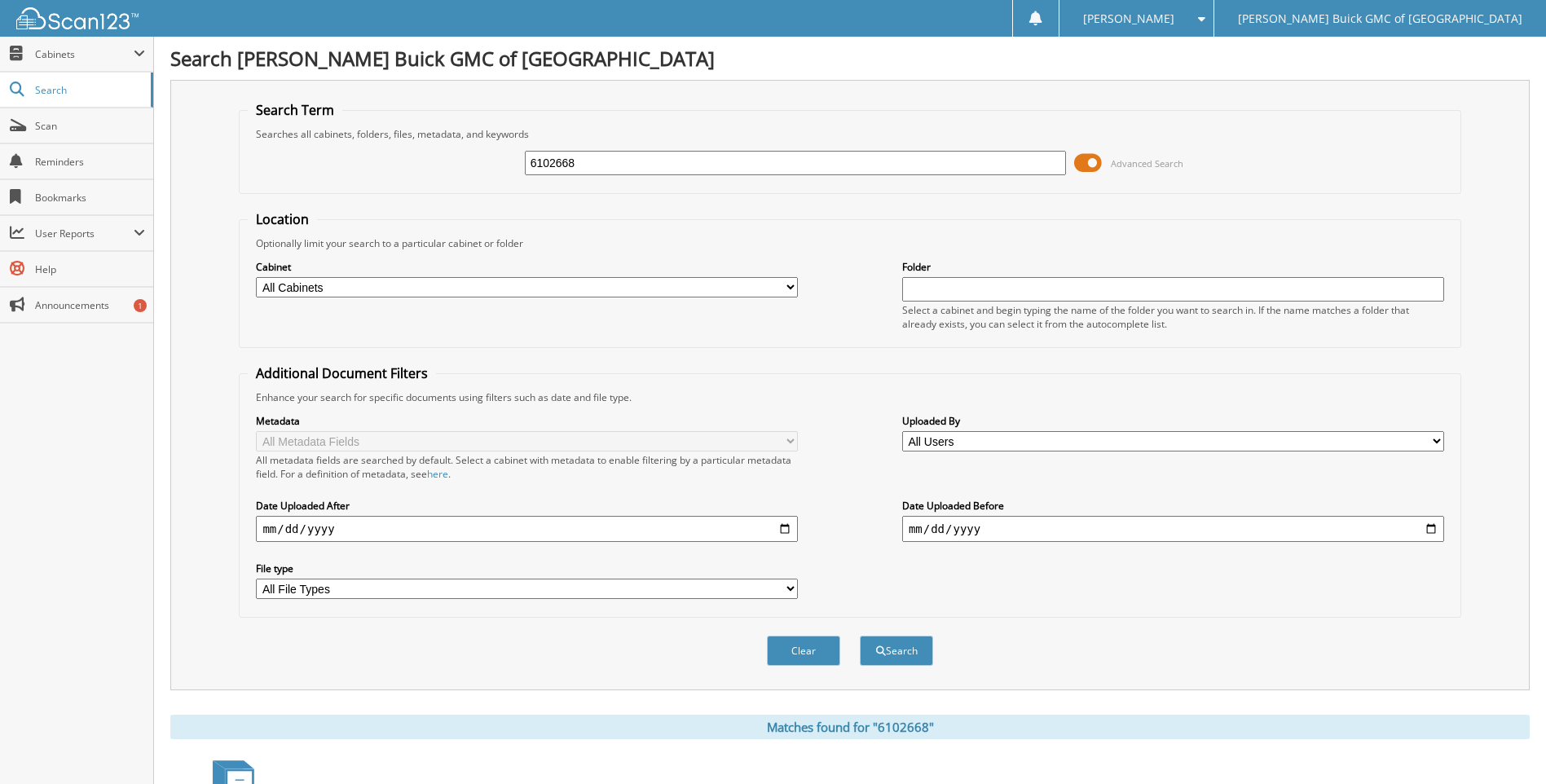
click at [1011, 168] on input "6102668" at bounding box center [795, 163] width 541 height 24
type input "6102640"
click at [859, 636] on button "Search" at bounding box center [895, 650] width 73 height 30
drag, startPoint x: 0, startPoint y: 0, endPoint x: 1011, endPoint y: 168, distance: 1024.9
click at [1011, 168] on input "6102482" at bounding box center [795, 163] width 541 height 24
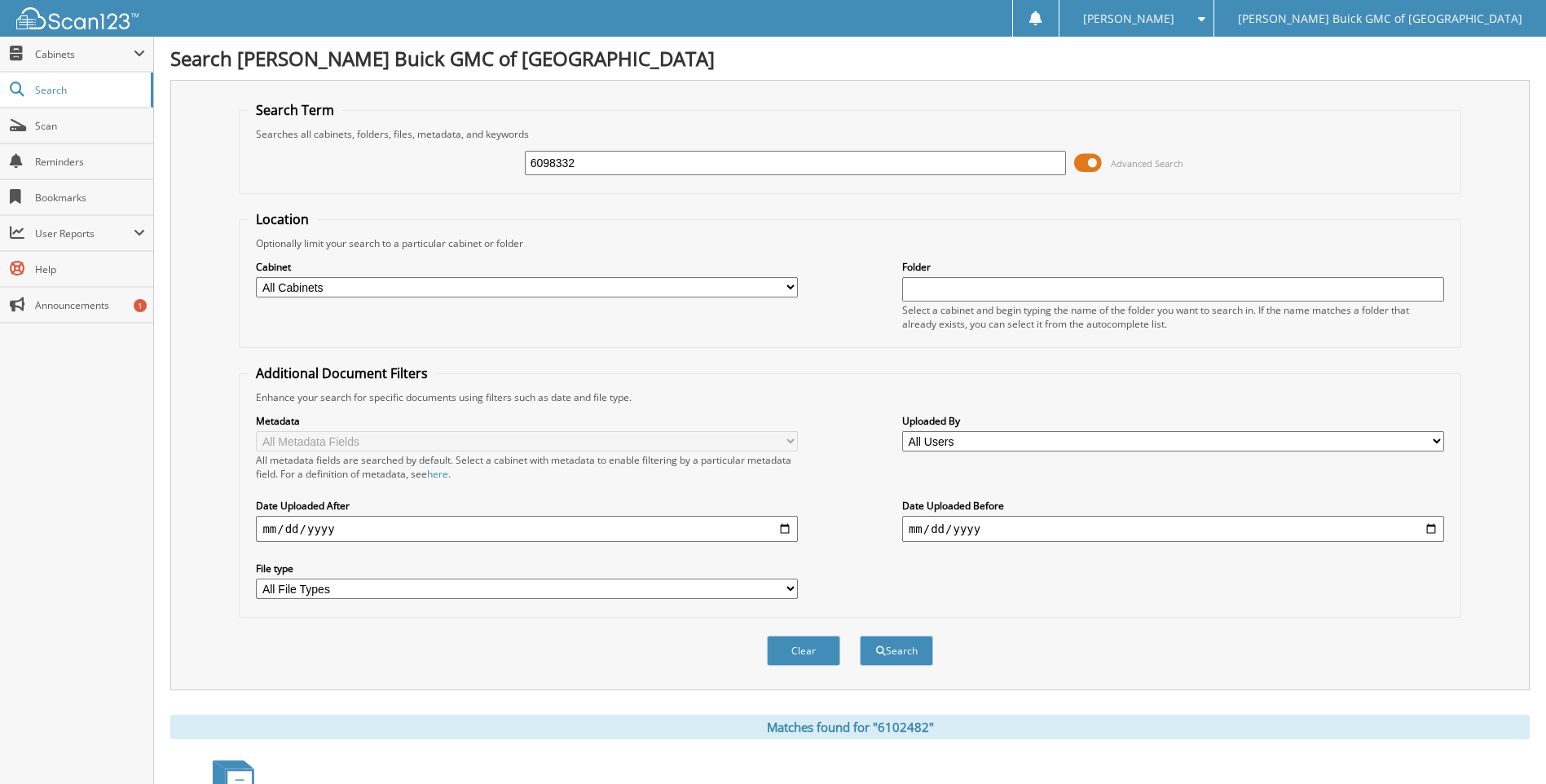
type input "6098332"
click at [859, 636] on button "Search" at bounding box center [895, 650] width 73 height 30
click at [1011, 168] on input "6098332" at bounding box center [795, 163] width 541 height 24
type input "6098484"
click at [859, 636] on button "Search" at bounding box center [895, 650] width 73 height 30
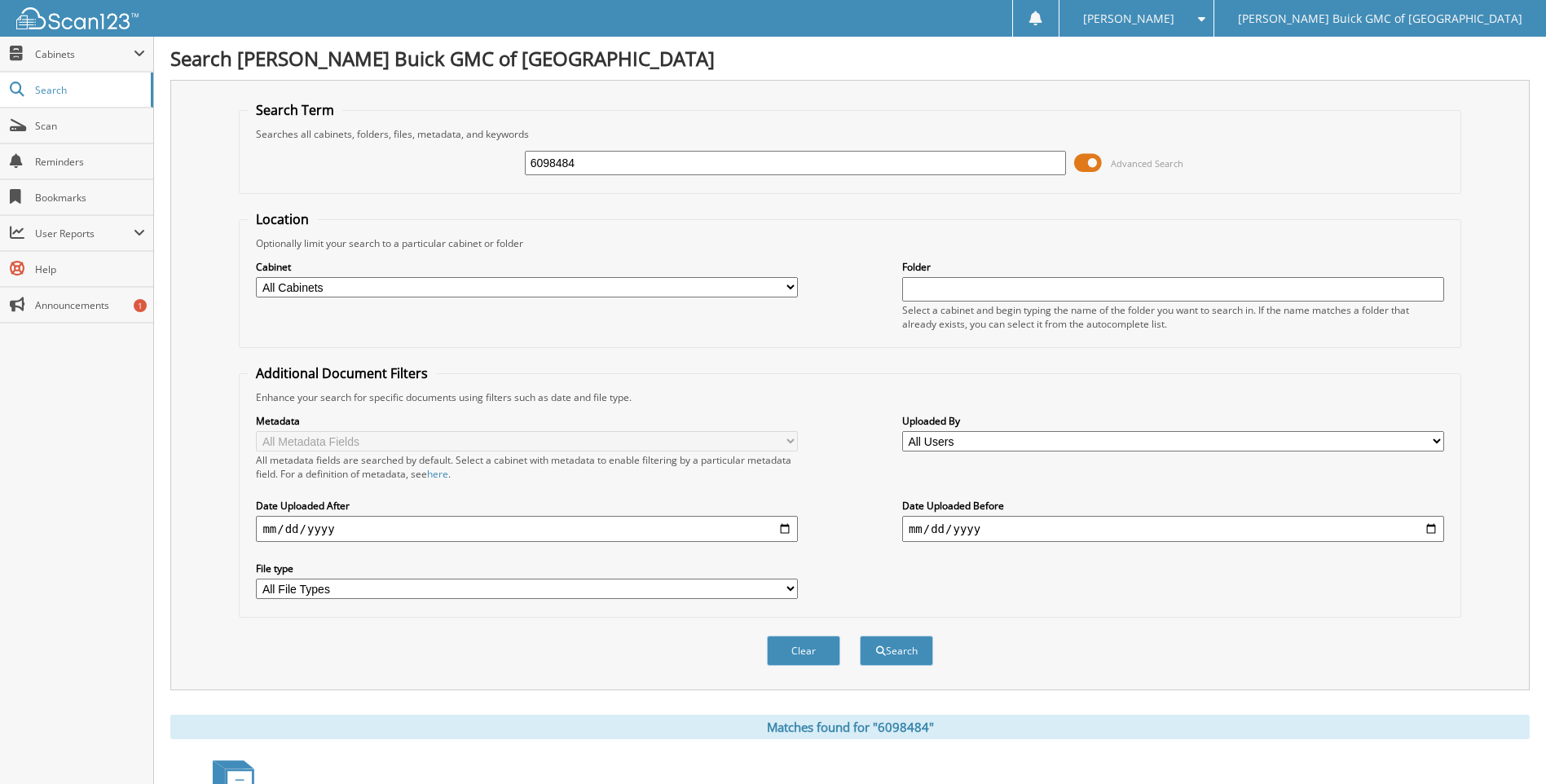
click at [1011, 168] on input "6098484" at bounding box center [795, 163] width 541 height 24
type input "6098751"
click at [859, 636] on button "Search" at bounding box center [895, 650] width 73 height 30
click at [1011, 168] on input "6098751" at bounding box center [795, 163] width 541 height 24
type input "6099810"
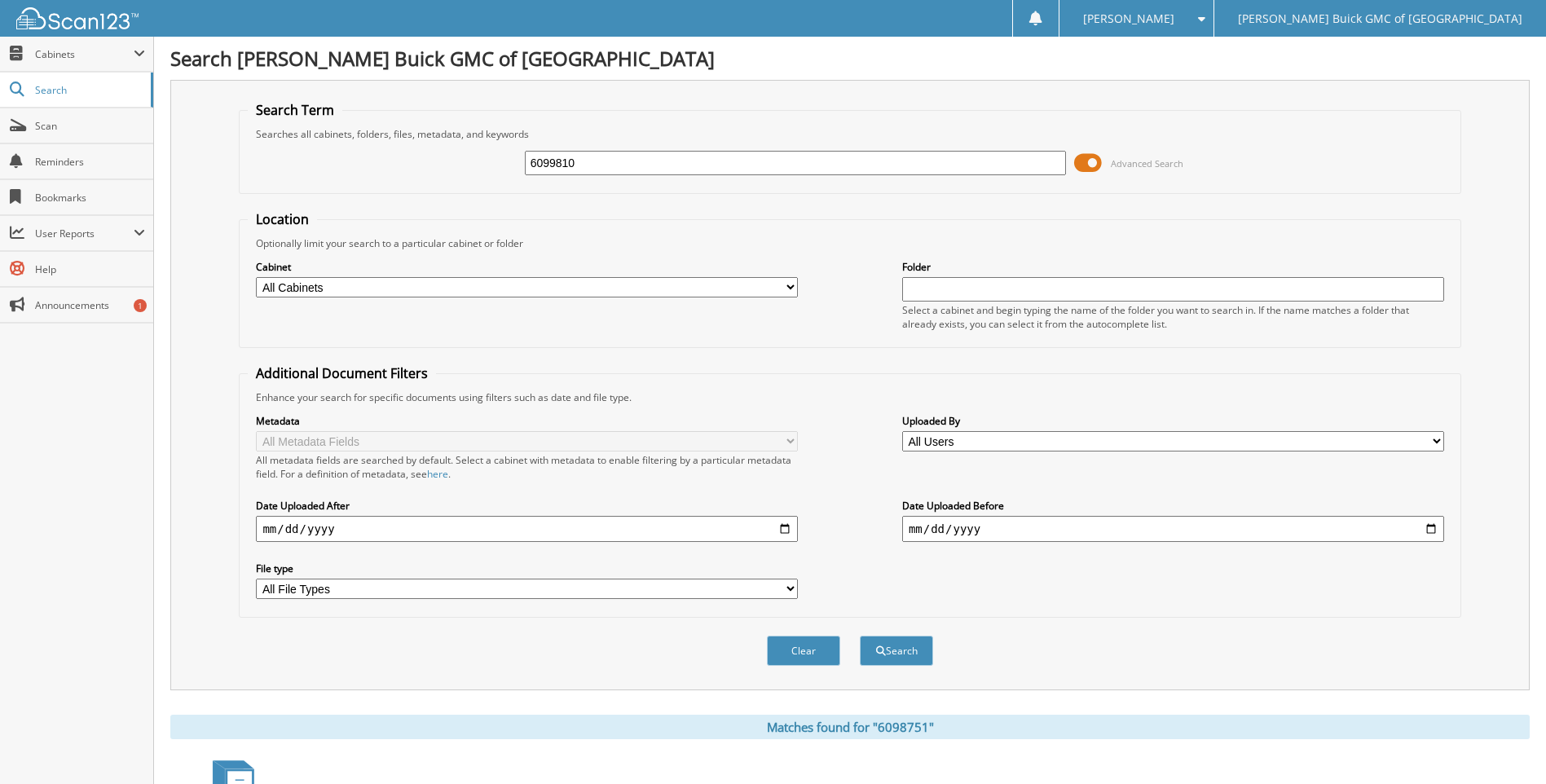
click at [859, 636] on button "Search" at bounding box center [895, 650] width 73 height 30
click at [1011, 168] on input "6099810" at bounding box center [795, 163] width 541 height 24
type input "6099787"
click at [859, 636] on button "Search" at bounding box center [895, 650] width 73 height 30
click at [1011, 168] on input "6099787" at bounding box center [795, 163] width 541 height 24
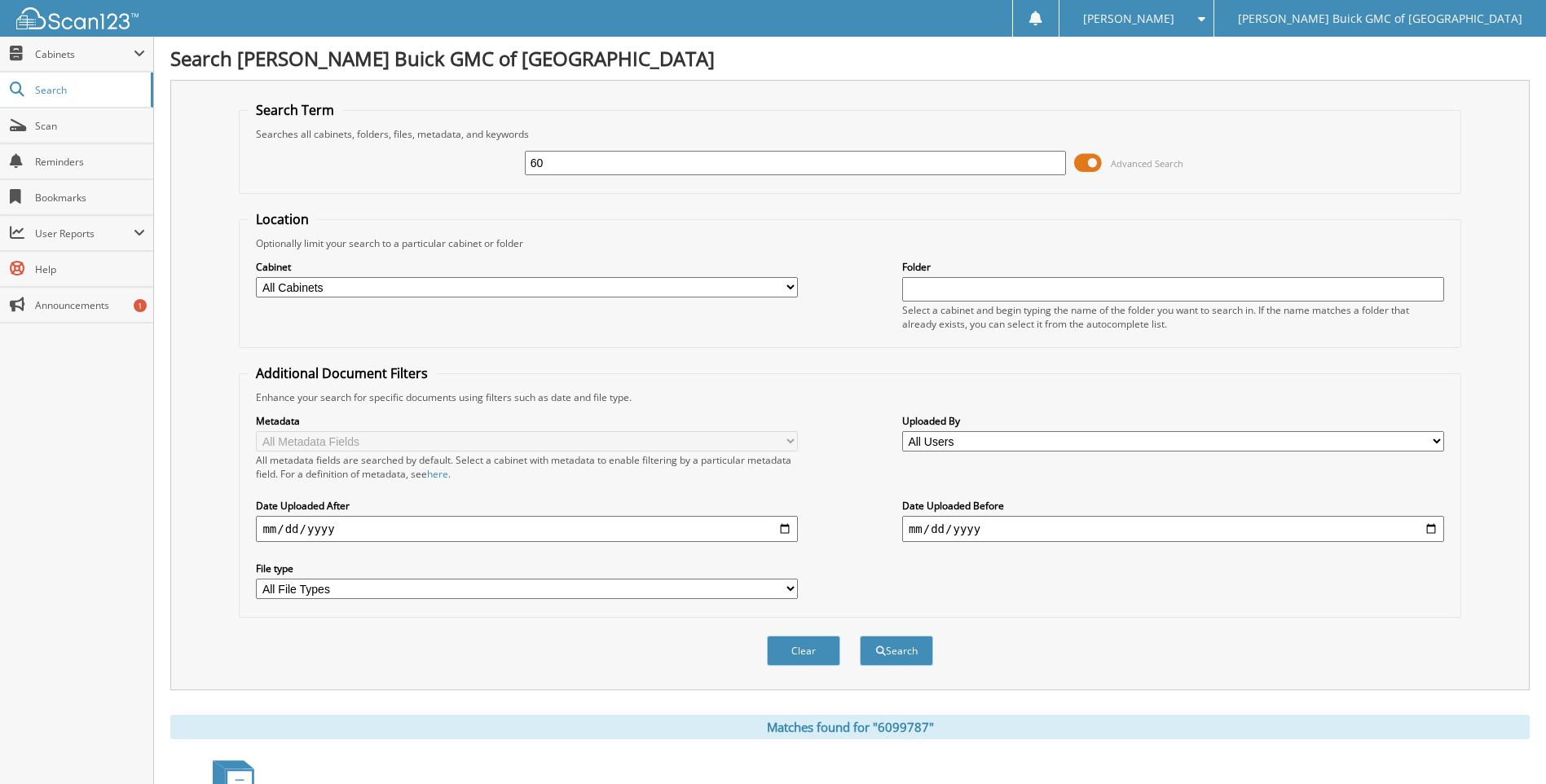
type input "6"
type input "9107926"
click at [859, 636] on button "Search" at bounding box center [895, 650] width 73 height 30
click at [1011, 168] on input "9107926" at bounding box center [795, 163] width 541 height 24
type input "9107928"
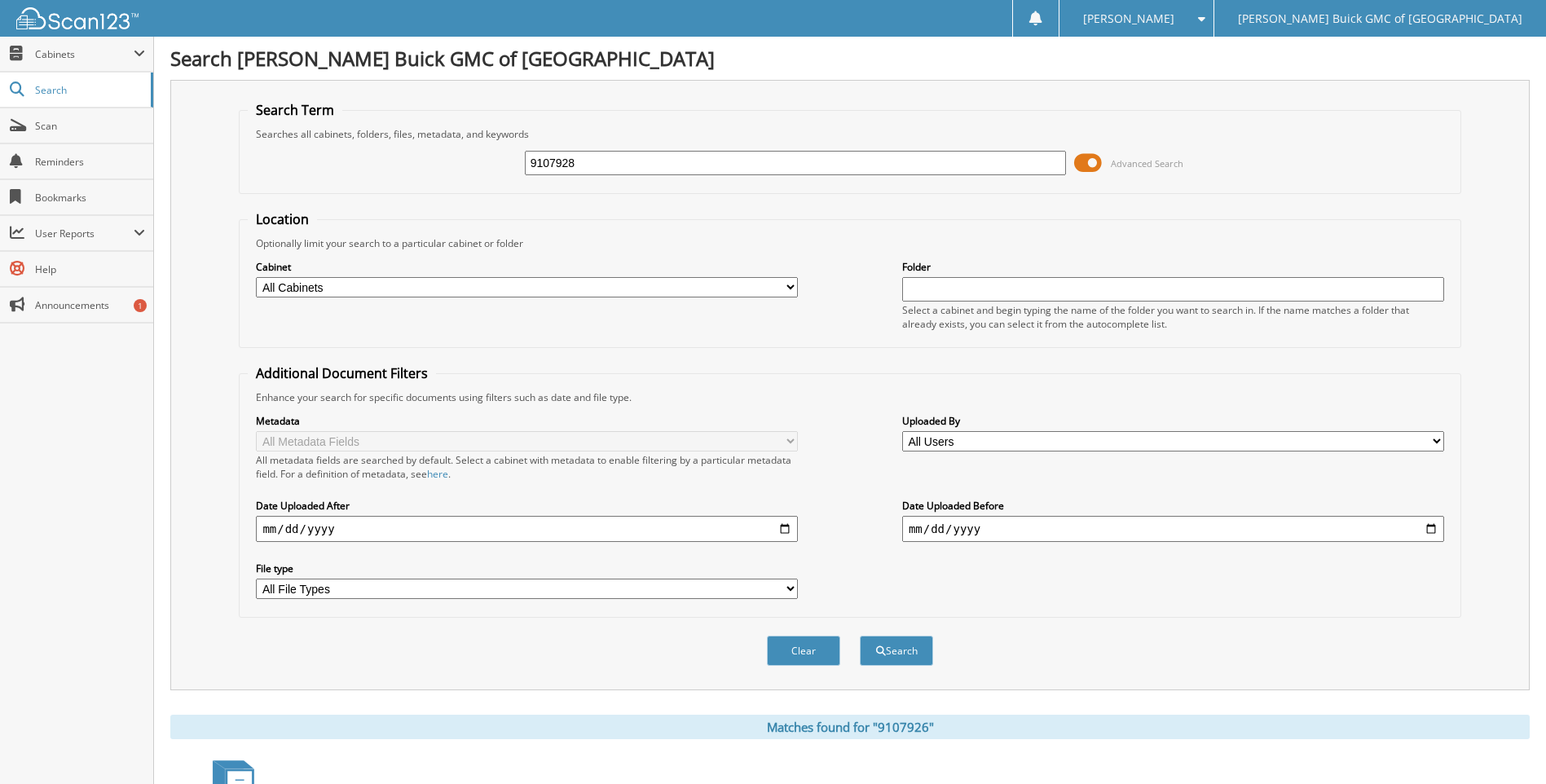
click at [859, 636] on button "Search" at bounding box center [895, 650] width 73 height 30
drag, startPoint x: 0, startPoint y: 0, endPoint x: 1011, endPoint y: 167, distance: 1024.7
click at [1011, 167] on input "9107928" at bounding box center [795, 163] width 541 height 24
type input "9107893"
click at [859, 636] on button "Search" at bounding box center [895, 650] width 73 height 30
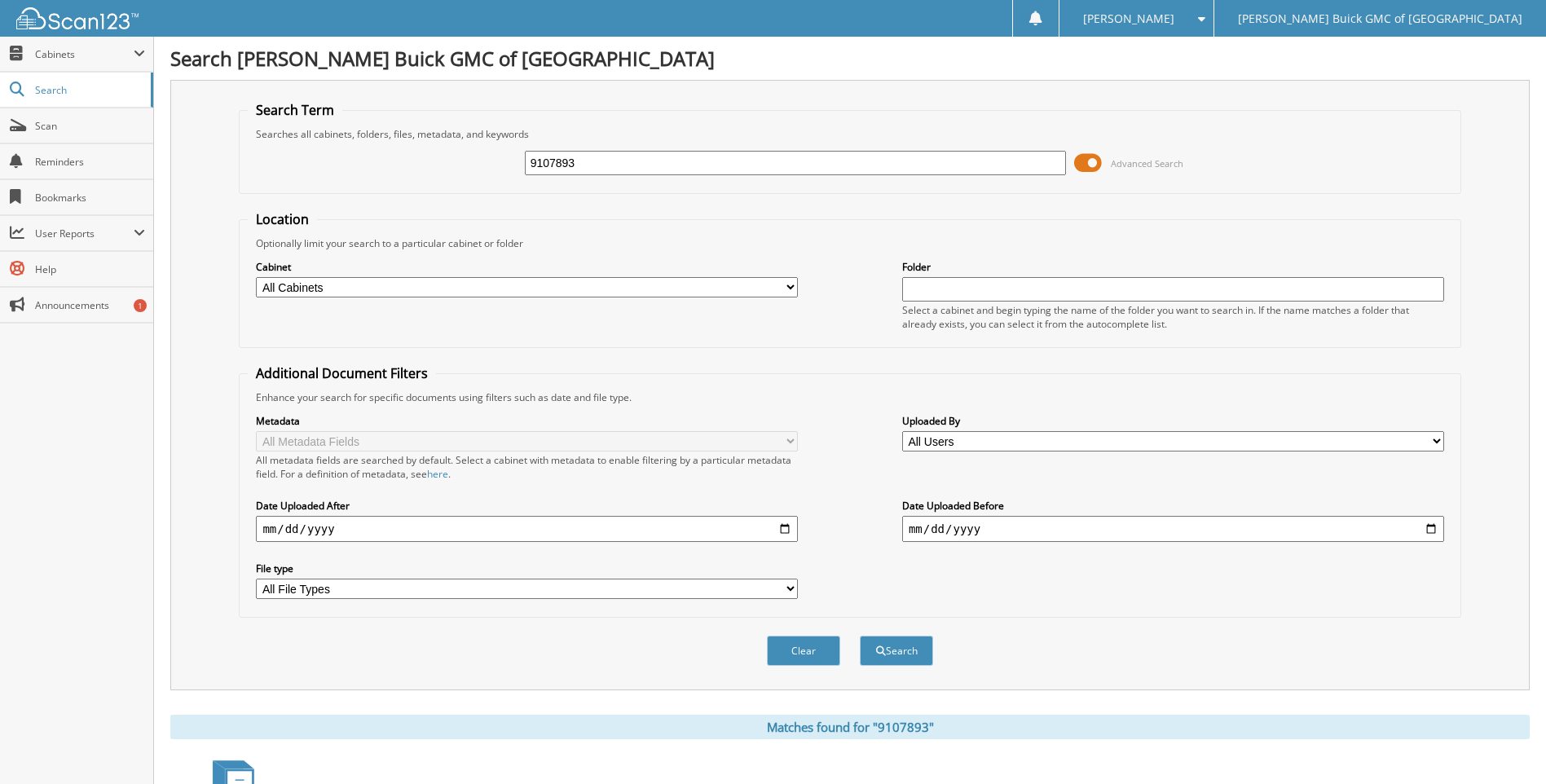
click at [1011, 167] on input "9107893" at bounding box center [795, 163] width 541 height 24
type input "9107880"
click at [859, 636] on button "Search" at bounding box center [895, 650] width 73 height 30
click at [1011, 167] on input "9107880" at bounding box center [795, 163] width 541 height 24
type input "9107876"
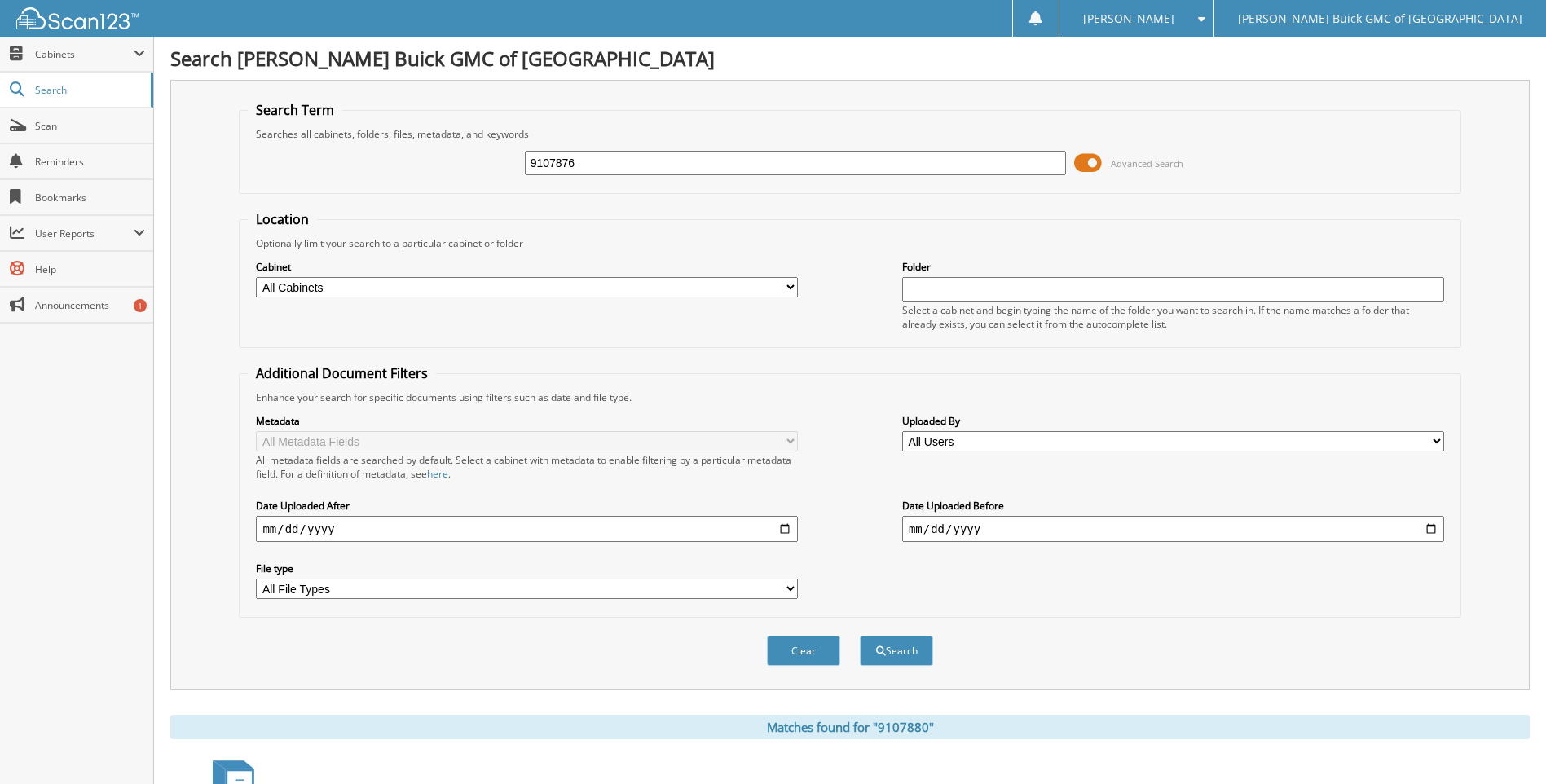
click at [859, 636] on button "Search" at bounding box center [895, 650] width 73 height 30
click at [1011, 167] on input "9107876" at bounding box center [795, 163] width 541 height 24
type input "9107860"
click at [859, 636] on button "Search" at bounding box center [895, 650] width 73 height 30
click at [1011, 167] on input "9107860" at bounding box center [795, 163] width 541 height 24
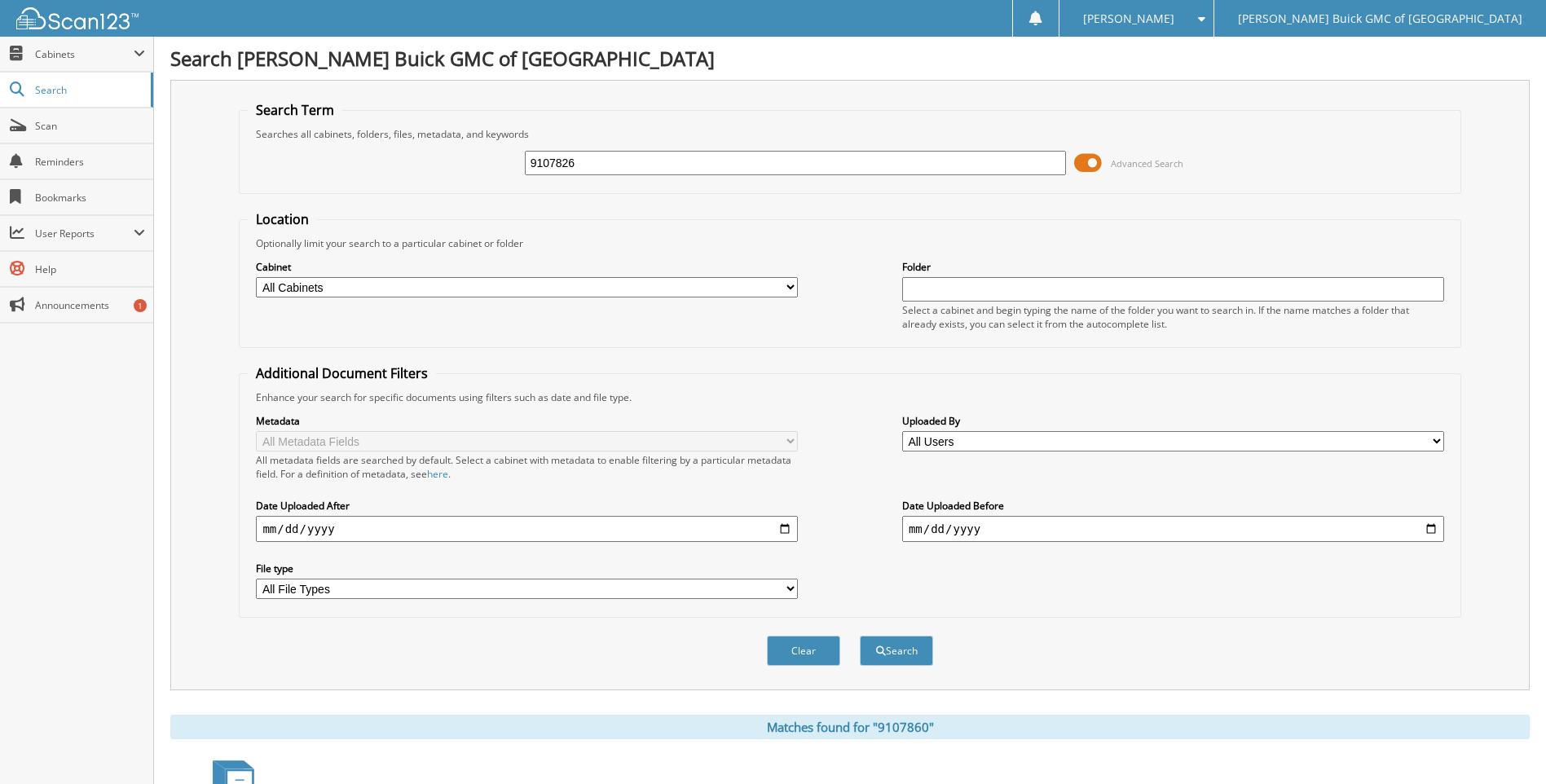
type input "9107826"
click at [859, 636] on button "Search" at bounding box center [895, 650] width 73 height 30
click at [1011, 167] on input "9107826" at bounding box center [795, 163] width 541 height 24
type input "9107818"
click at [859, 636] on button "Search" at bounding box center [895, 650] width 73 height 30
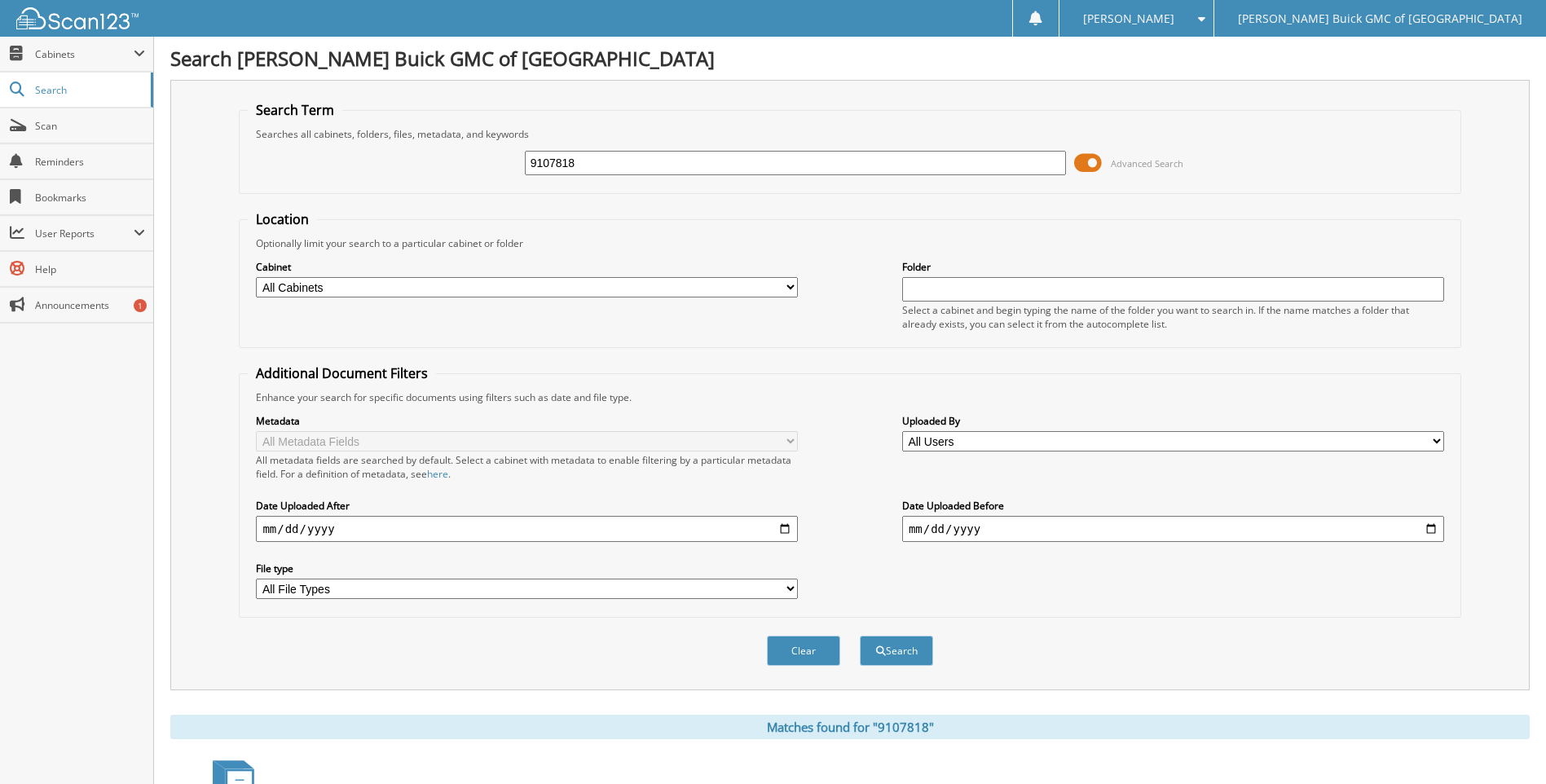
click at [1011, 167] on input "9107818" at bounding box center [795, 163] width 541 height 24
type input "9107808"
click at [859, 636] on button "Search" at bounding box center [895, 650] width 73 height 30
click at [1011, 167] on input "9107808" at bounding box center [795, 163] width 541 height 24
type input "9107764"
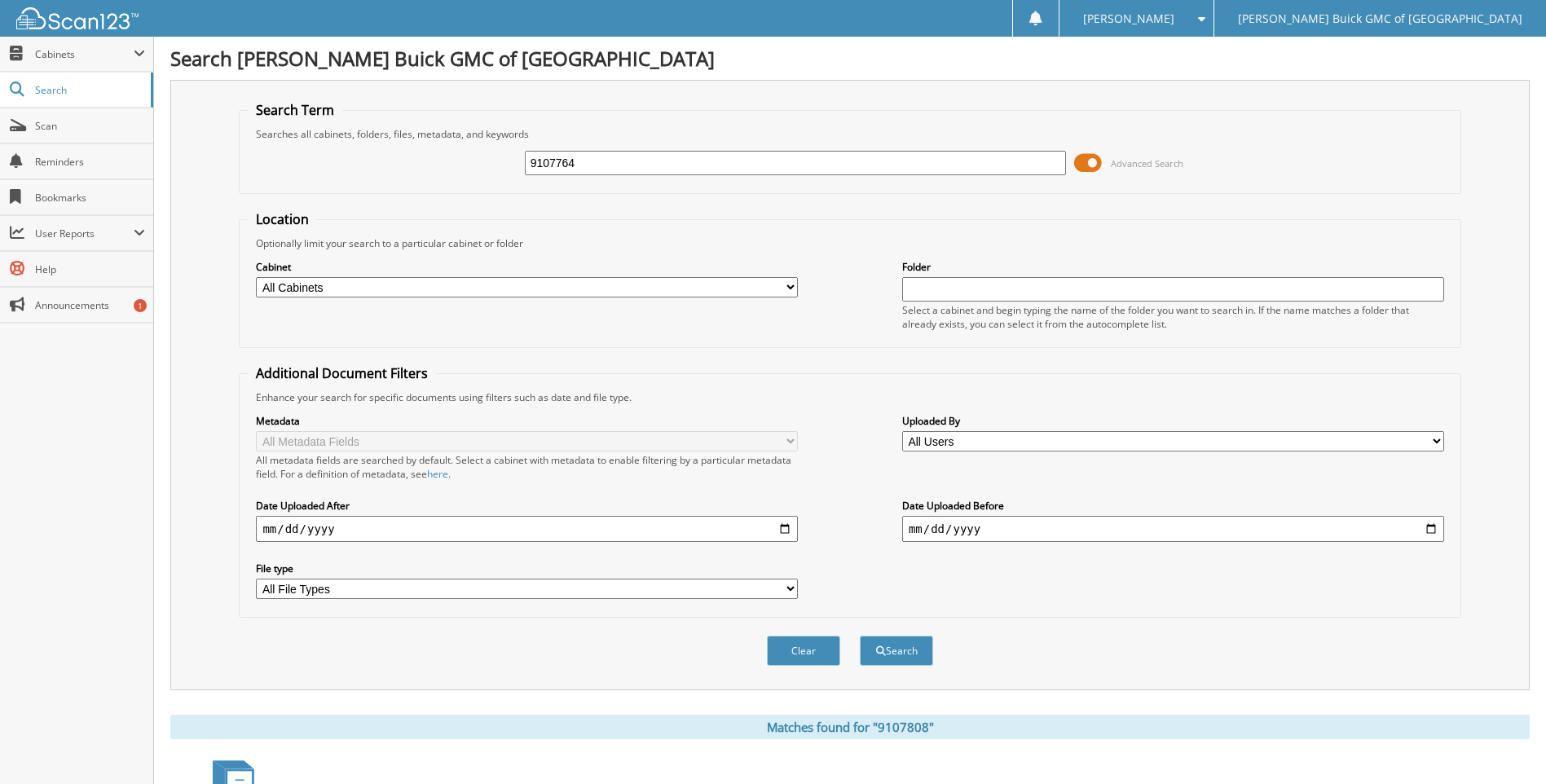
click at [859, 636] on button "Search" at bounding box center [895, 650] width 73 height 30
click at [1011, 167] on input "9107773" at bounding box center [795, 163] width 541 height 24
type input "9107741"
click at [859, 636] on button "Search" at bounding box center [895, 650] width 73 height 30
click at [1011, 167] on input "9107741" at bounding box center [795, 163] width 541 height 24
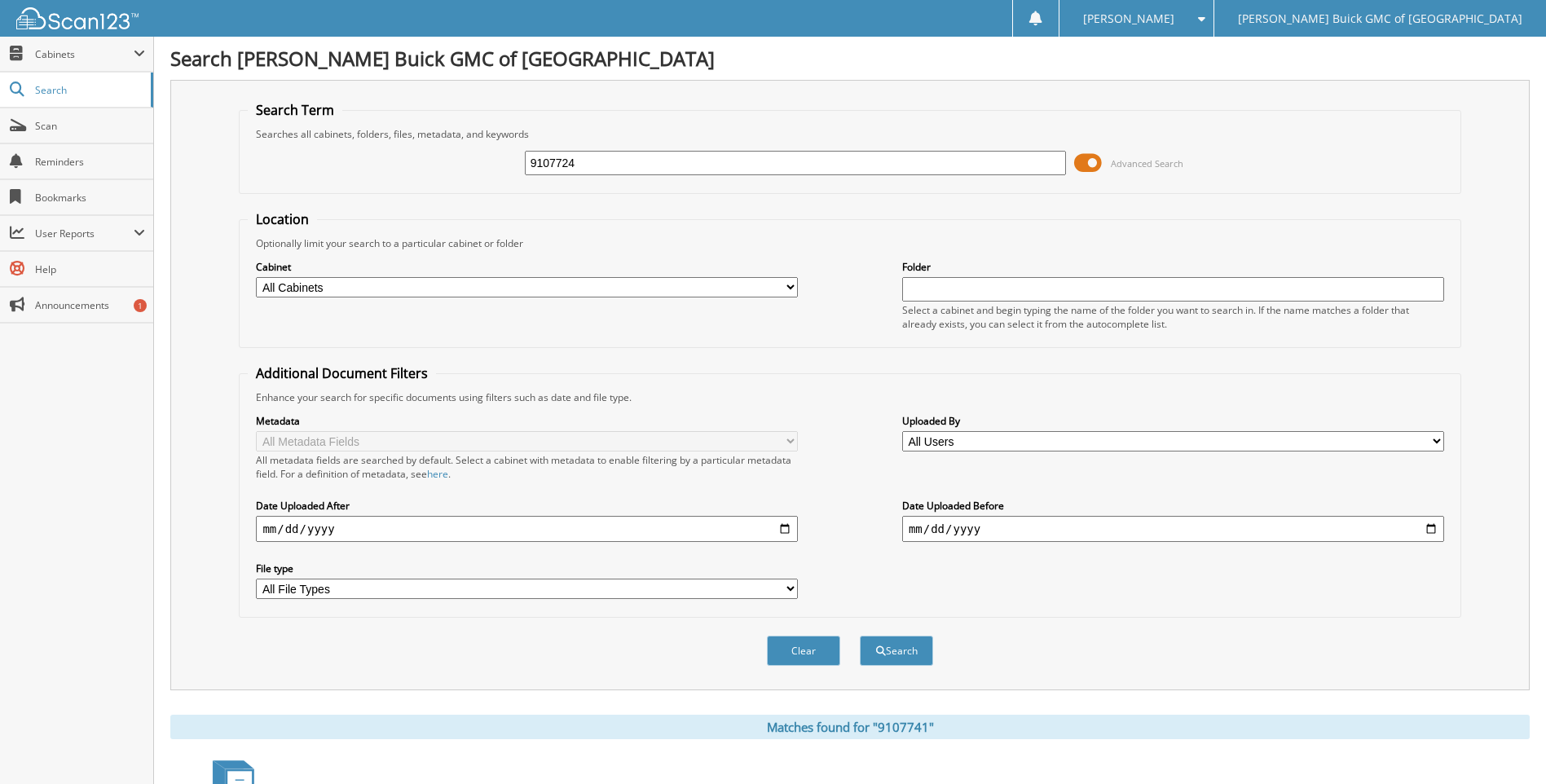
type input "9107724"
click at [859, 636] on button "Search" at bounding box center [895, 650] width 73 height 30
click at [1011, 167] on input "9107724" at bounding box center [795, 163] width 541 height 24
type input "9107727"
click at [859, 636] on button "Search" at bounding box center [895, 650] width 73 height 30
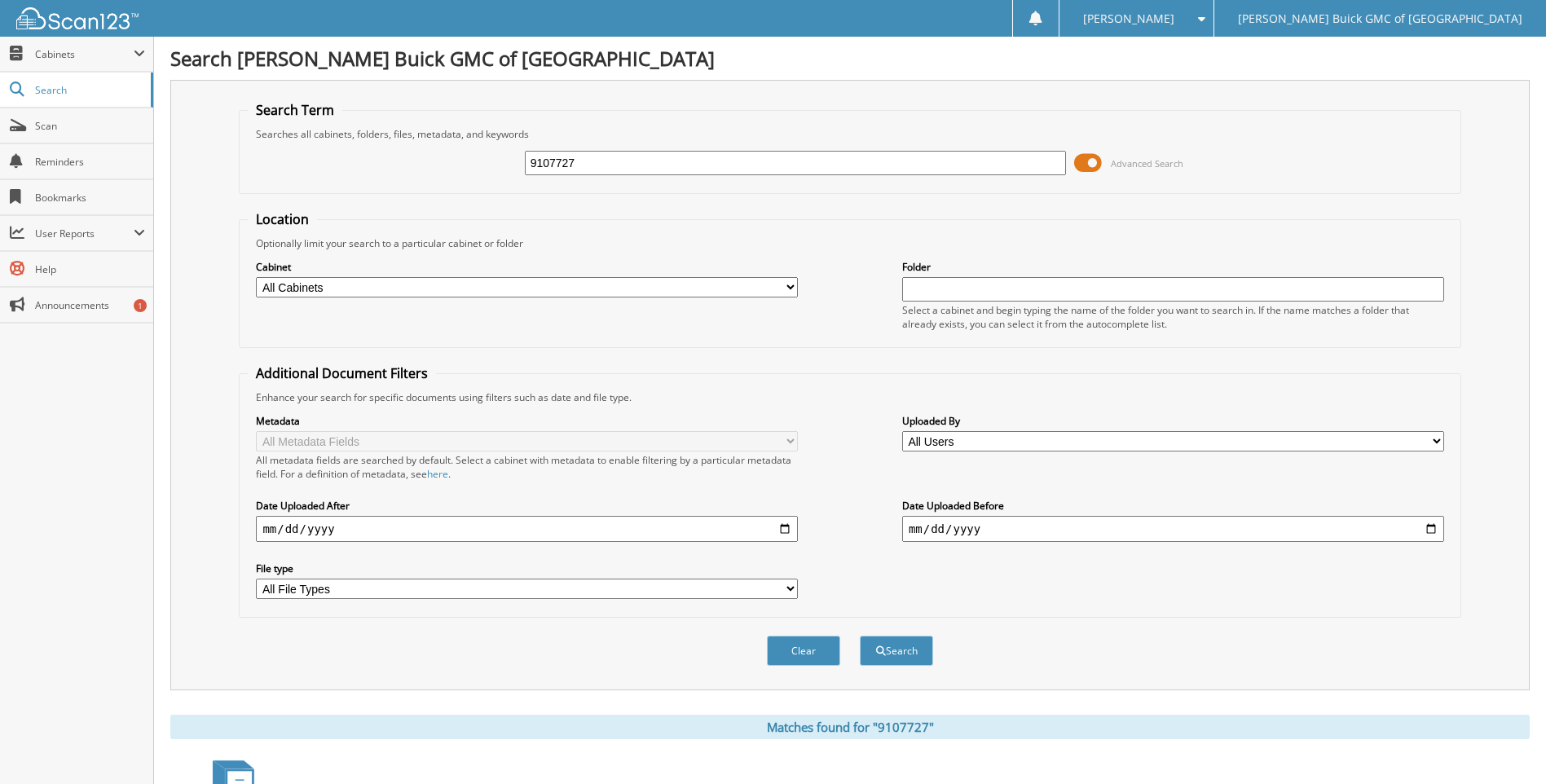
click at [1011, 167] on input "9107727" at bounding box center [795, 163] width 541 height 24
type input "9107713"
click at [859, 636] on button "Search" at bounding box center [895, 650] width 73 height 30
click at [1011, 167] on input "9107713" at bounding box center [795, 163] width 541 height 24
type input "9107712"
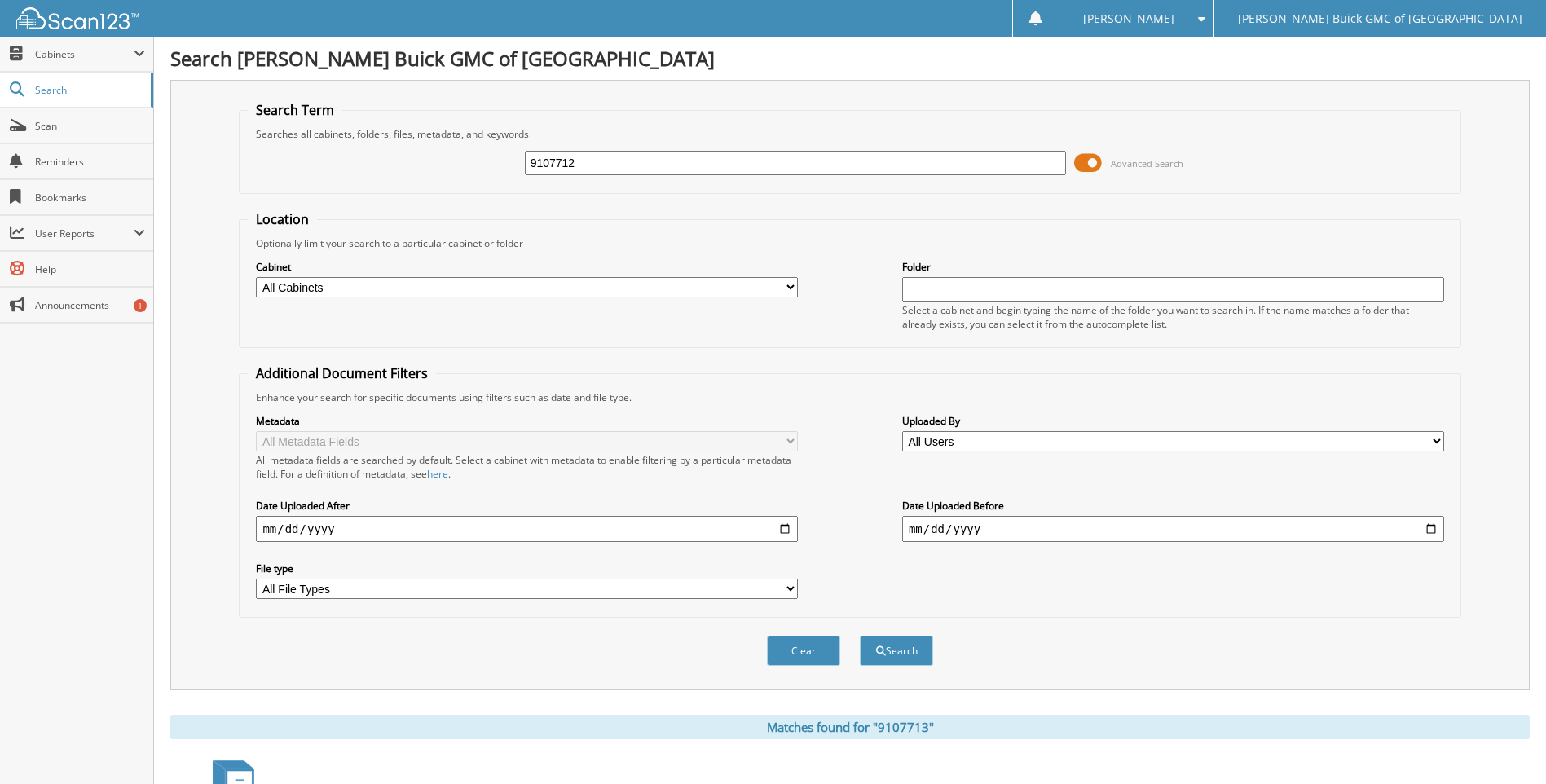
click at [859, 636] on button "Search" at bounding box center [895, 650] width 73 height 30
click at [1011, 167] on input "9107712" at bounding box center [795, 163] width 541 height 24
type input "9107708"
click at [859, 636] on button "Search" at bounding box center [895, 650] width 73 height 30
click at [1011, 167] on input "9107703" at bounding box center [795, 163] width 541 height 24
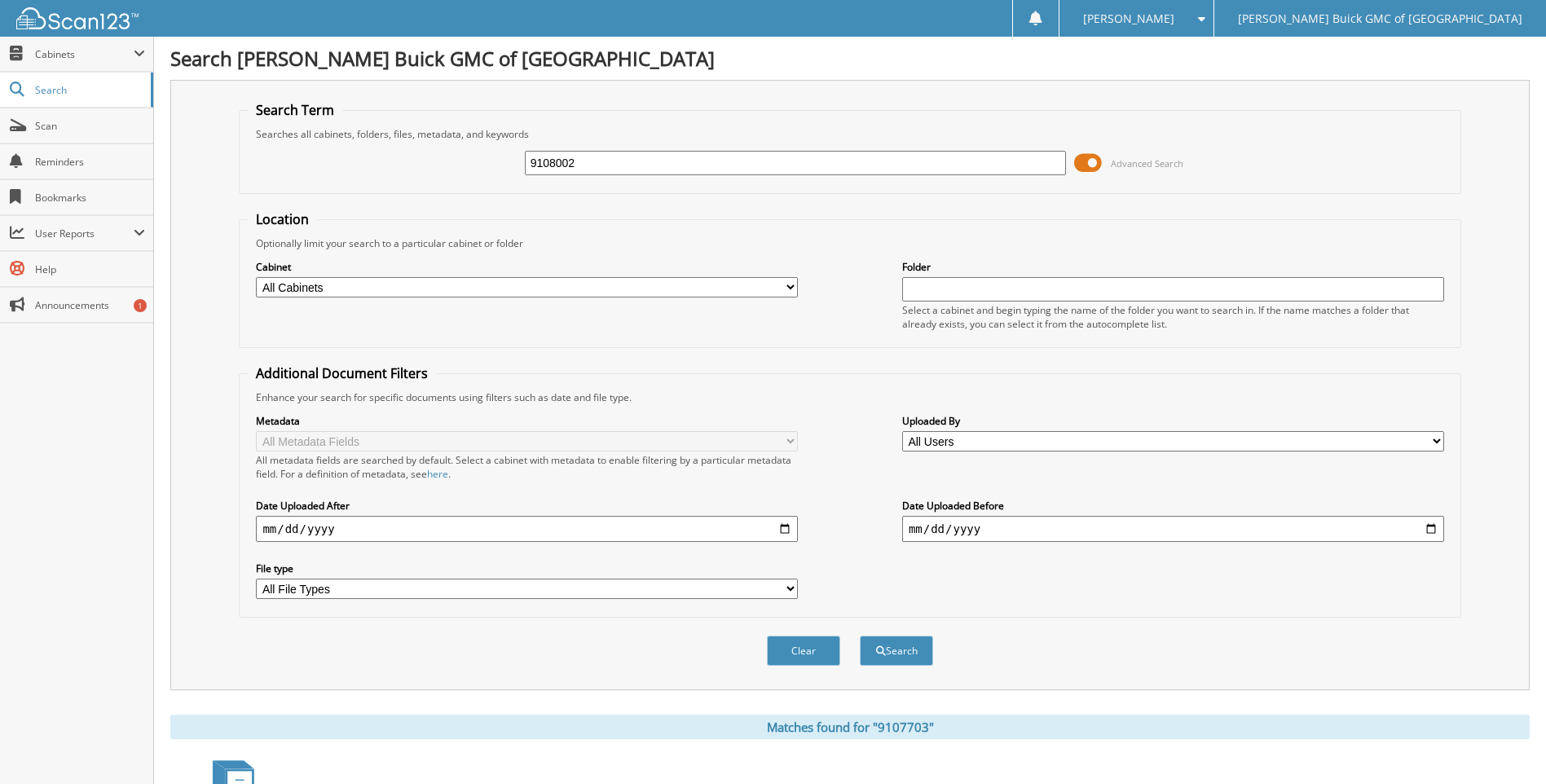
type input "9108002"
click at [859, 636] on button "Search" at bounding box center [895, 650] width 73 height 30
click at [1011, 167] on input "9108002" at bounding box center [795, 163] width 541 height 24
type input "9108009"
click at [859, 636] on button "Search" at bounding box center [895, 650] width 73 height 30
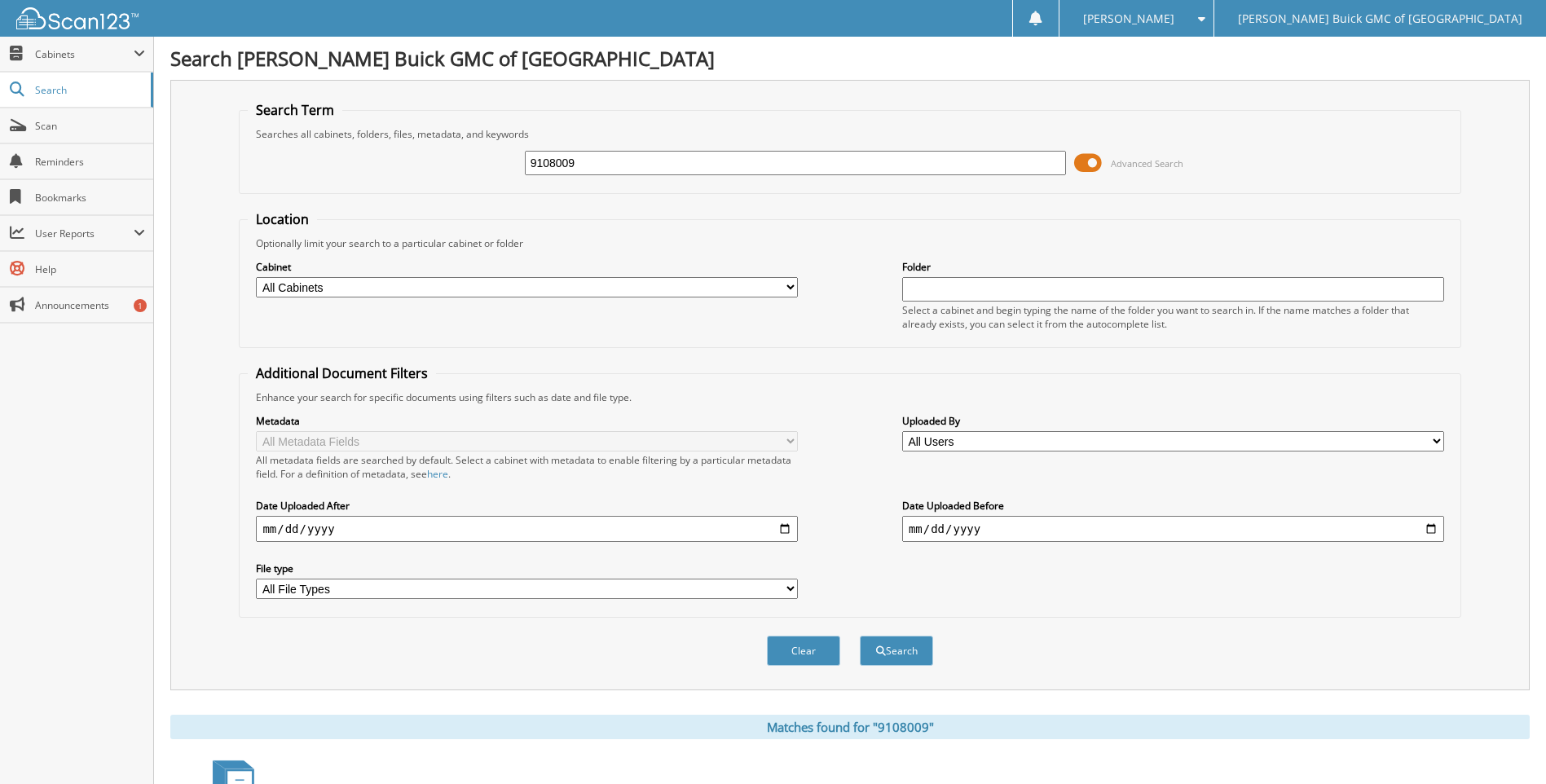
click at [1011, 167] on input "9108009" at bounding box center [795, 163] width 541 height 24
type input "9107999"
click at [859, 636] on button "Search" at bounding box center [895, 650] width 73 height 30
click at [1011, 167] on input "9107999" at bounding box center [795, 163] width 541 height 24
type input "9107965"
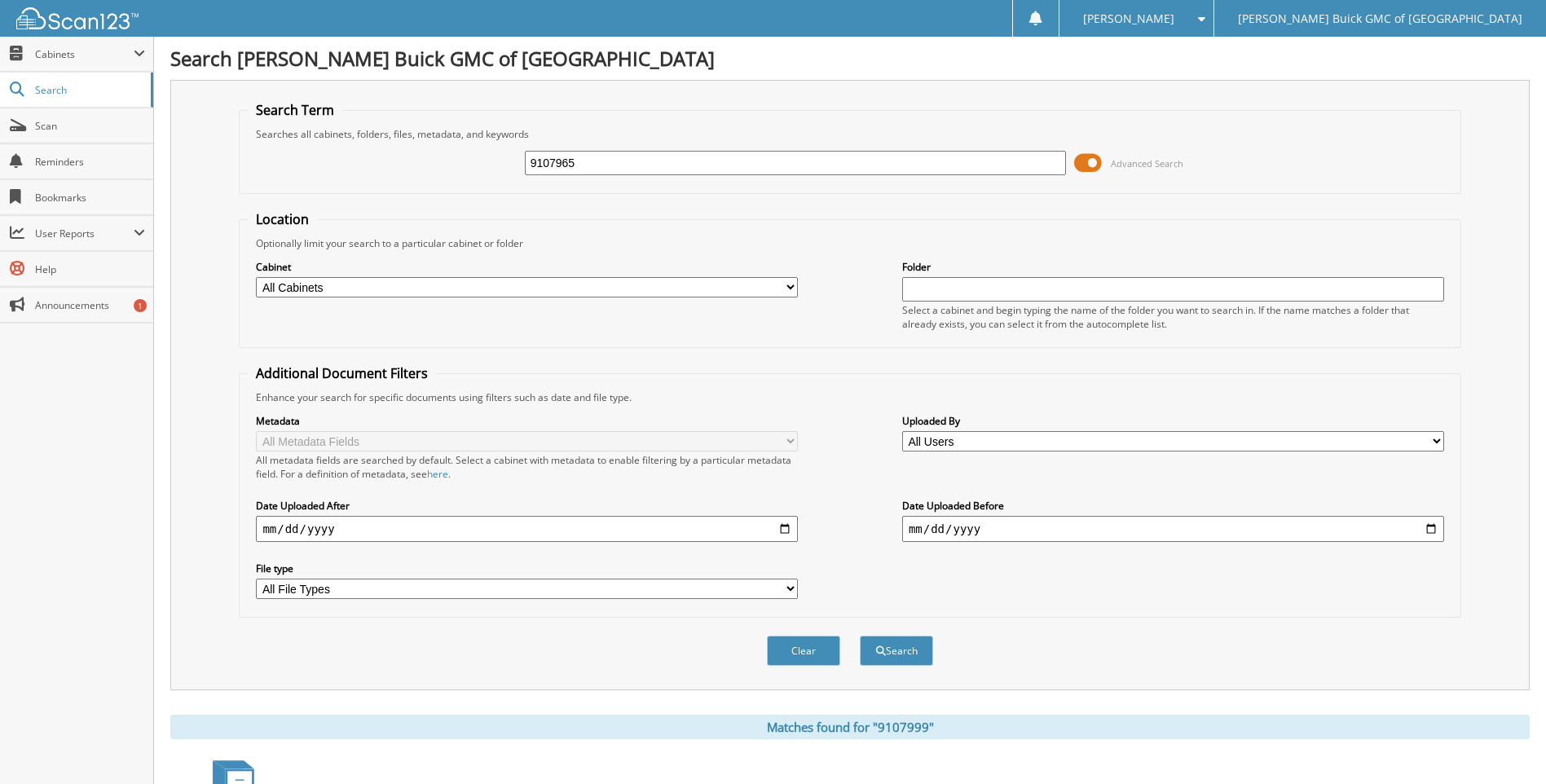
click at [859, 636] on button "Search" at bounding box center [895, 650] width 73 height 30
drag, startPoint x: 0, startPoint y: 0, endPoint x: 1011, endPoint y: 166, distance: 1024.5
click at [1011, 166] on input "9107965" at bounding box center [795, 163] width 541 height 24
type input "9"
type input "[DATE] SHUTTLE"
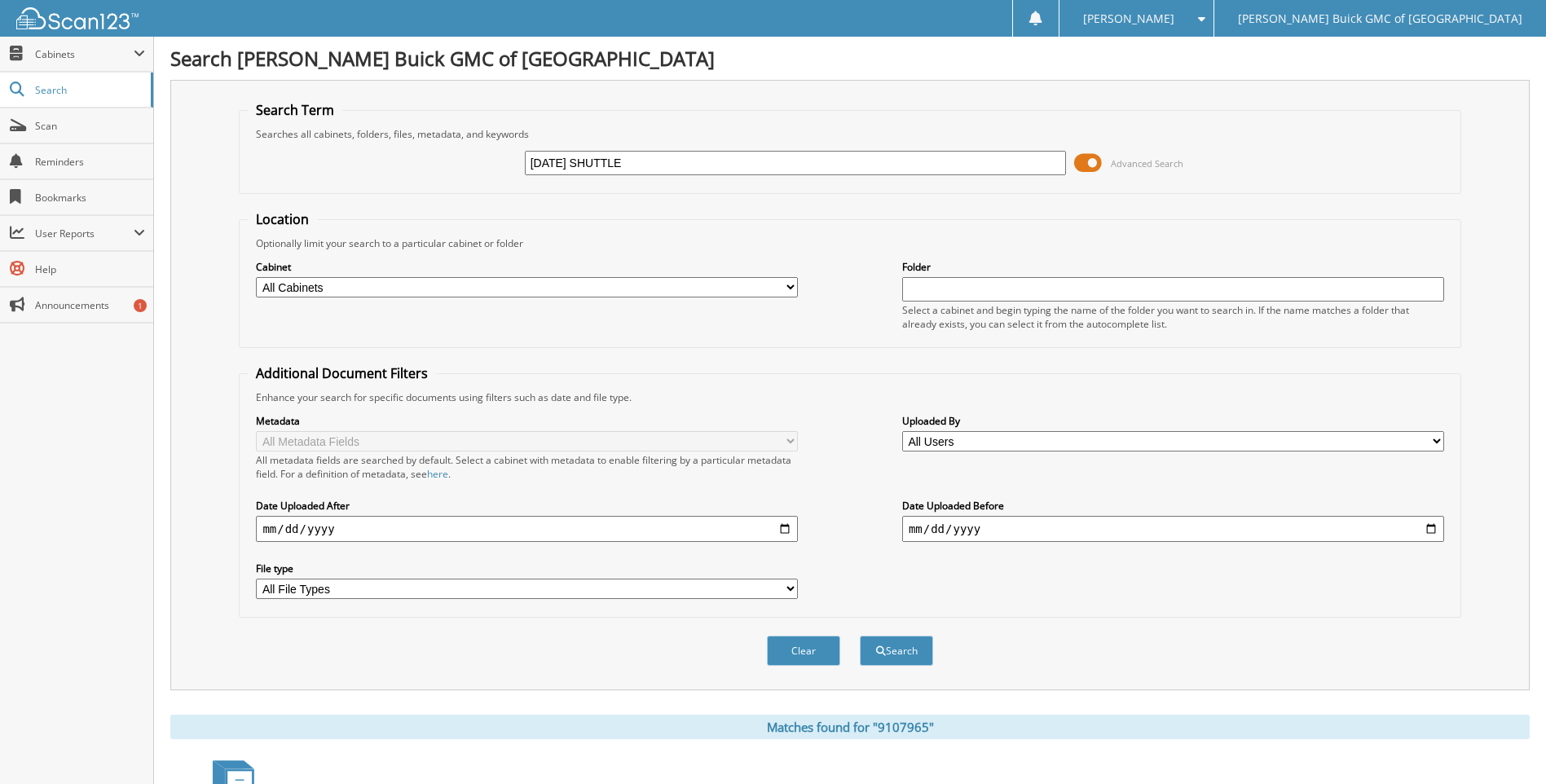
click at [859, 636] on button "Search" at bounding box center [895, 650] width 73 height 30
